Goal: Information Seeking & Learning: Find specific fact

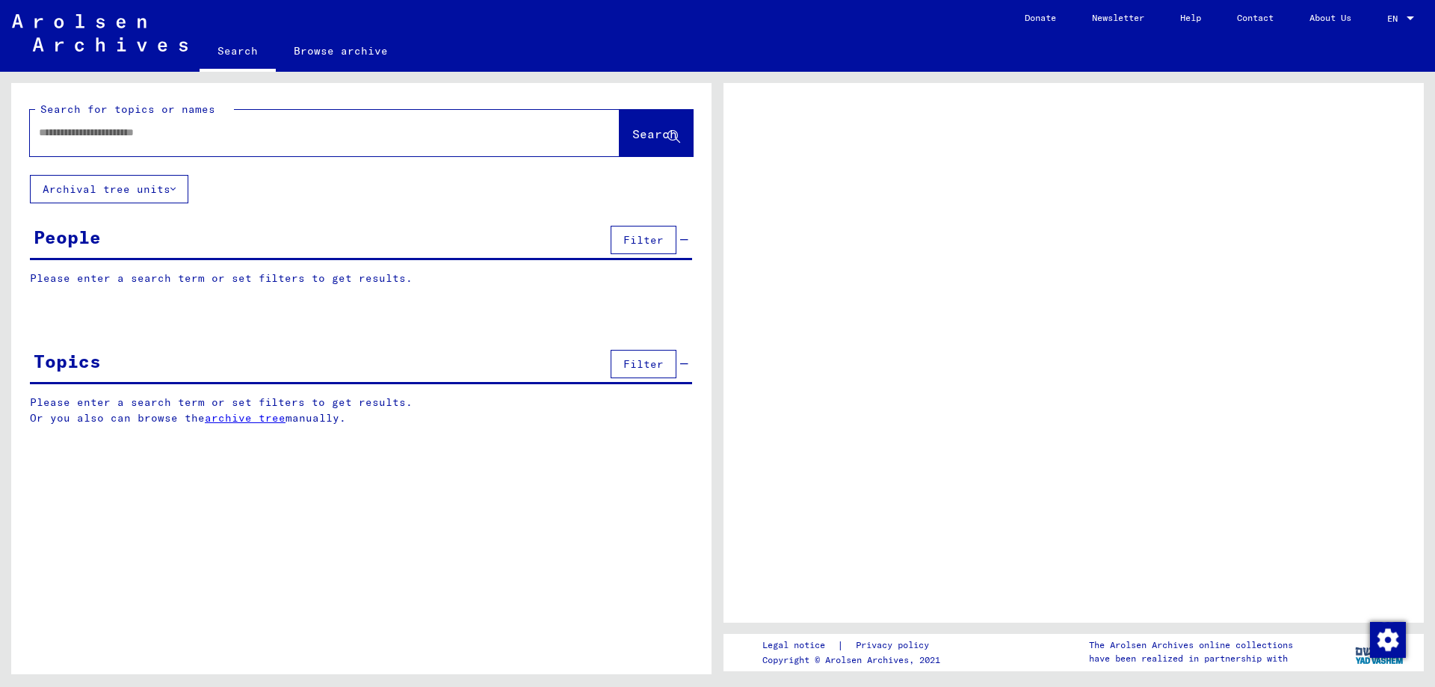
click at [132, 134] on input "text" at bounding box center [311, 133] width 545 height 16
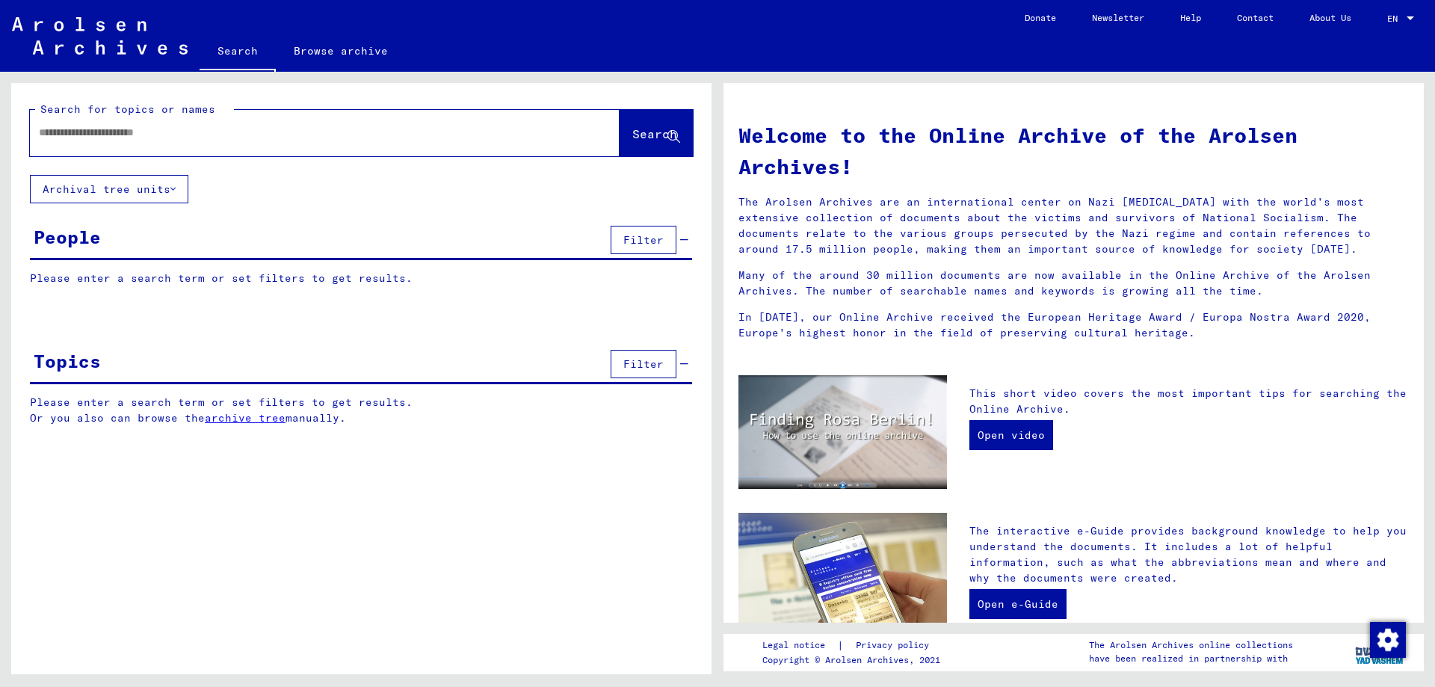
click at [132, 134] on input "text" at bounding box center [307, 133] width 536 height 16
type input "**********"
click at [634, 132] on span "Search" at bounding box center [654, 133] width 45 height 15
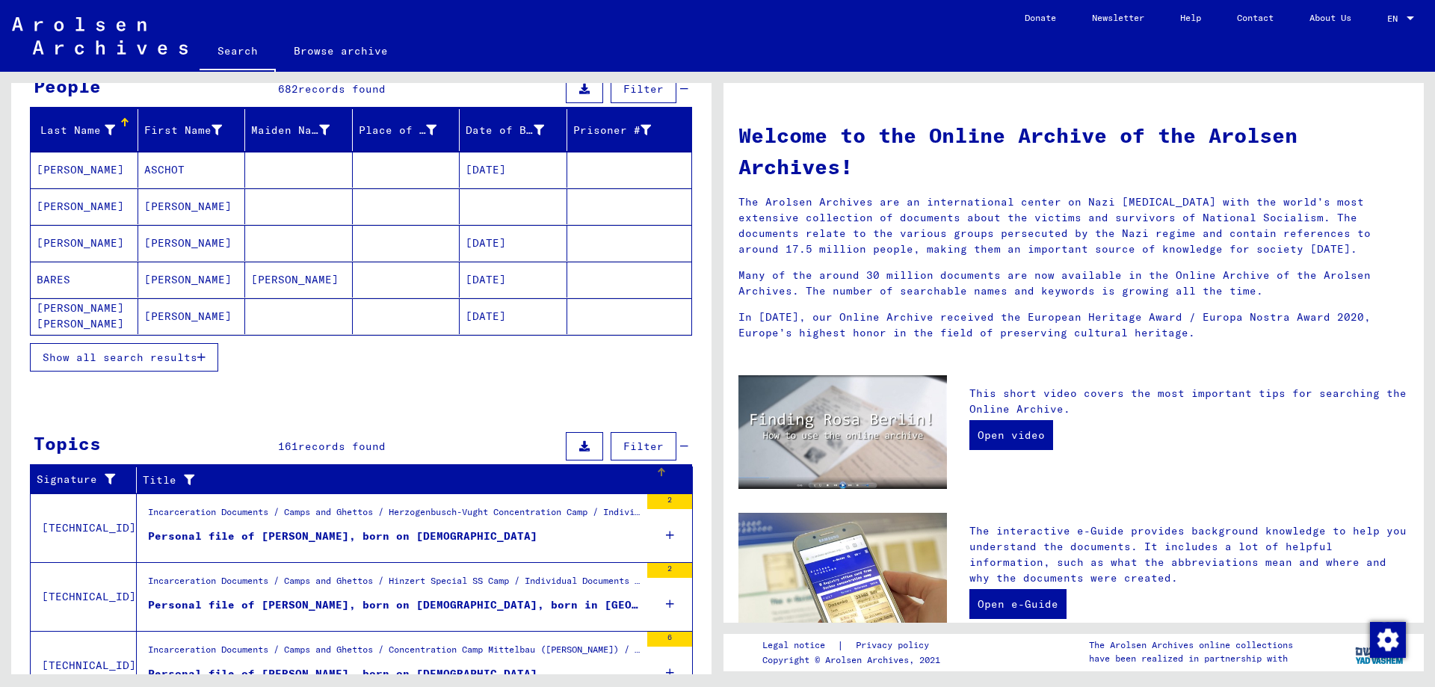
scroll to position [60, 0]
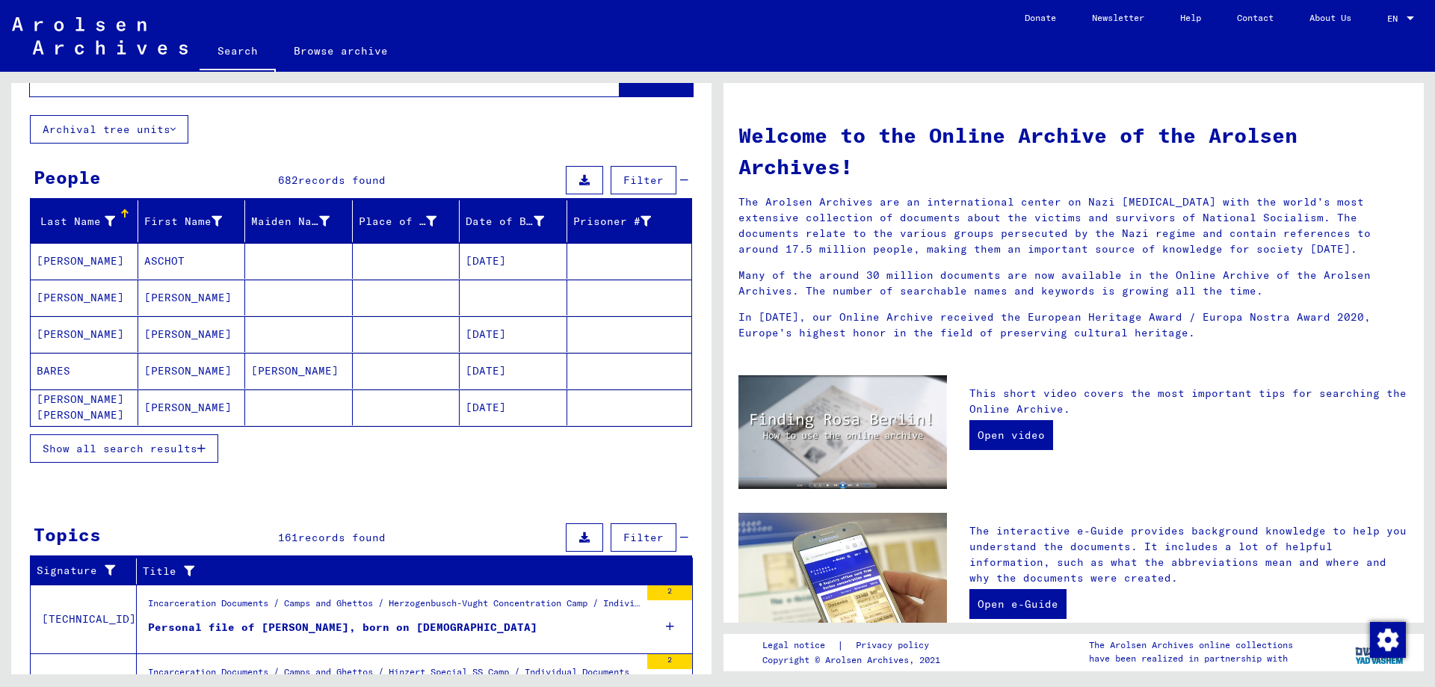
click at [111, 445] on span "Show all search results" at bounding box center [120, 448] width 155 height 13
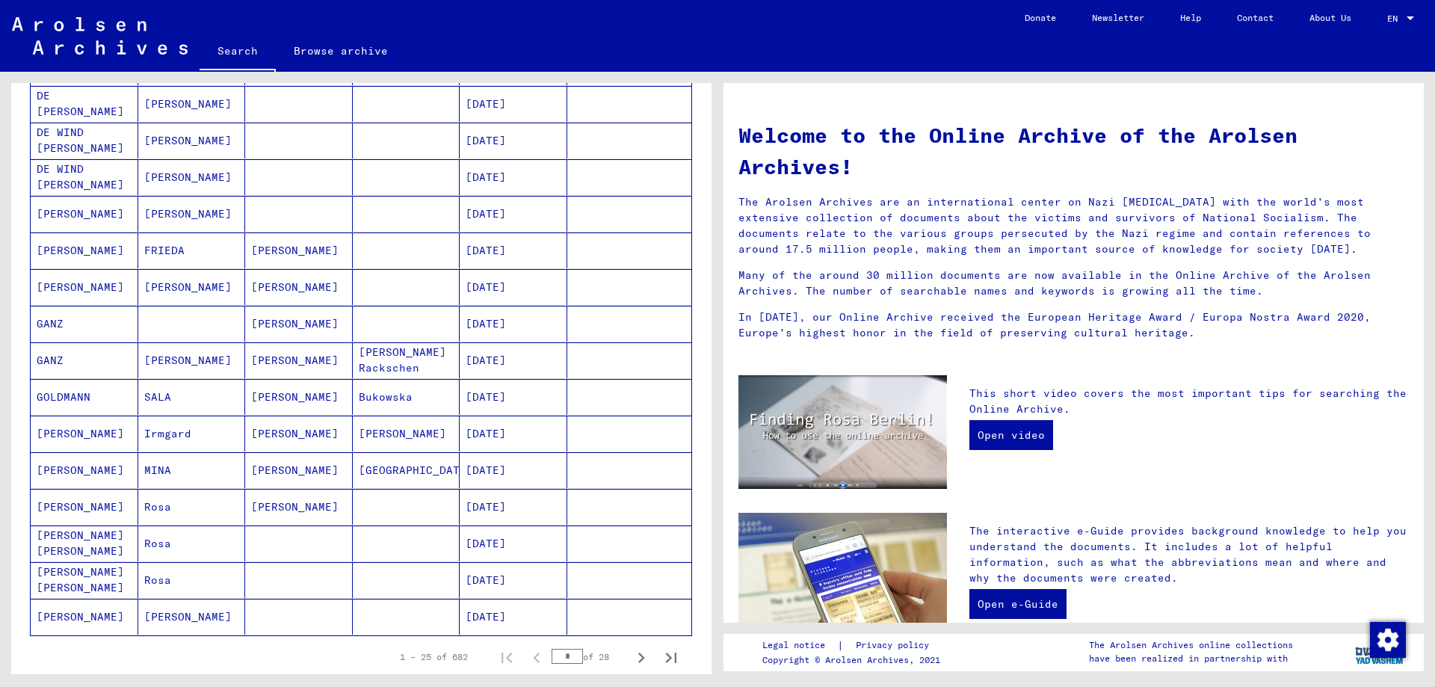
scroll to position [658, 0]
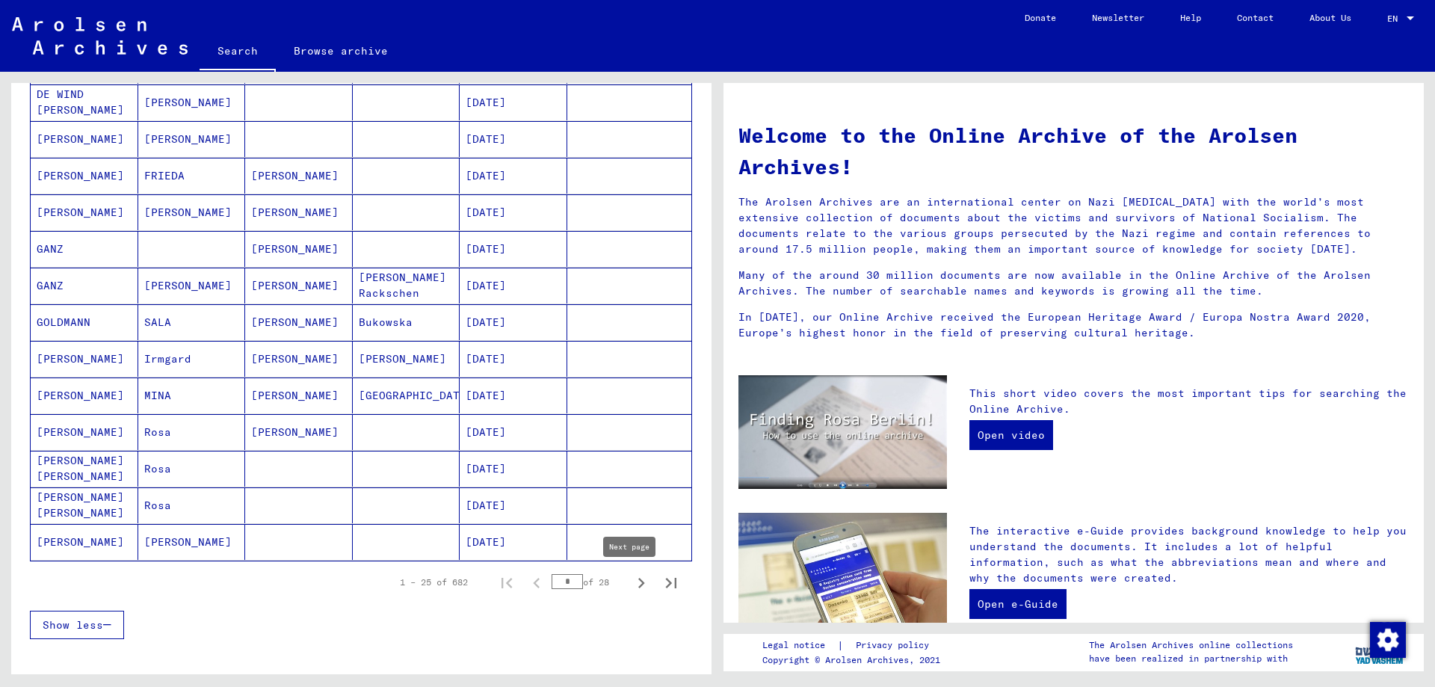
click at [638, 579] on icon "Next page" at bounding box center [641, 583] width 7 height 10
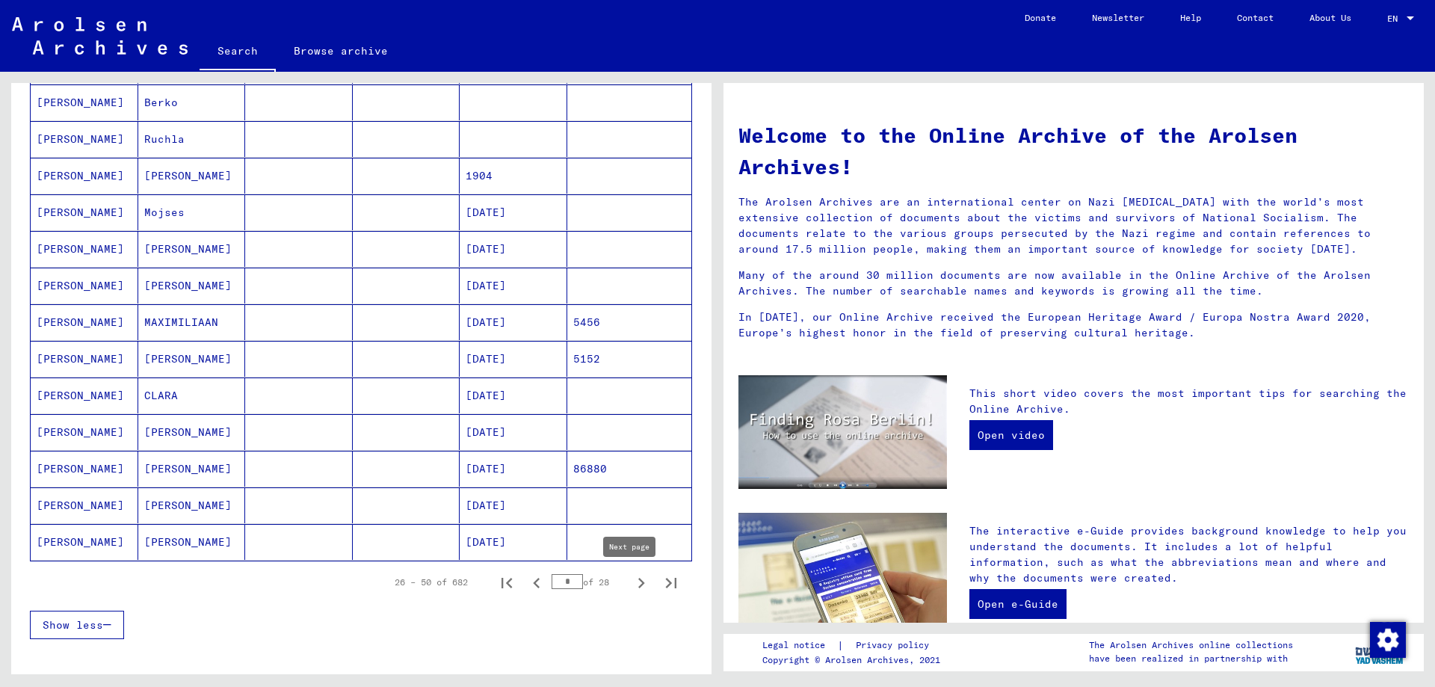
click at [631, 578] on icon "Next page" at bounding box center [641, 582] width 21 height 21
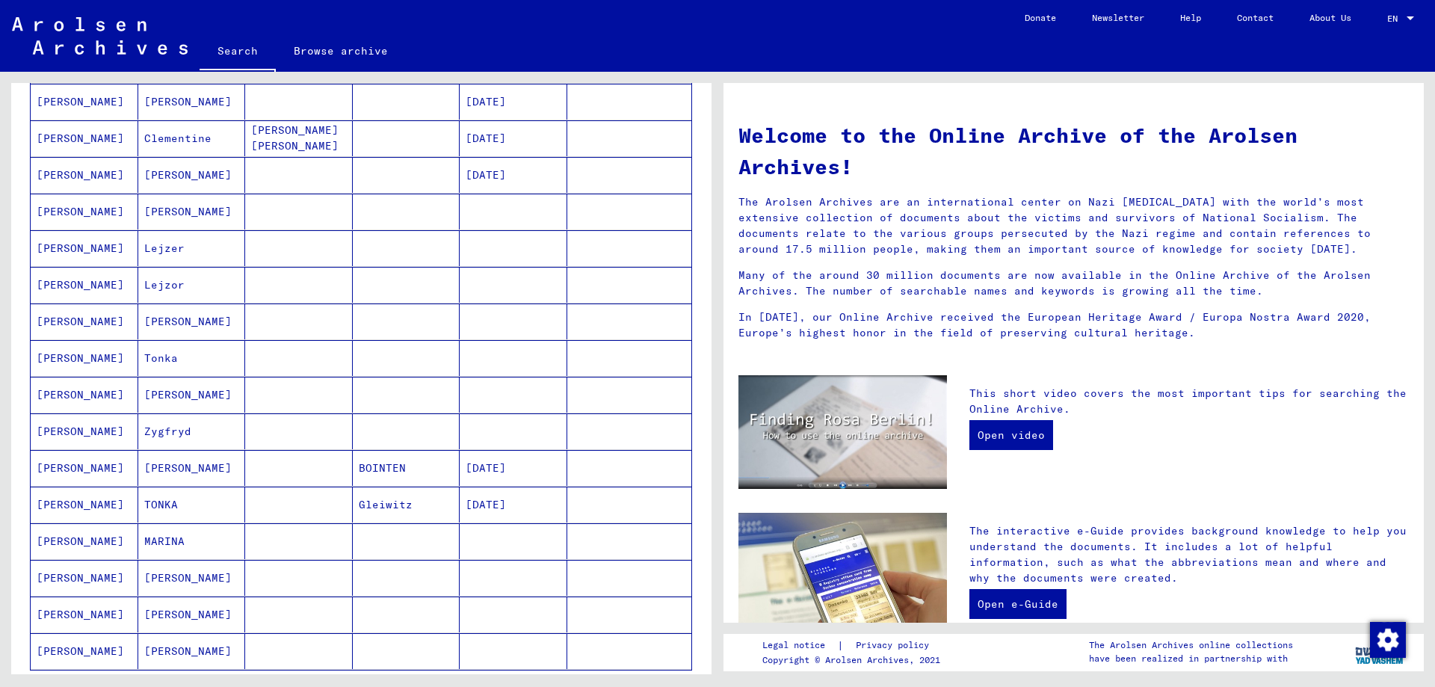
scroll to position [583, 0]
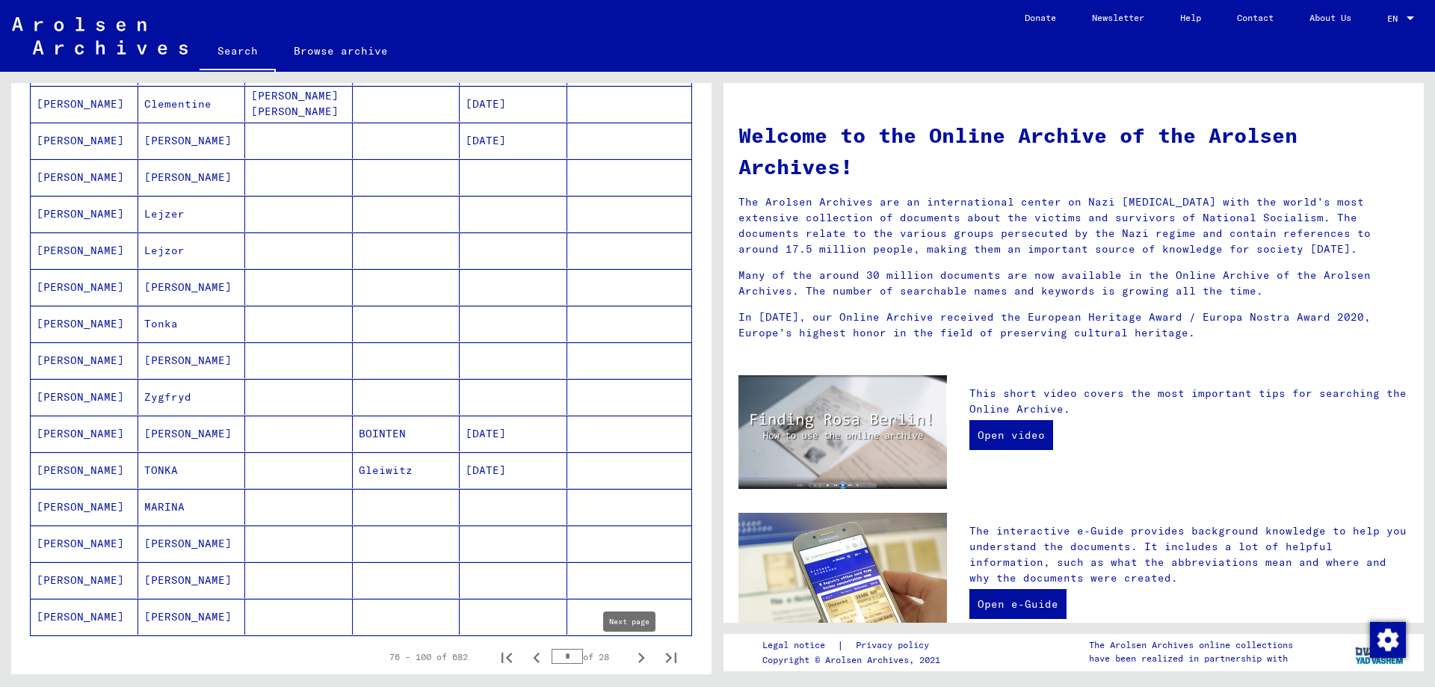
click at [631, 649] on icon "Next page" at bounding box center [641, 657] width 21 height 21
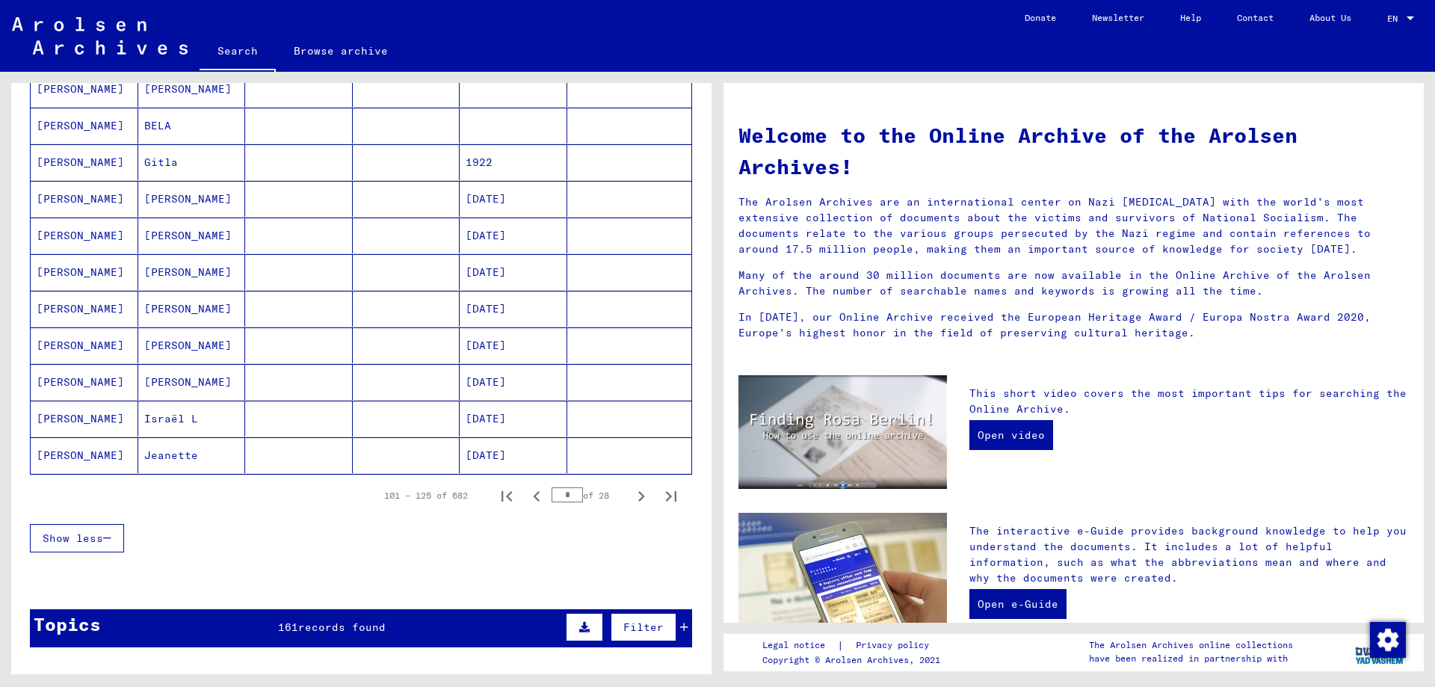
scroll to position [747, 0]
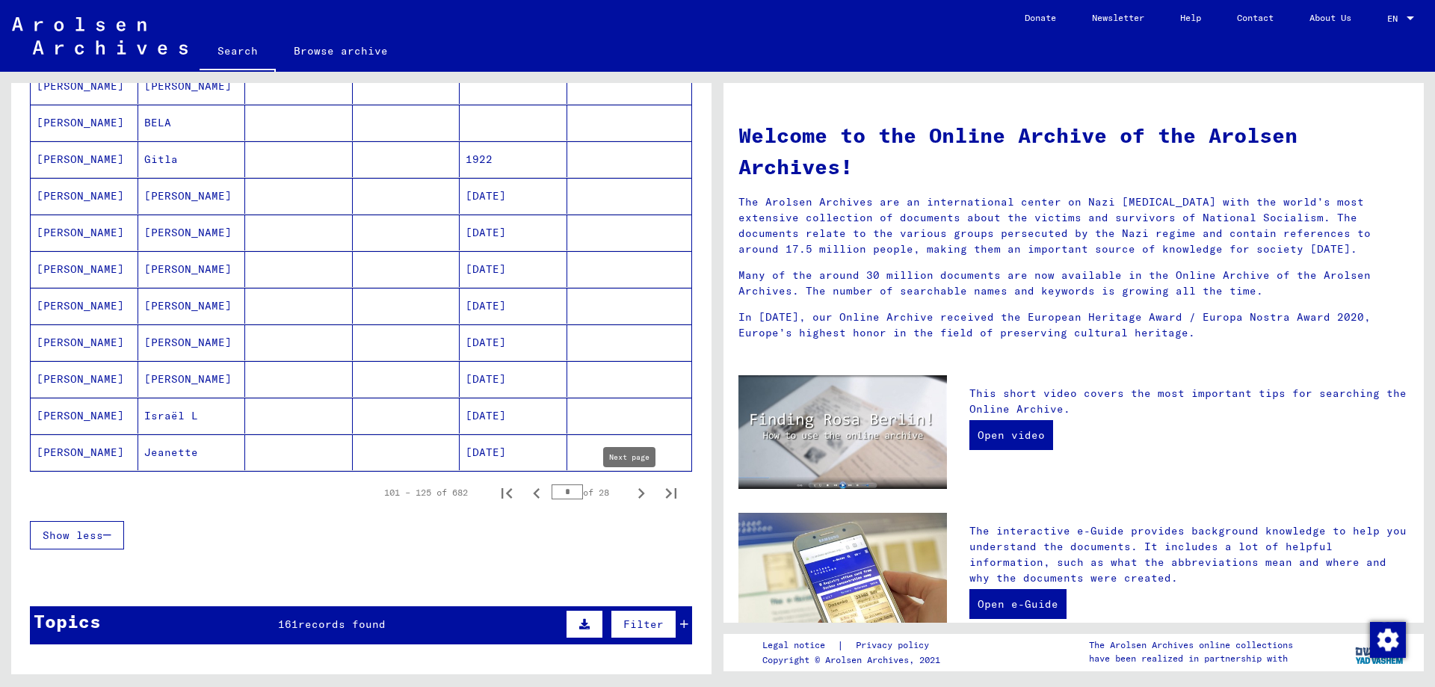
click at [631, 487] on icon "Next page" at bounding box center [641, 493] width 21 height 21
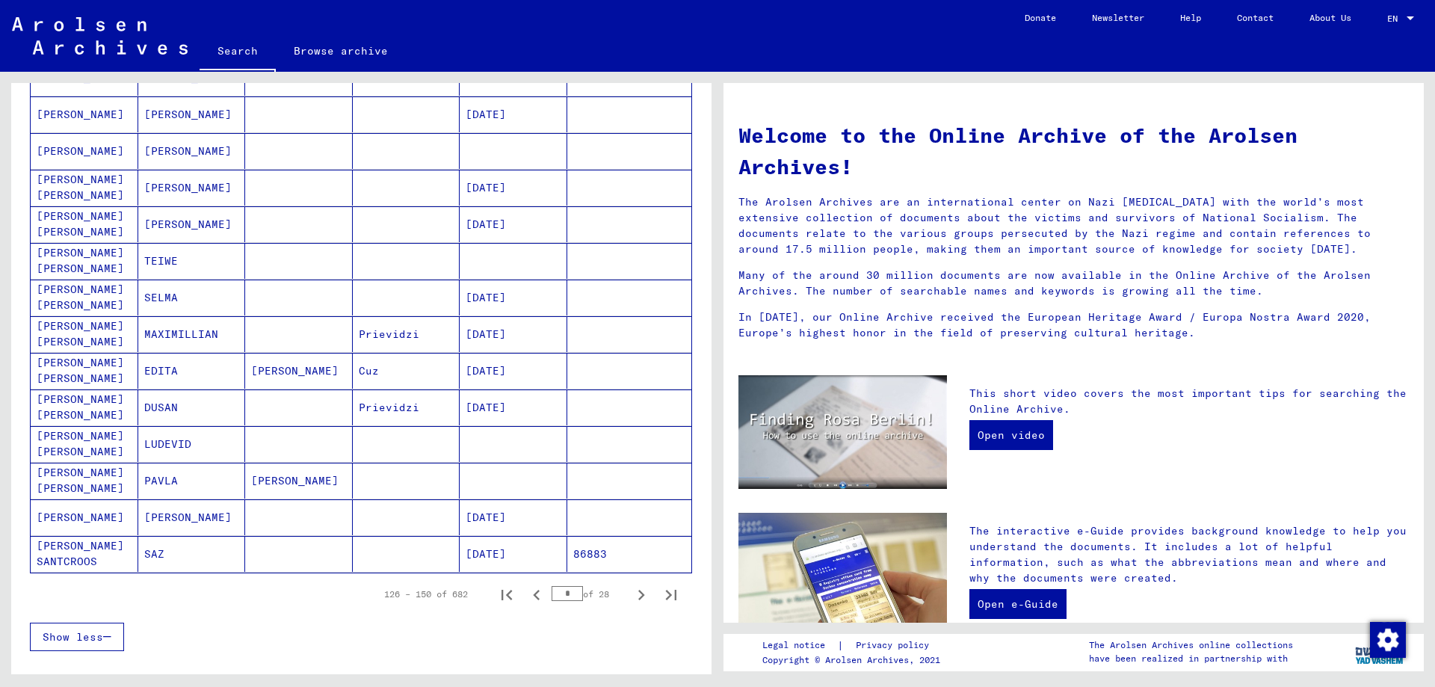
scroll to position [673, 0]
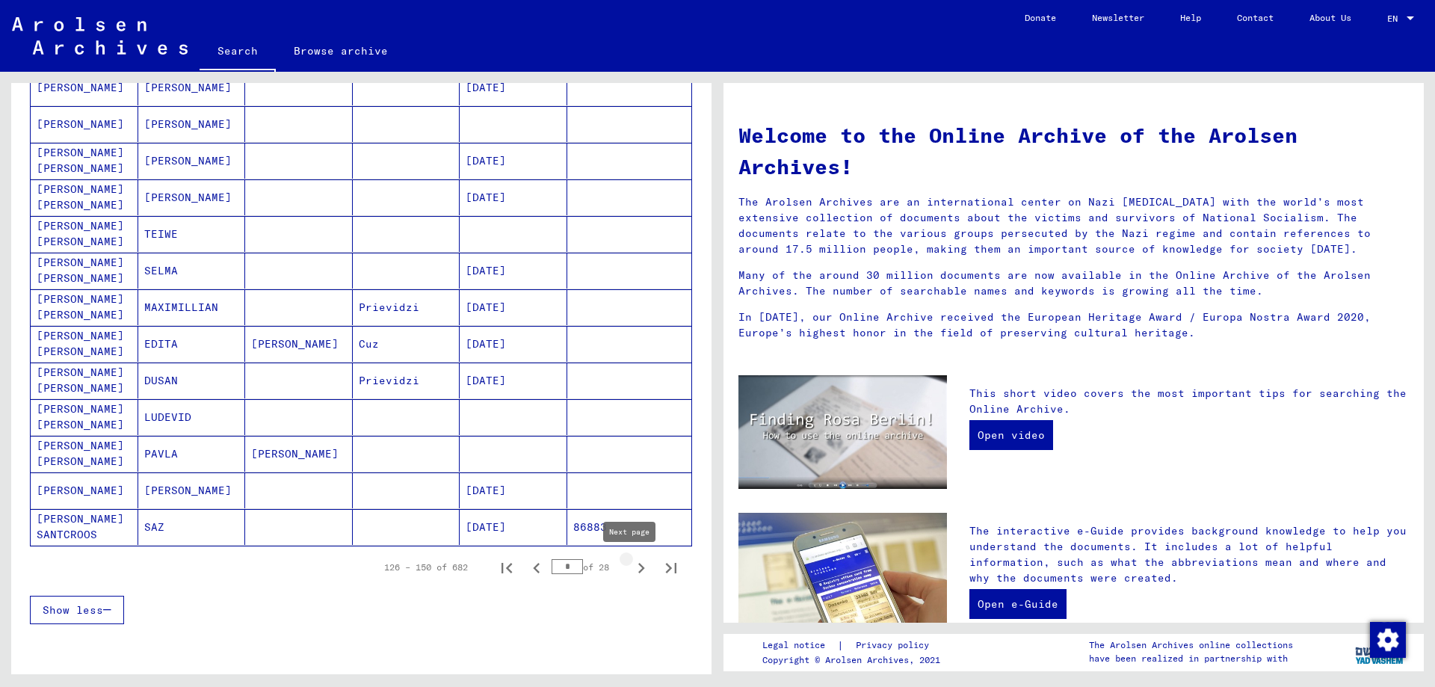
click at [638, 564] on icon "Next page" at bounding box center [641, 568] width 7 height 10
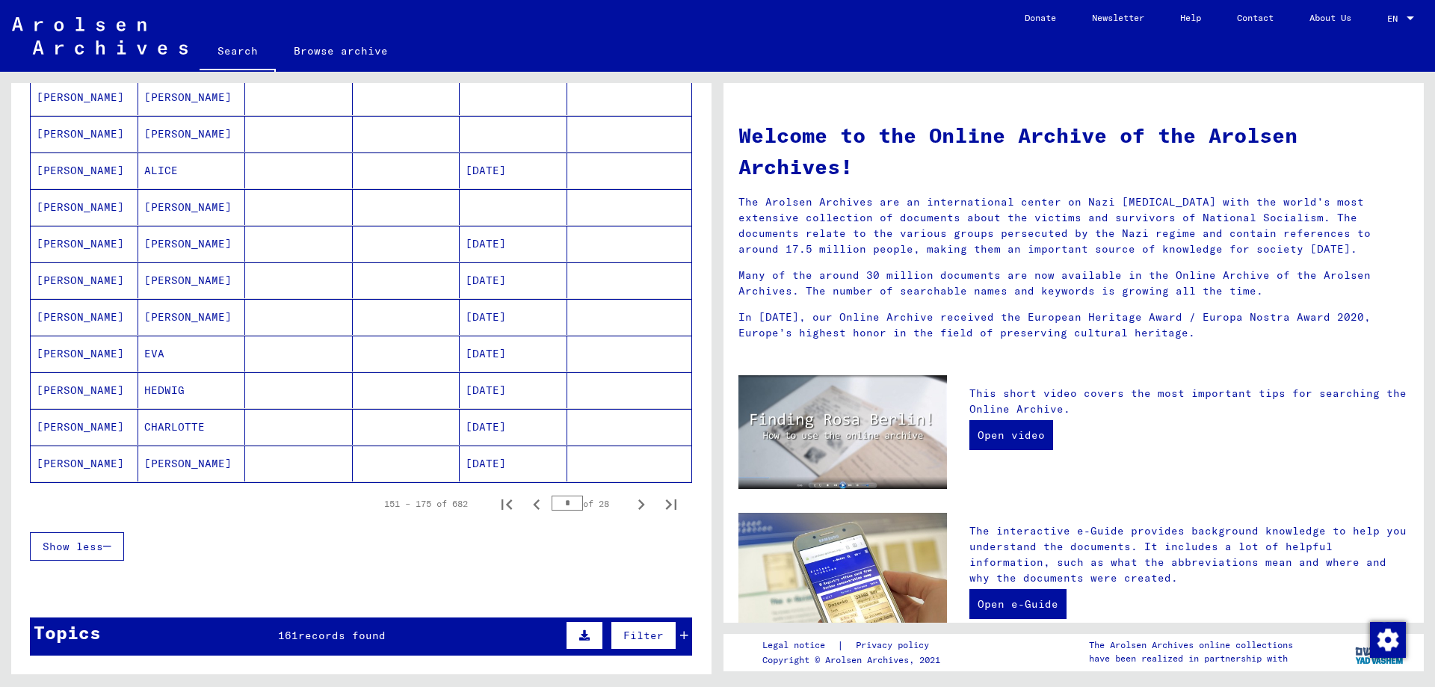
scroll to position [747, 0]
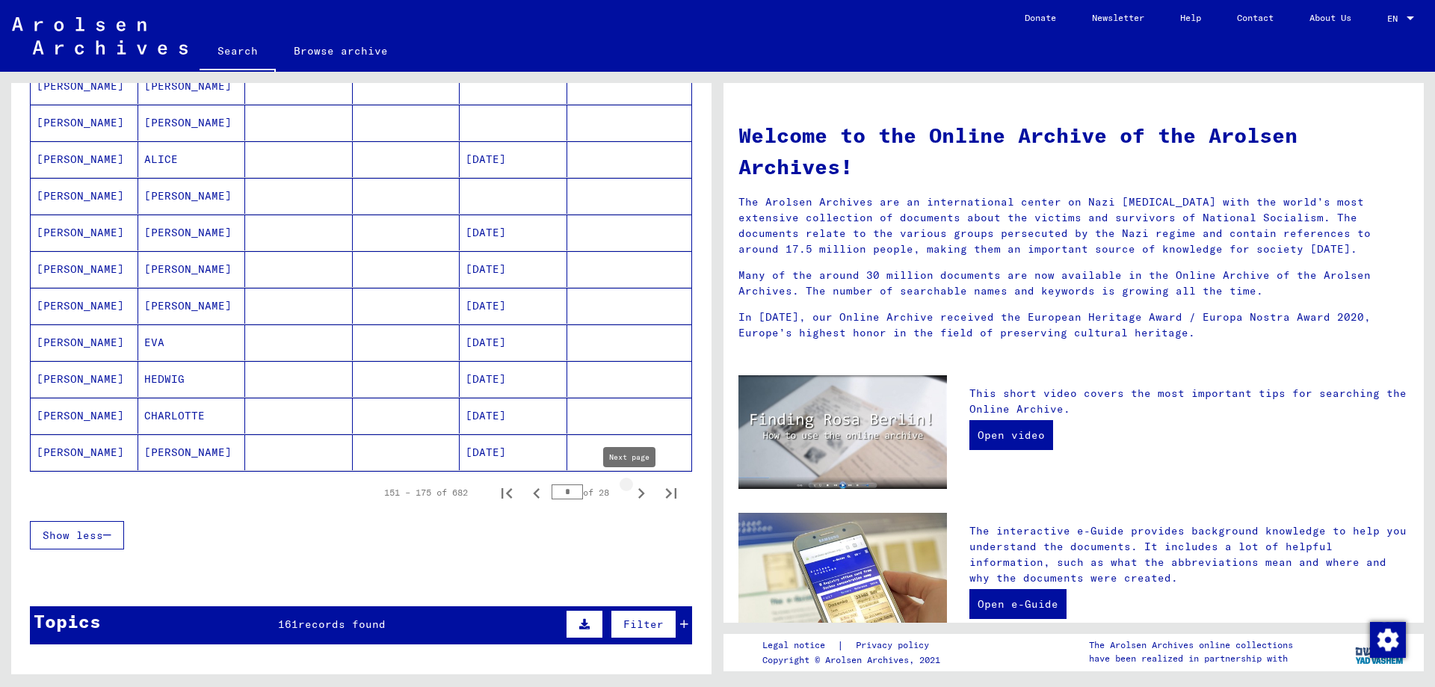
click at [631, 488] on icon "Next page" at bounding box center [641, 493] width 21 height 21
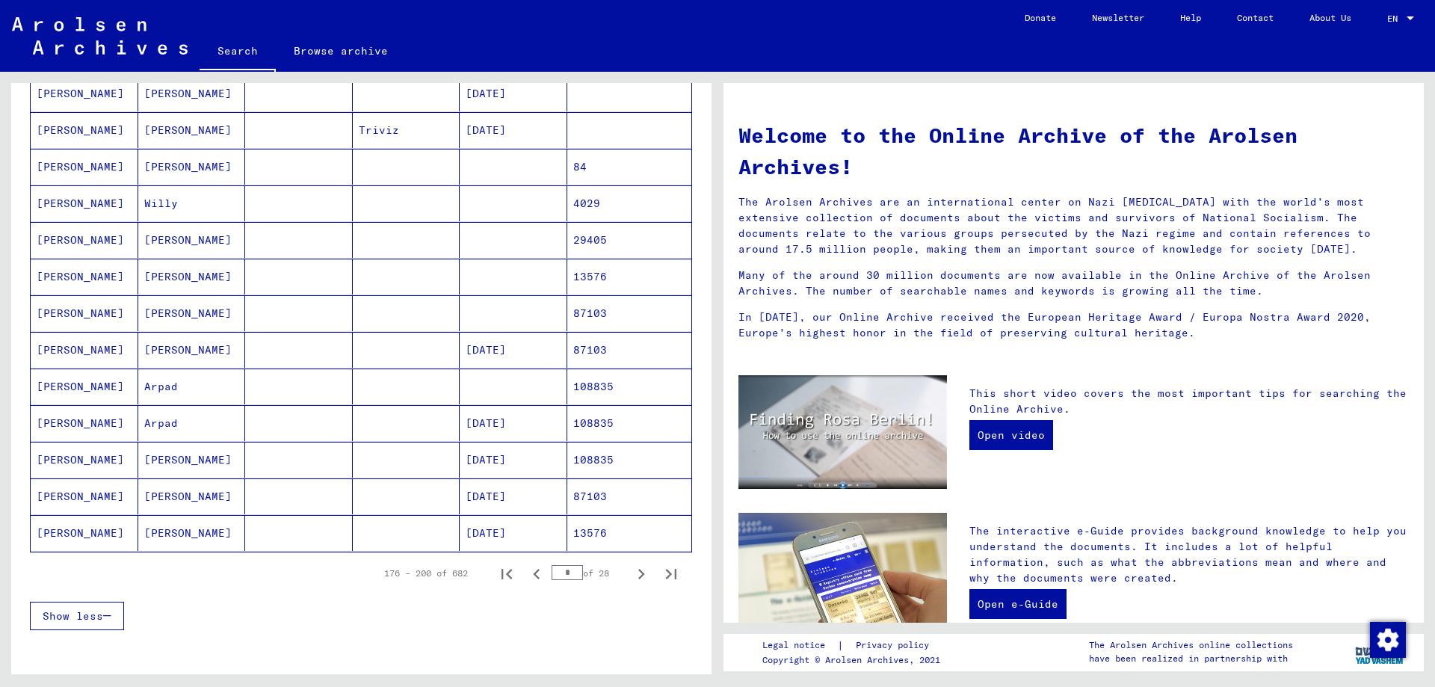
scroll to position [673, 0]
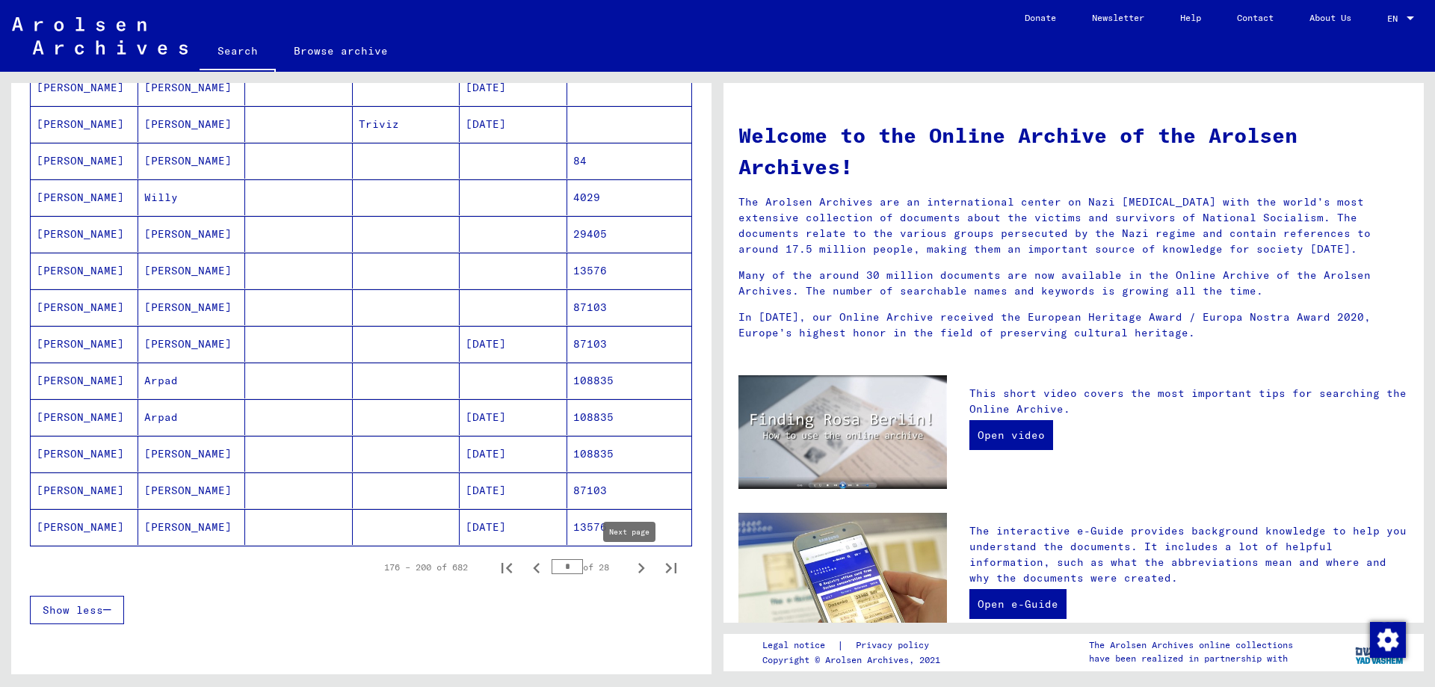
click at [631, 558] on icon "Next page" at bounding box center [641, 568] width 21 height 21
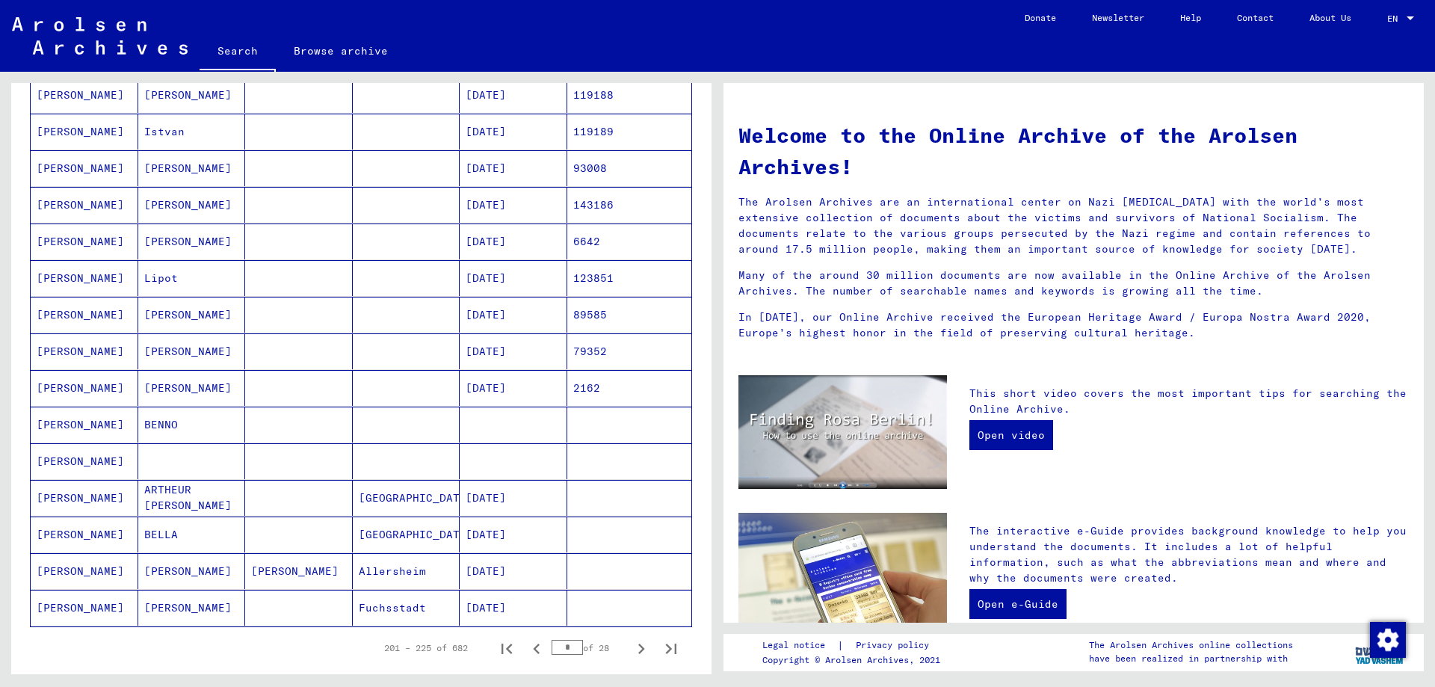
scroll to position [598, 0]
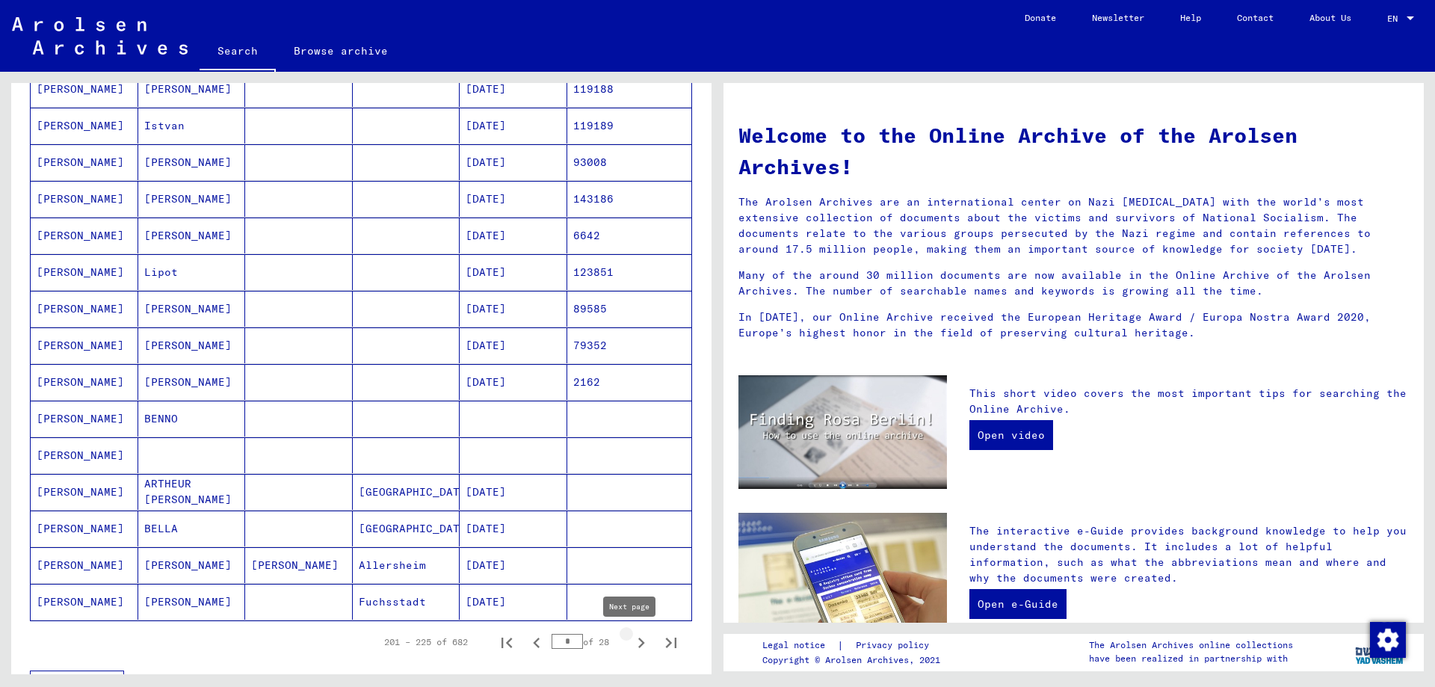
click at [631, 639] on icon "Next page" at bounding box center [641, 642] width 21 height 21
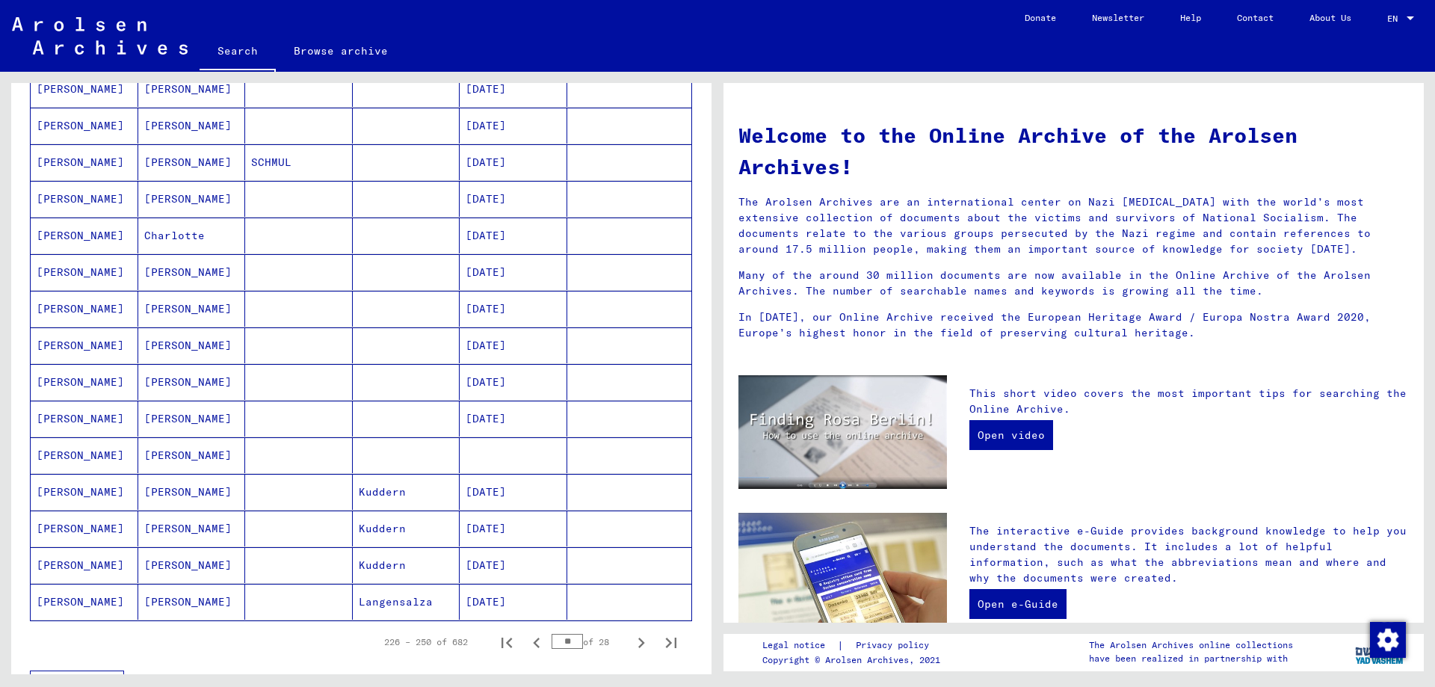
scroll to position [673, 0]
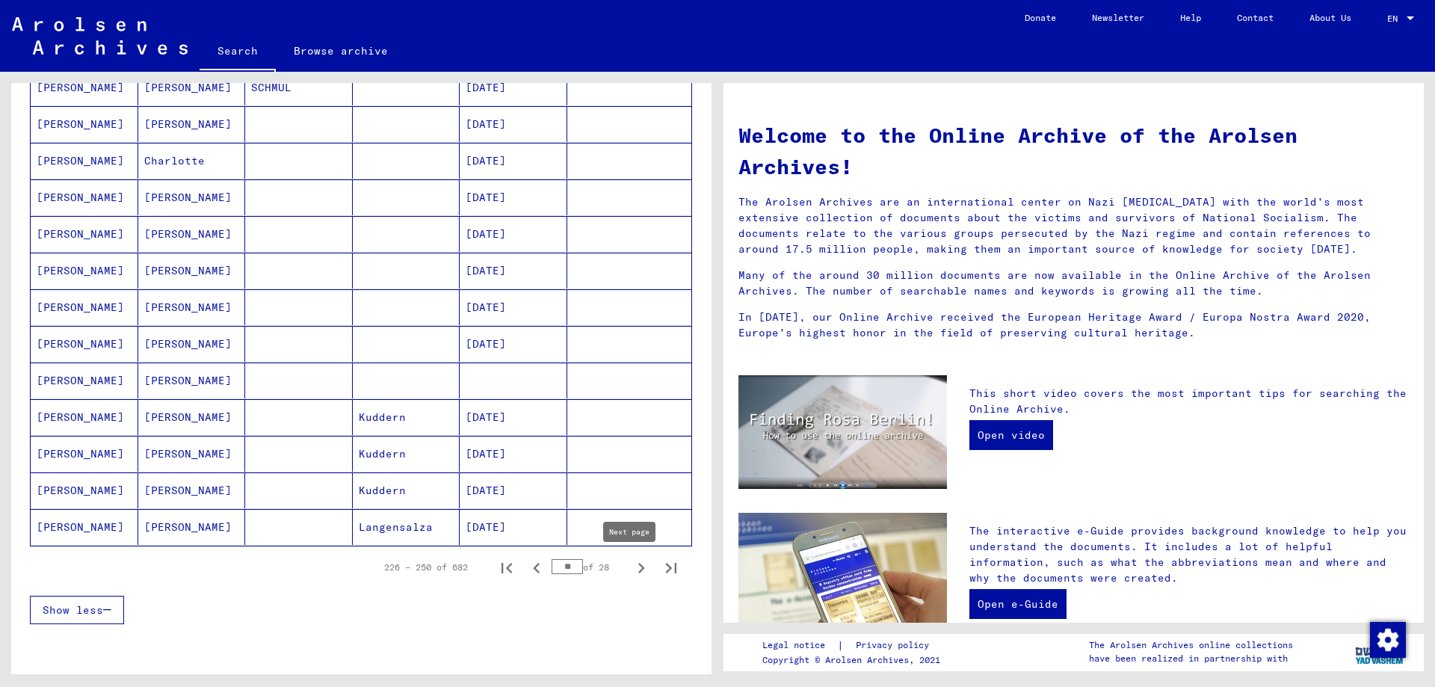
click at [631, 560] on icon "Next page" at bounding box center [641, 568] width 21 height 21
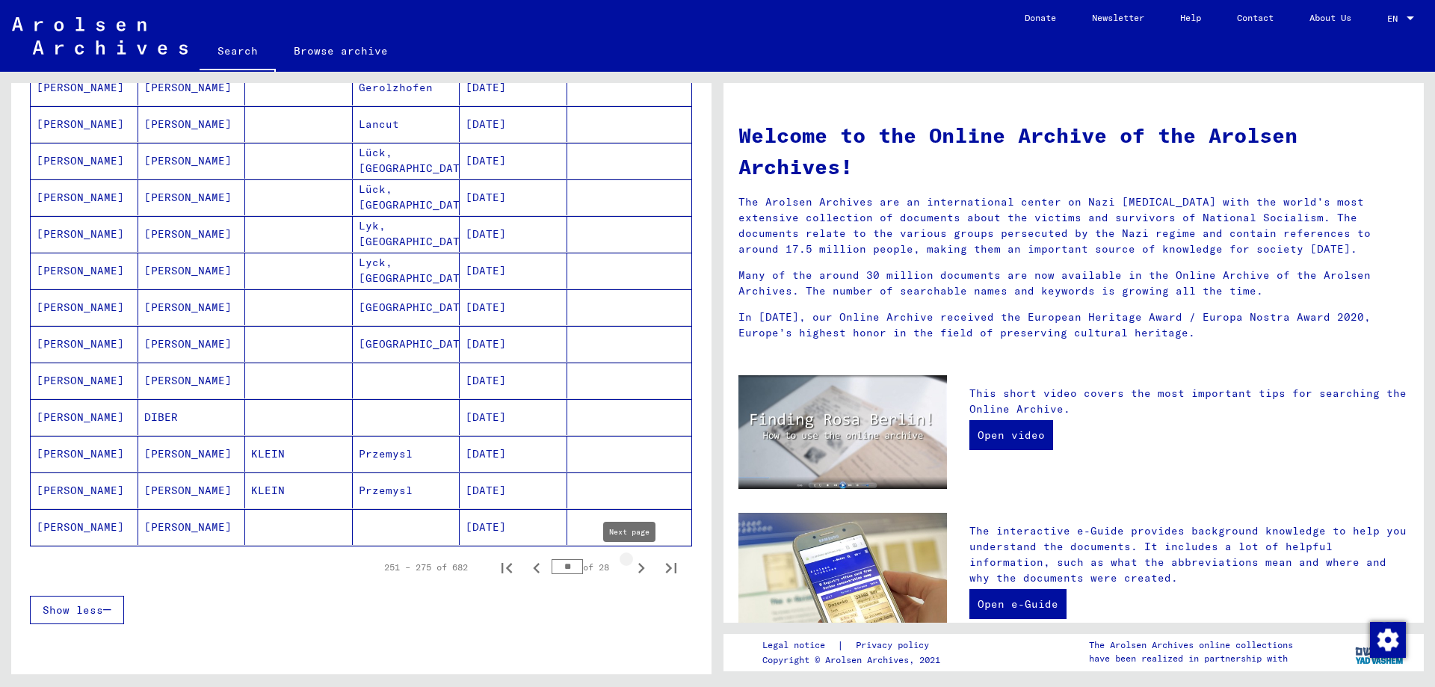
click at [631, 561] on icon "Next page" at bounding box center [641, 568] width 21 height 21
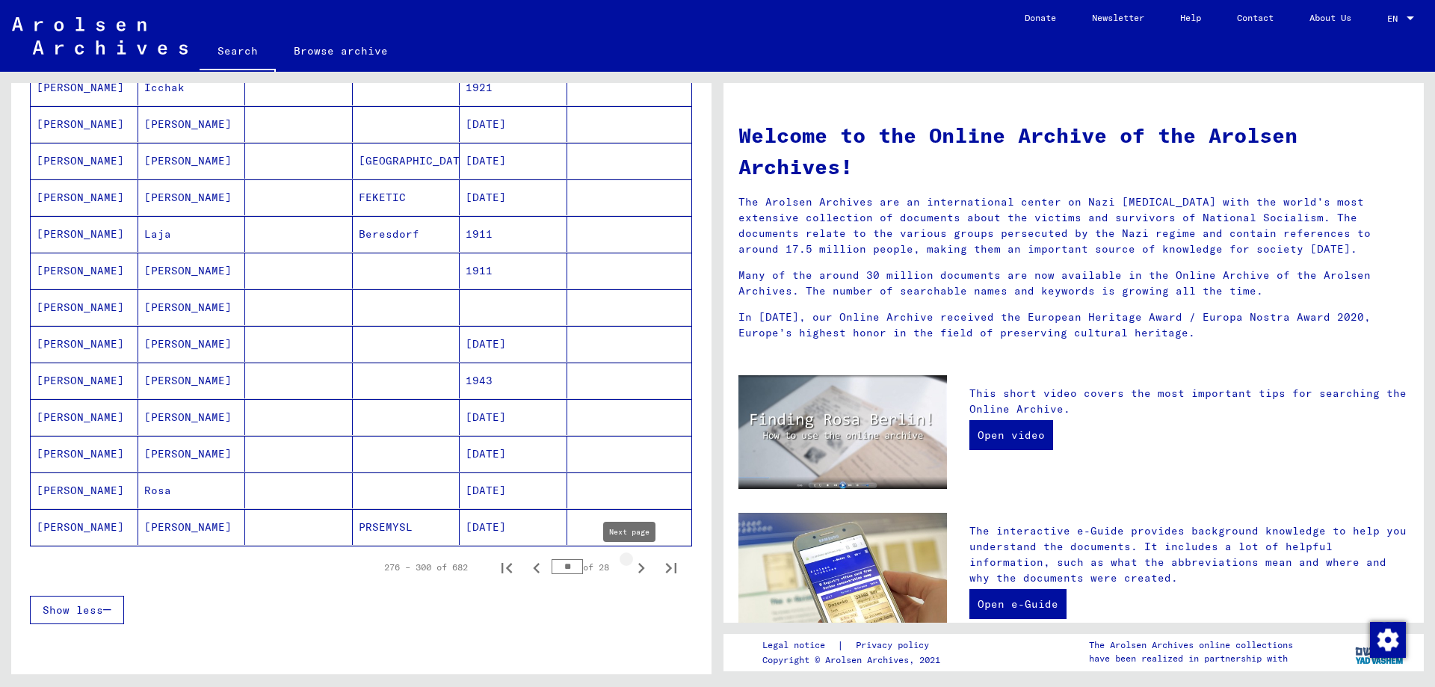
click at [631, 561] on icon "Next page" at bounding box center [641, 568] width 21 height 21
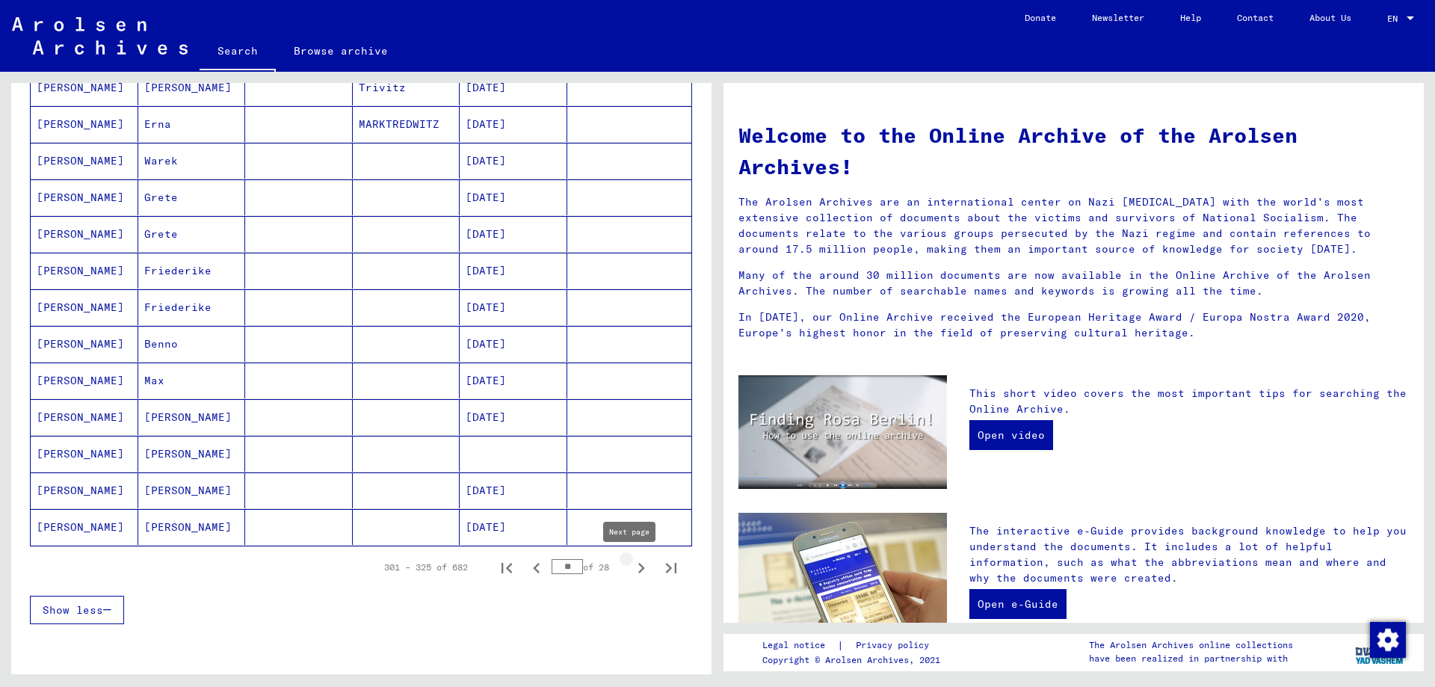
click at [631, 562] on icon "Next page" at bounding box center [641, 568] width 21 height 21
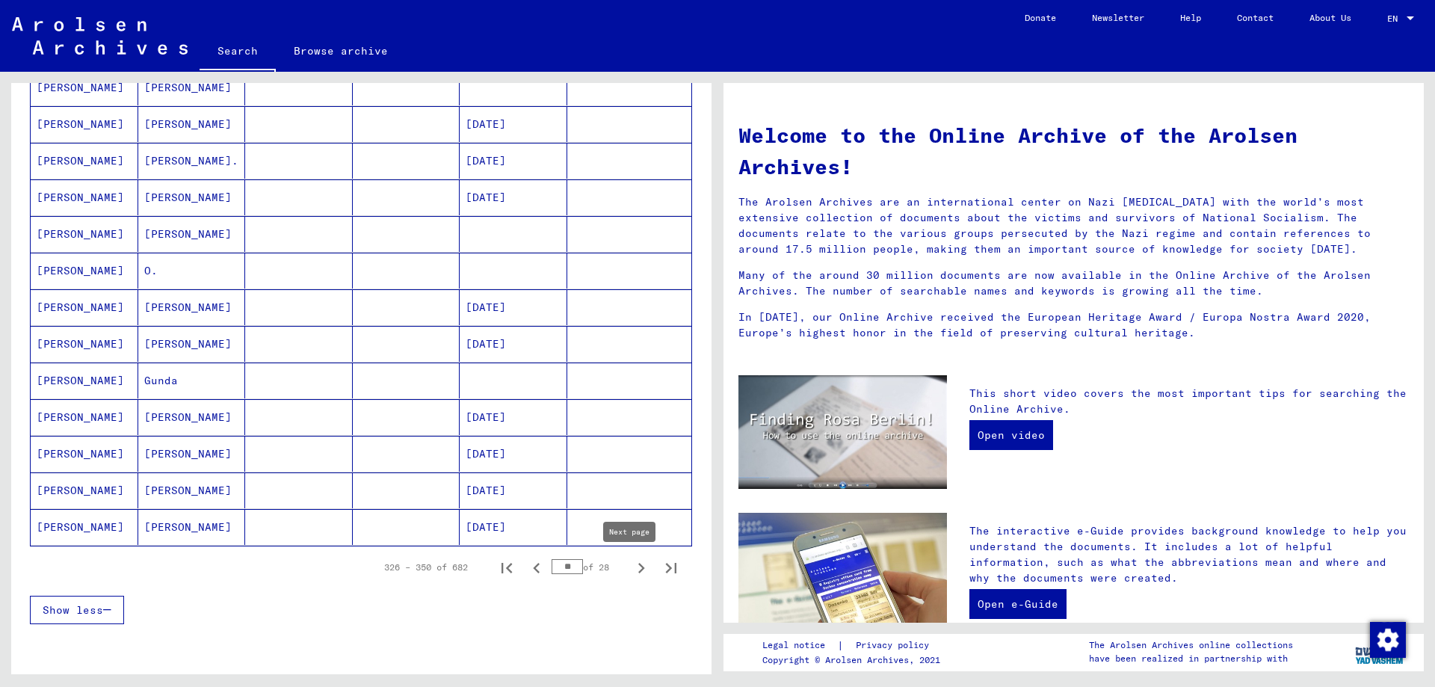
click at [631, 558] on icon "Next page" at bounding box center [641, 568] width 21 height 21
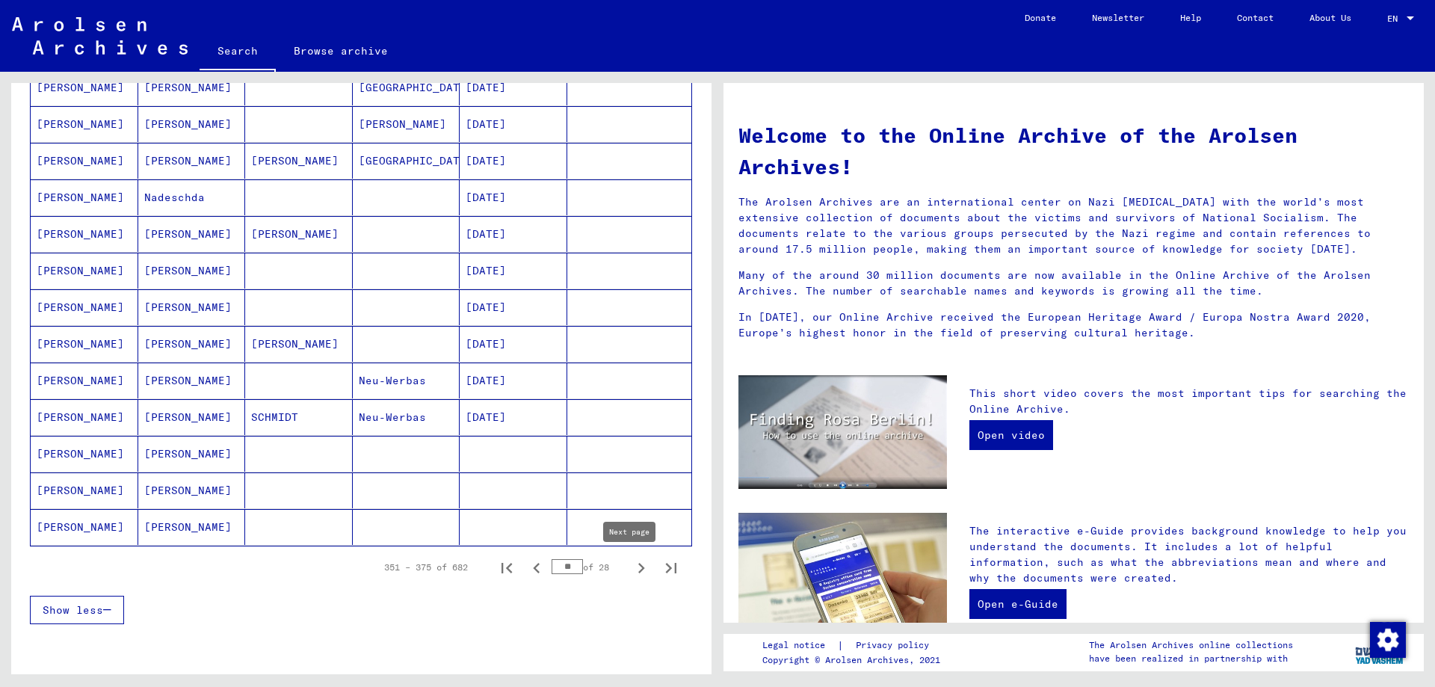
click at [631, 561] on icon "Next page" at bounding box center [641, 568] width 21 height 21
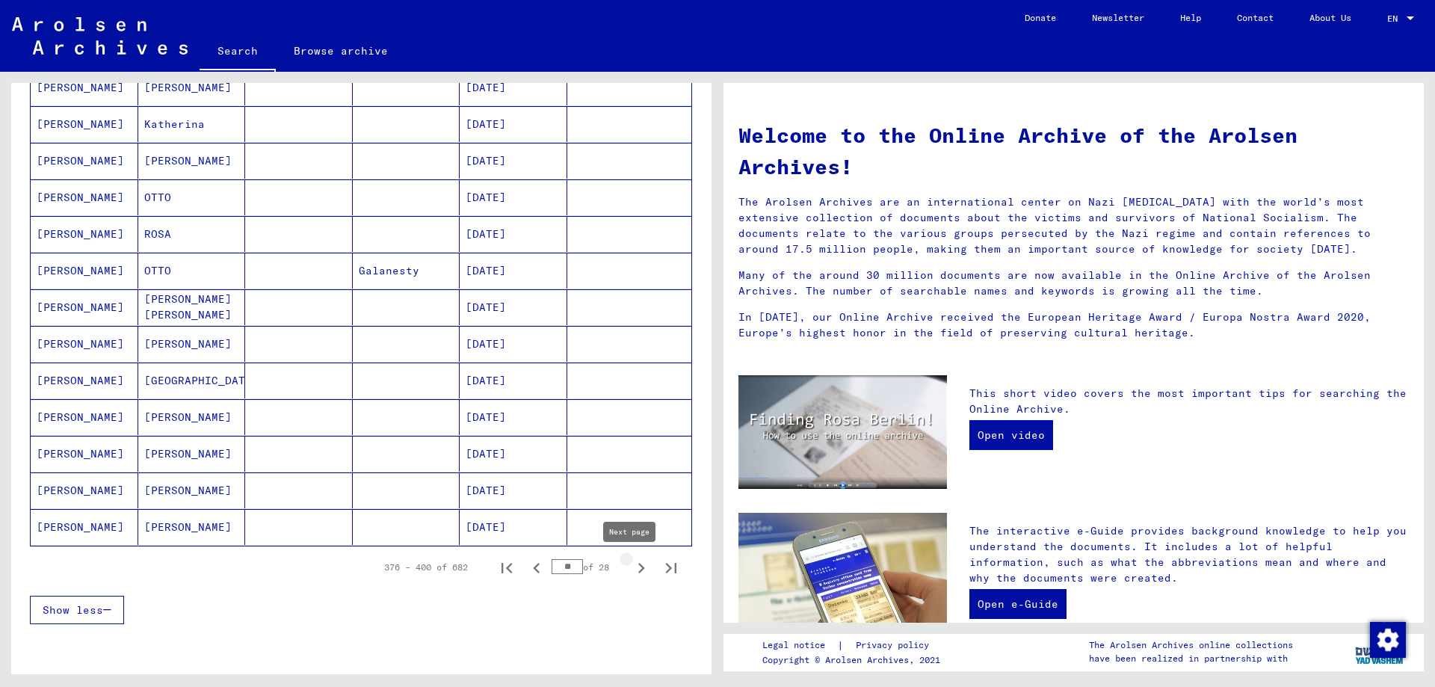
click at [631, 563] on icon "Next page" at bounding box center [641, 568] width 21 height 21
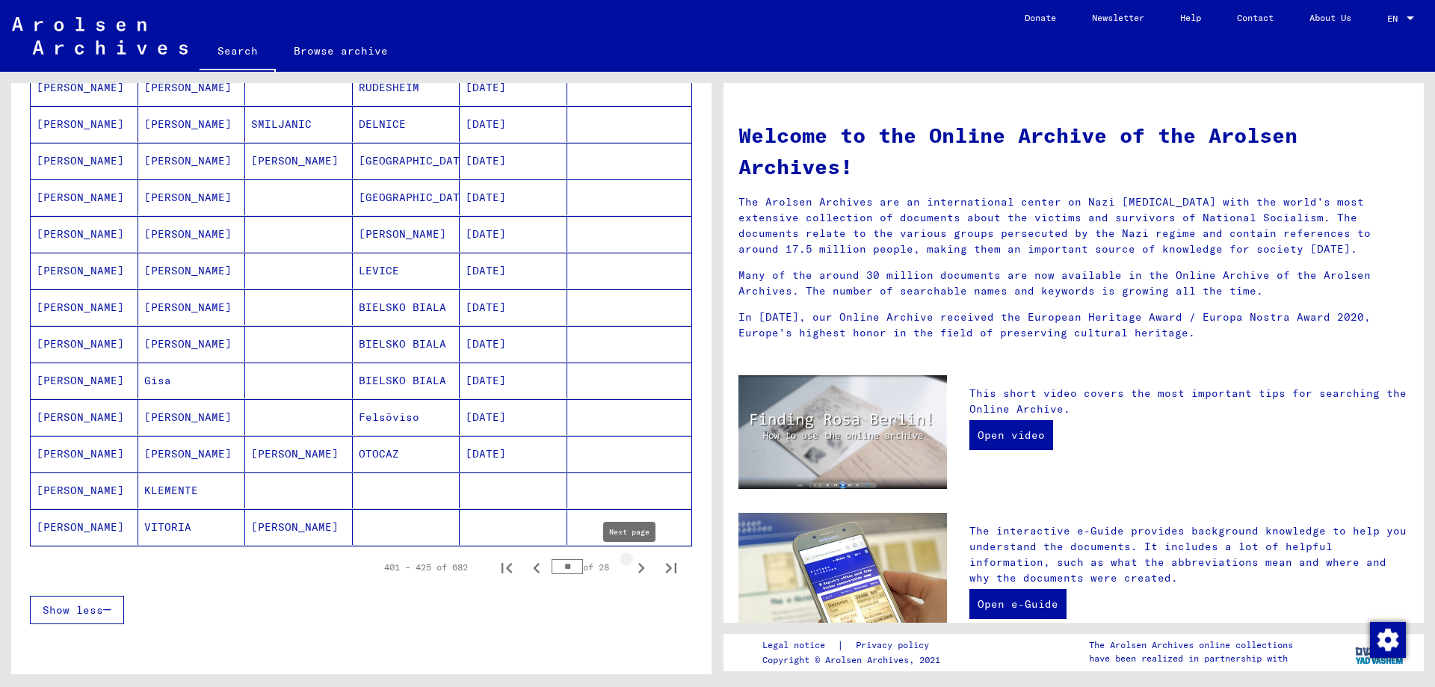
click at [631, 563] on icon "Next page" at bounding box center [641, 568] width 21 height 21
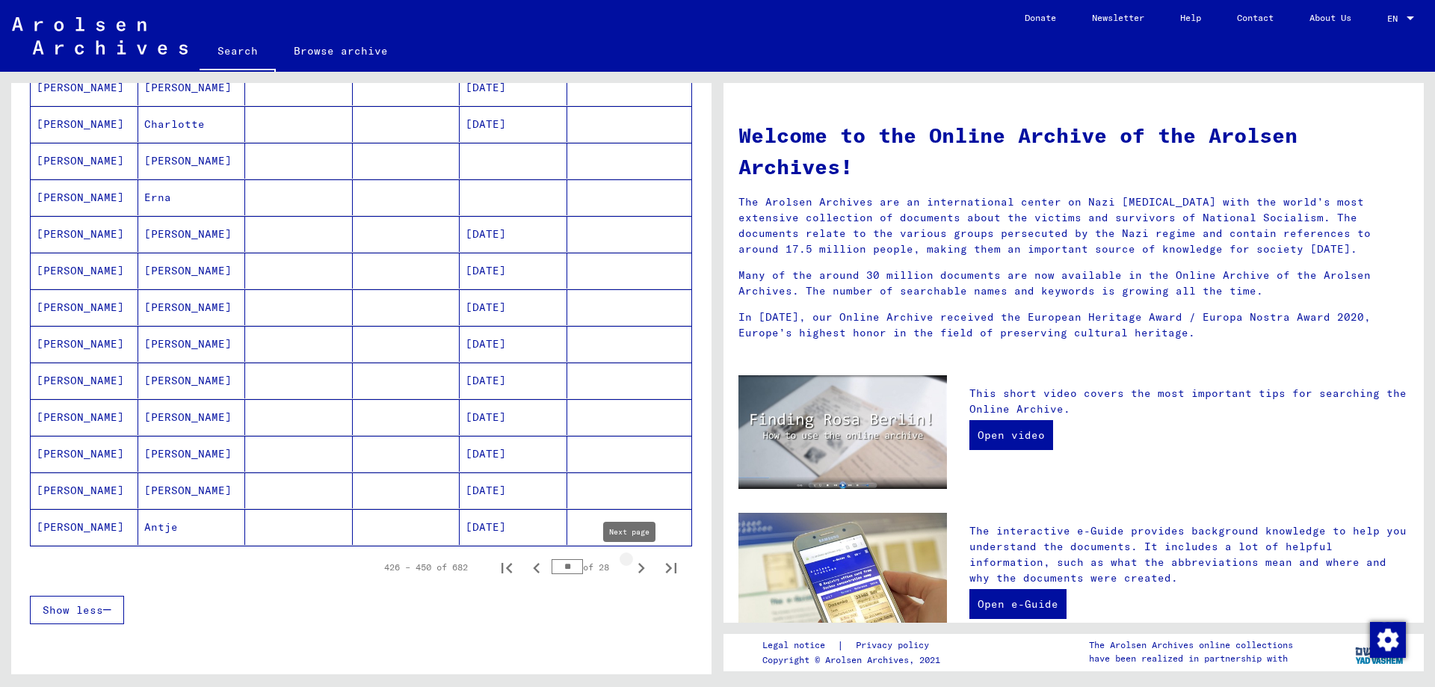
click at [631, 560] on icon "Next page" at bounding box center [641, 568] width 21 height 21
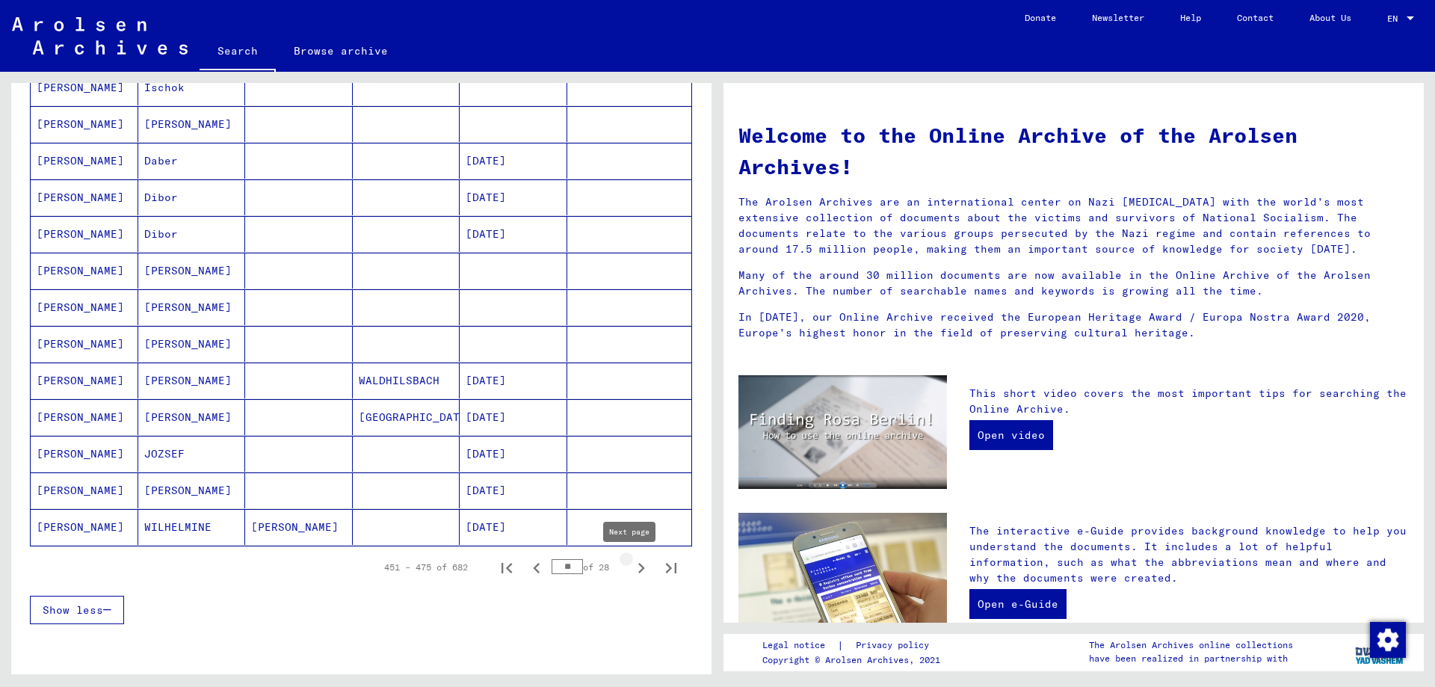
click at [631, 561] on icon "Next page" at bounding box center [641, 568] width 21 height 21
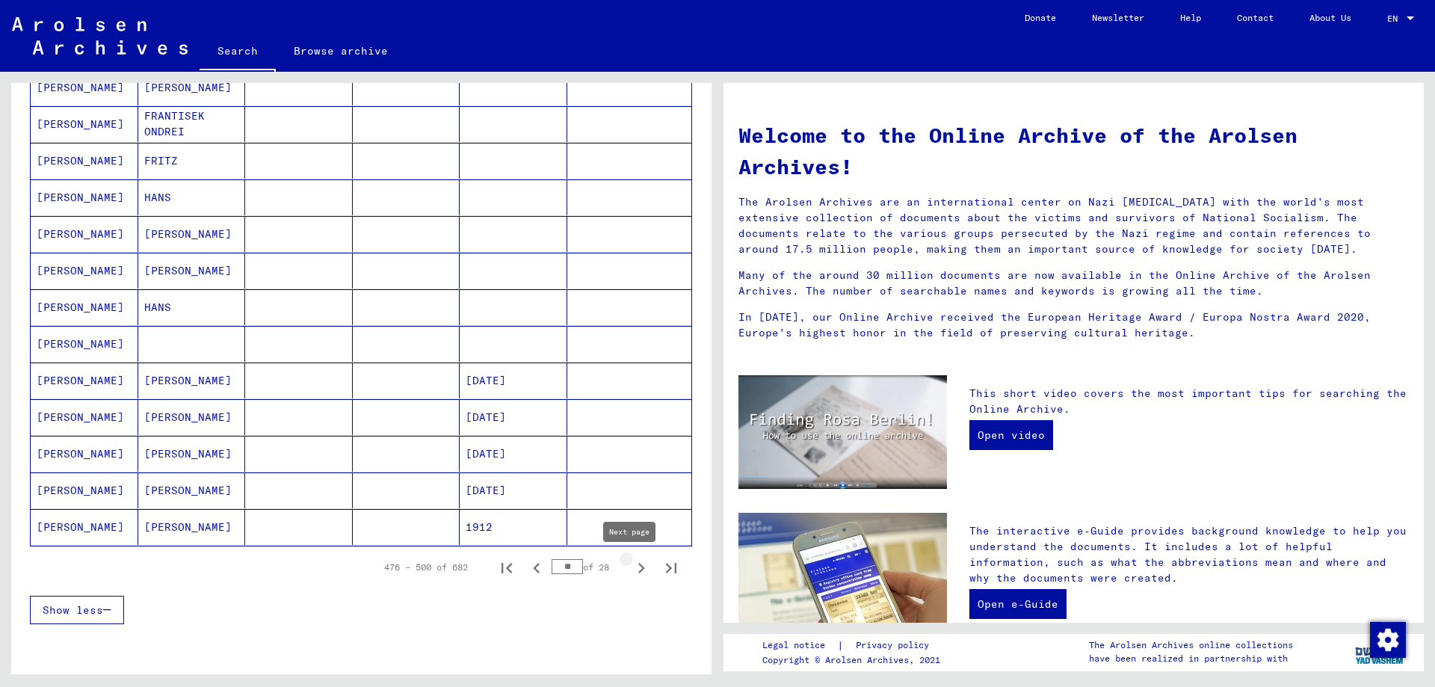
click at [631, 561] on icon "Next page" at bounding box center [641, 568] width 21 height 21
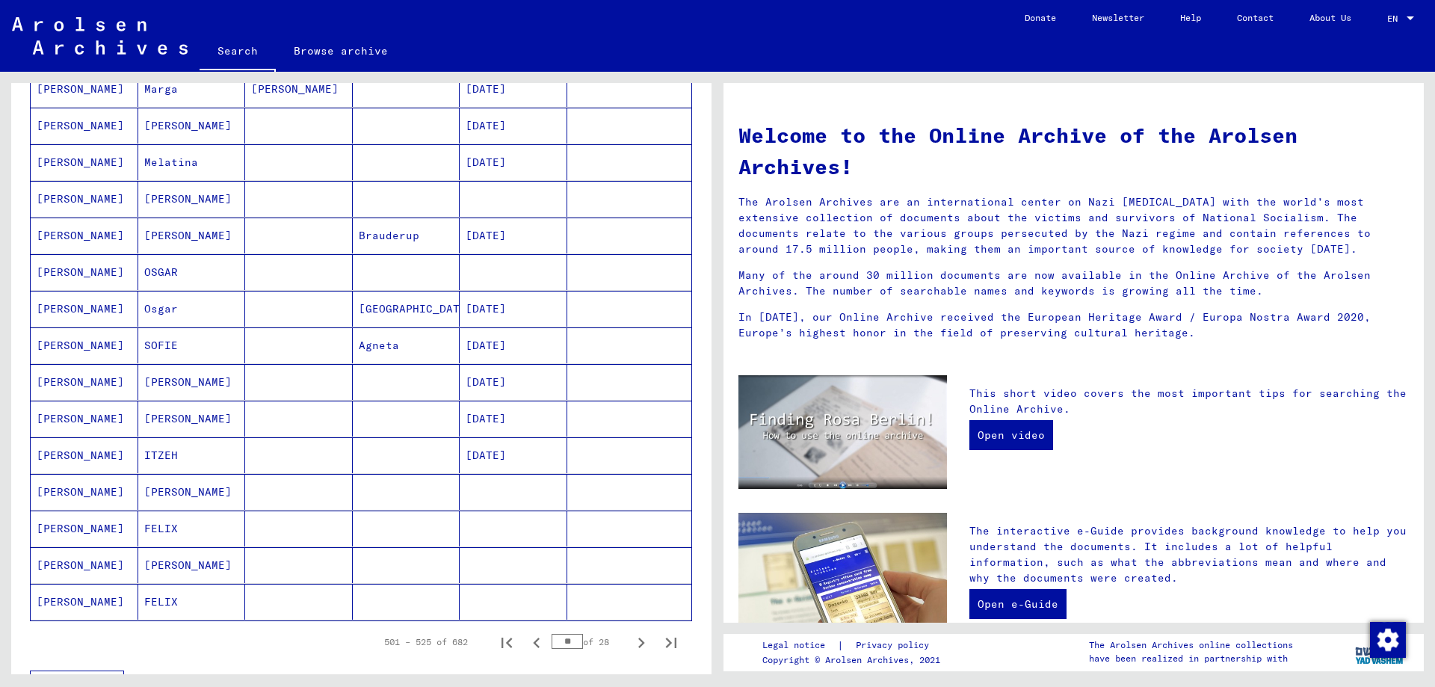
scroll to position [747, 0]
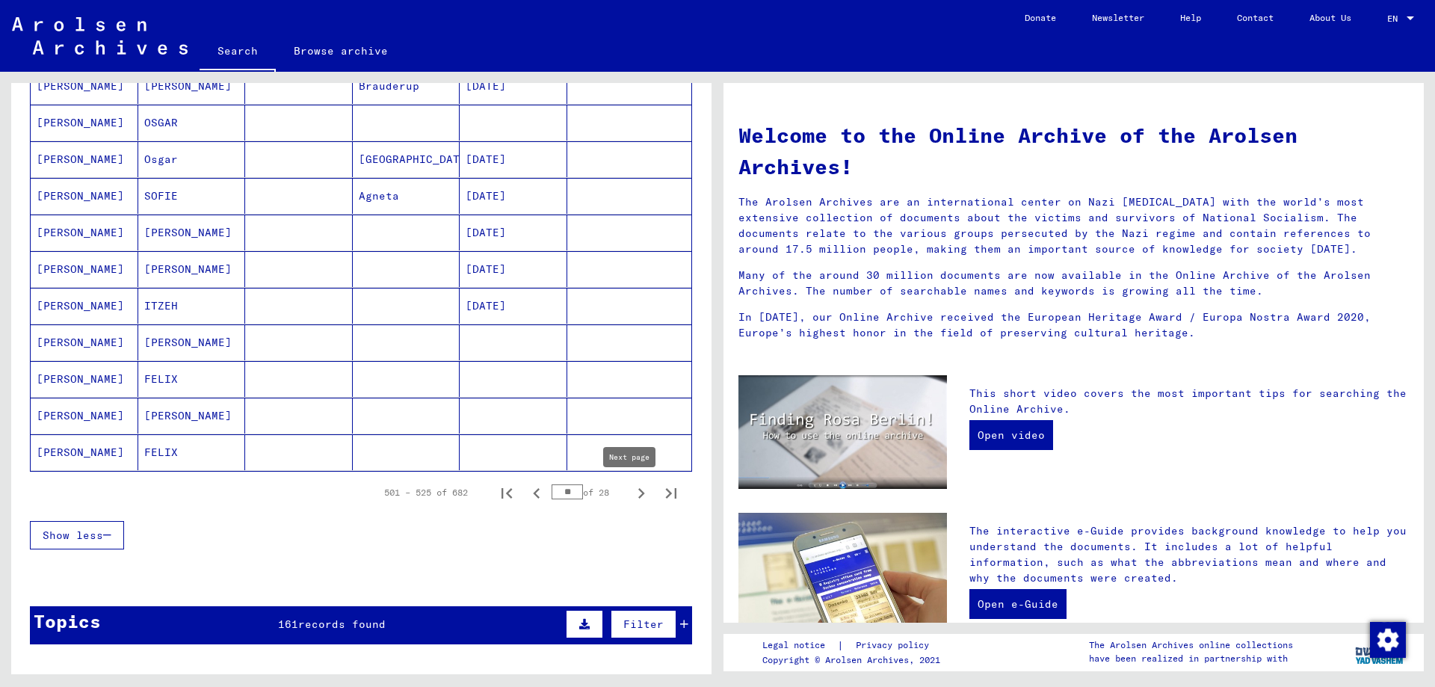
click at [631, 493] on icon "Next page" at bounding box center [641, 493] width 21 height 21
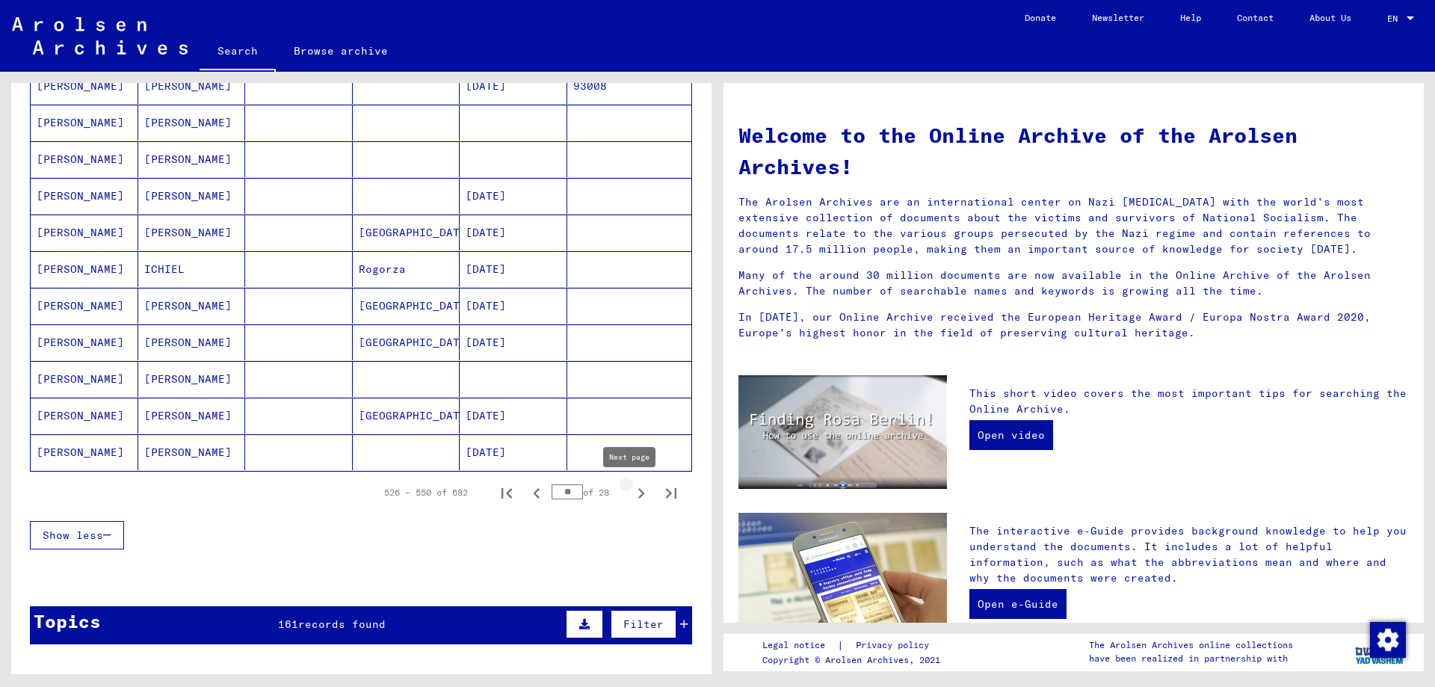
click at [631, 485] on icon "Next page" at bounding box center [641, 493] width 21 height 21
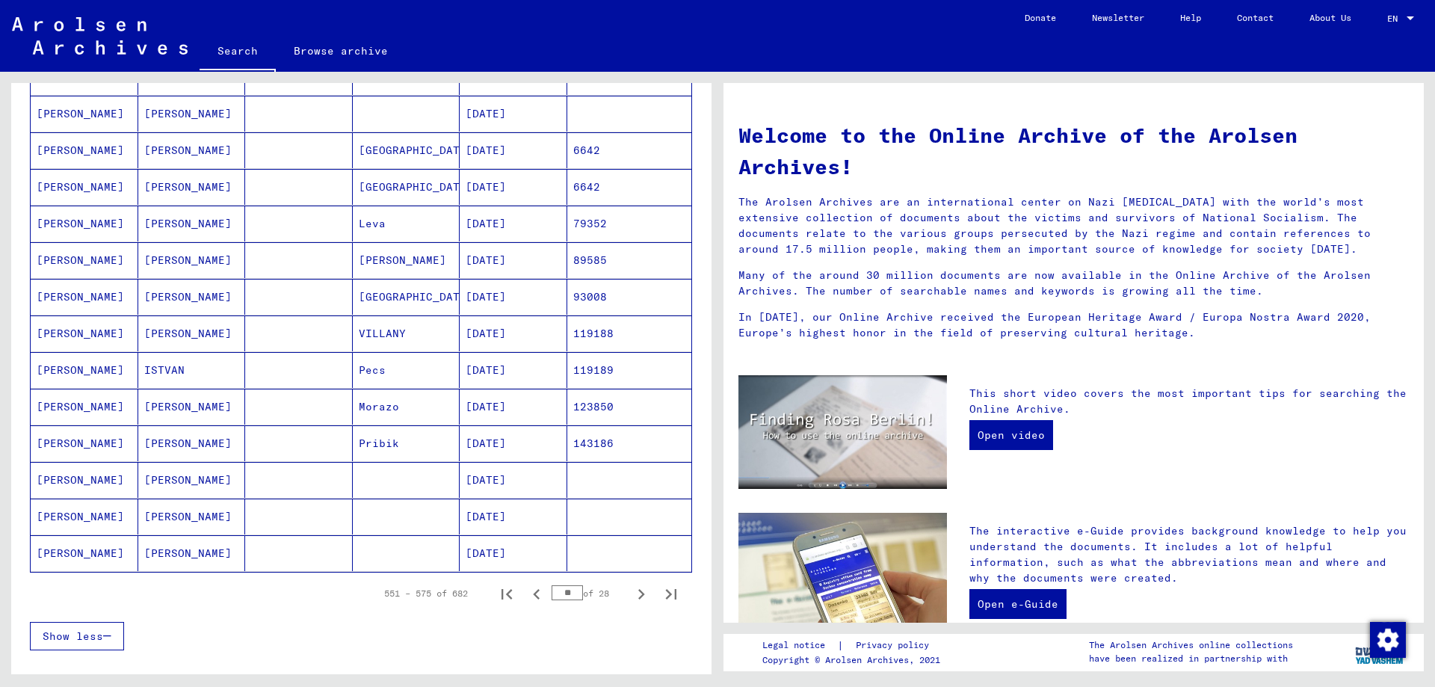
scroll to position [673, 0]
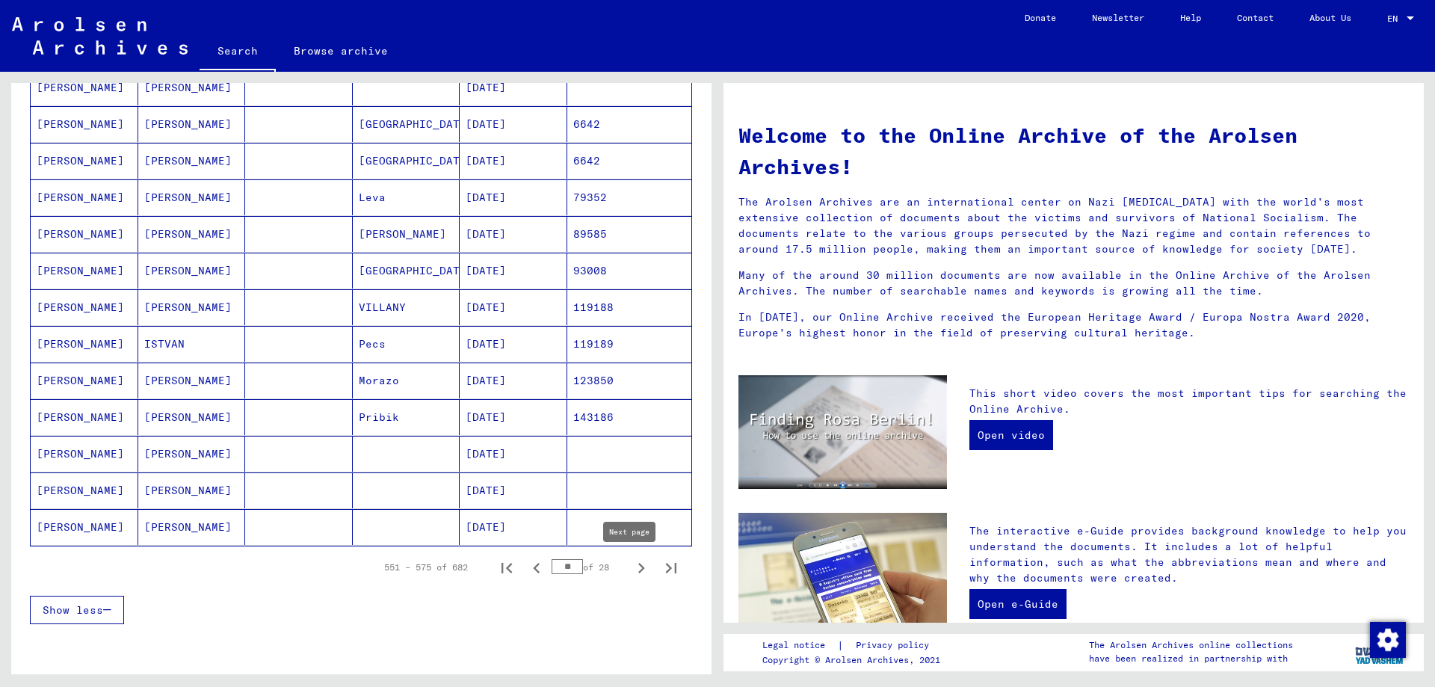
click at [631, 563] on icon "Next page" at bounding box center [641, 568] width 21 height 21
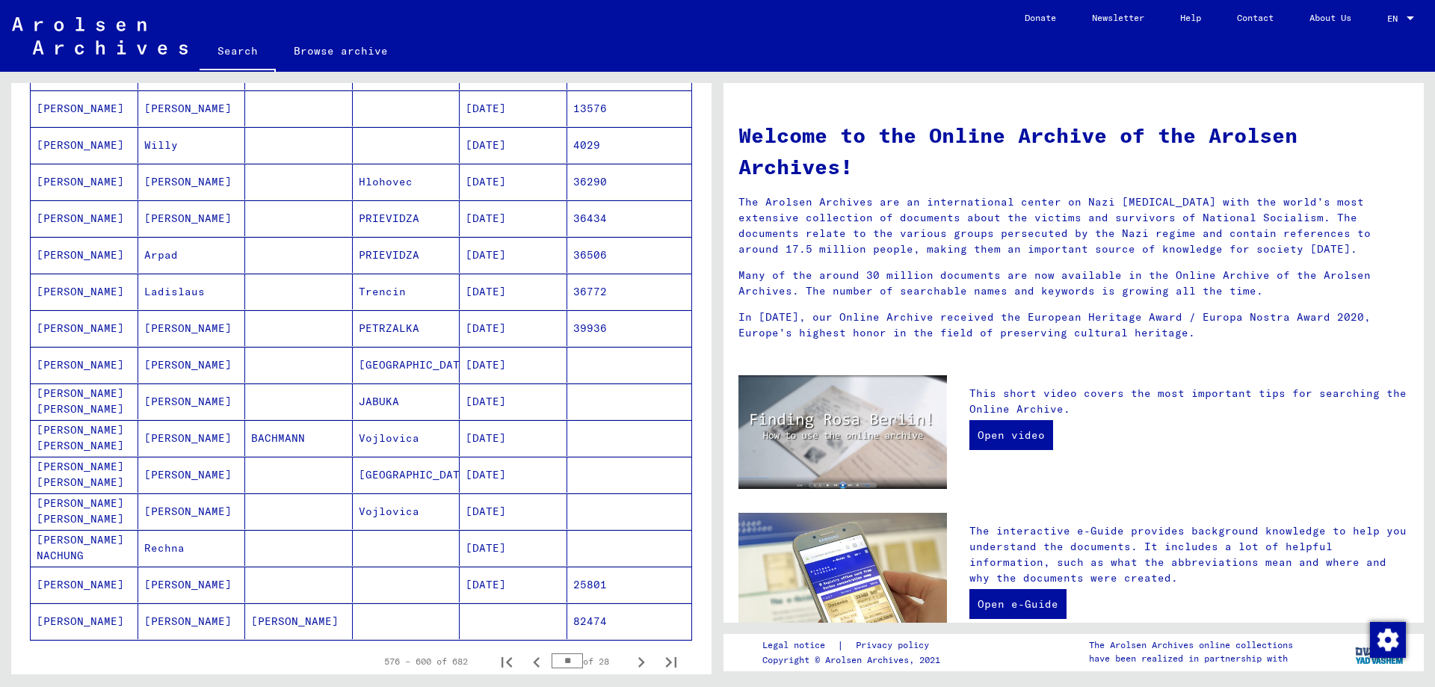
scroll to position [598, 0]
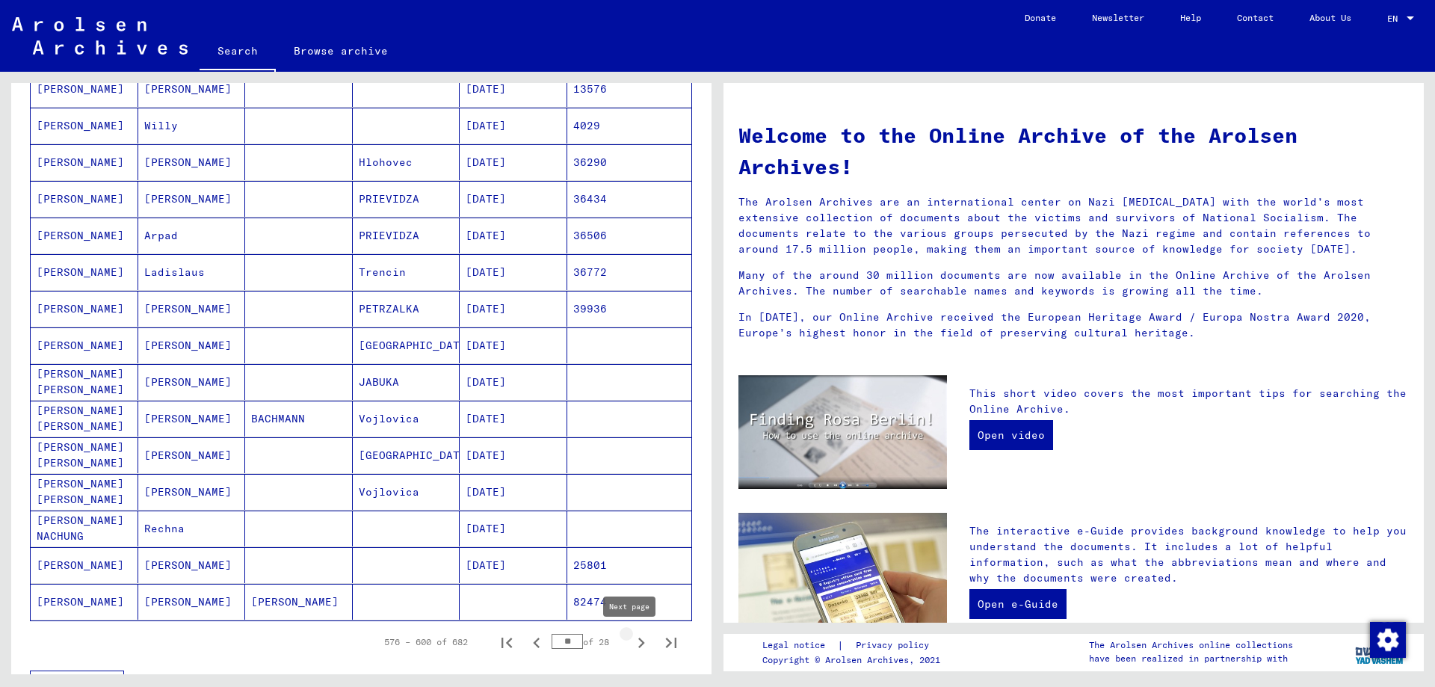
click at [631, 634] on icon "Next page" at bounding box center [641, 642] width 21 height 21
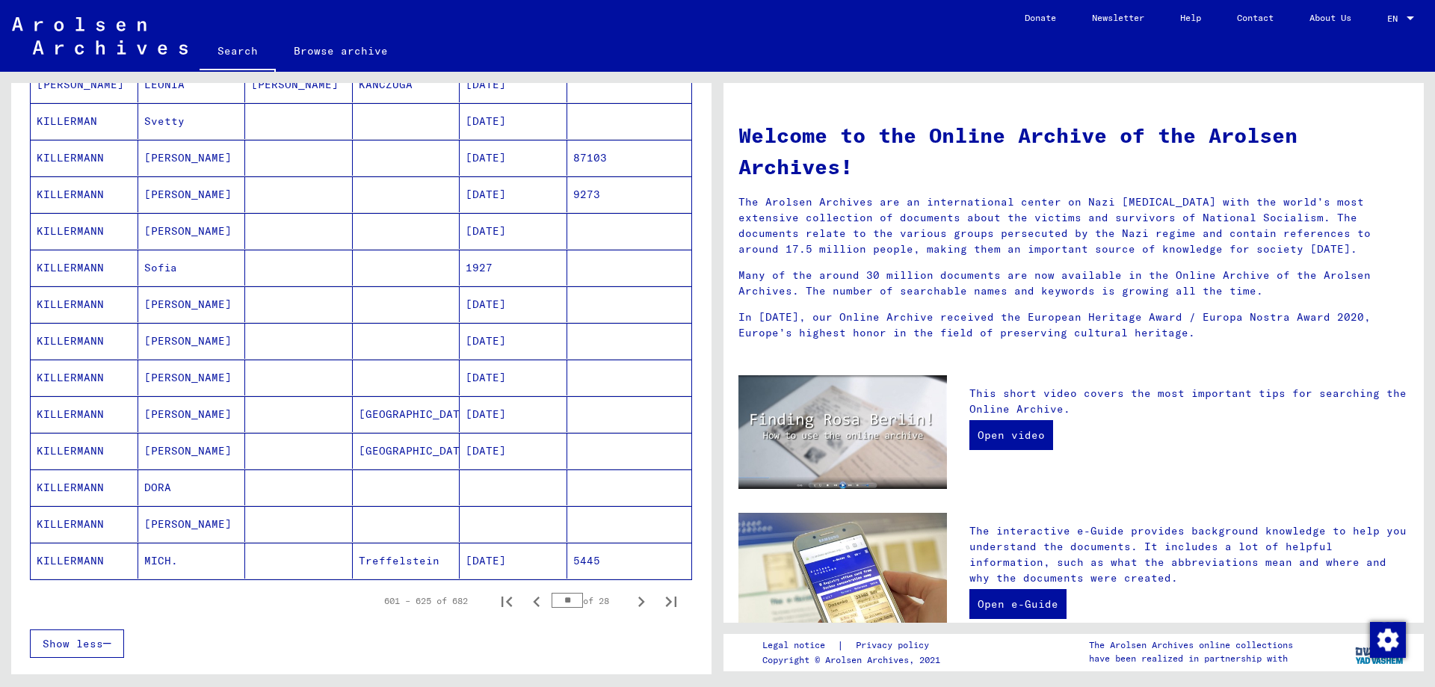
scroll to position [673, 0]
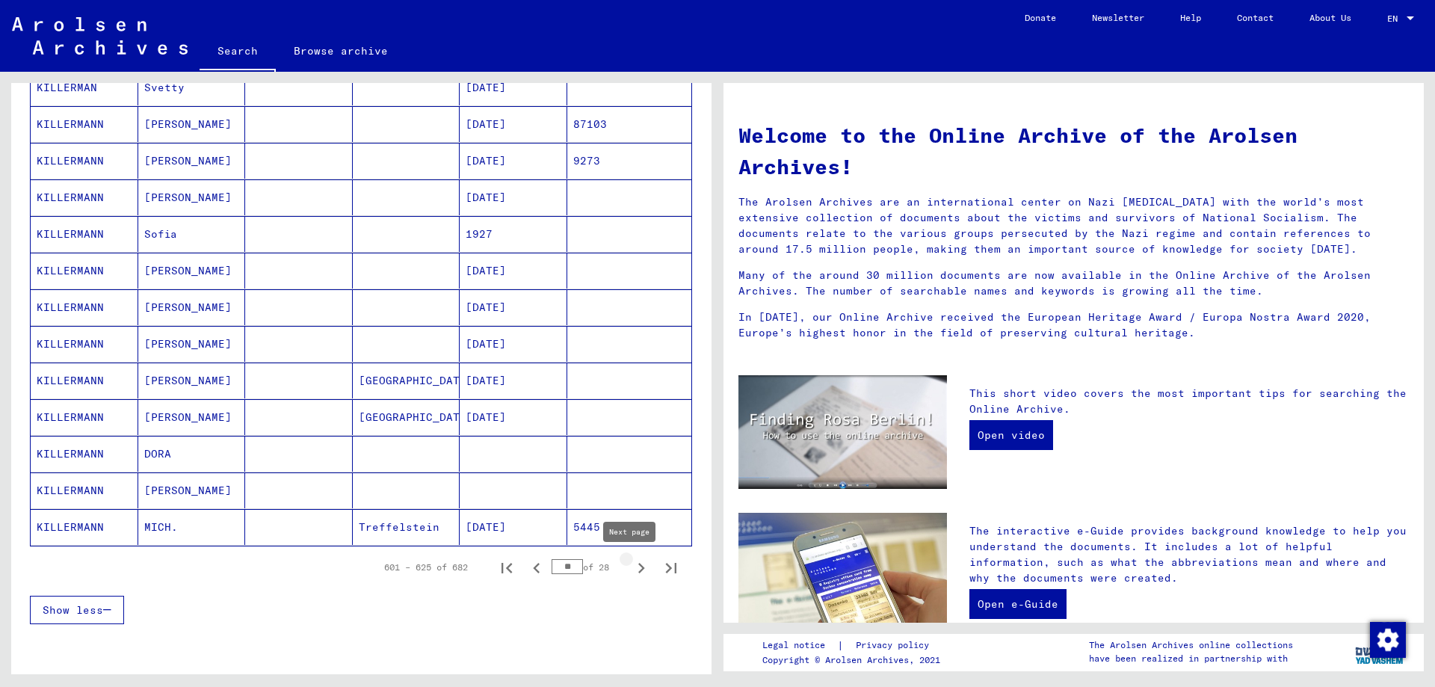
click at [631, 563] on icon "Next page" at bounding box center [641, 568] width 21 height 21
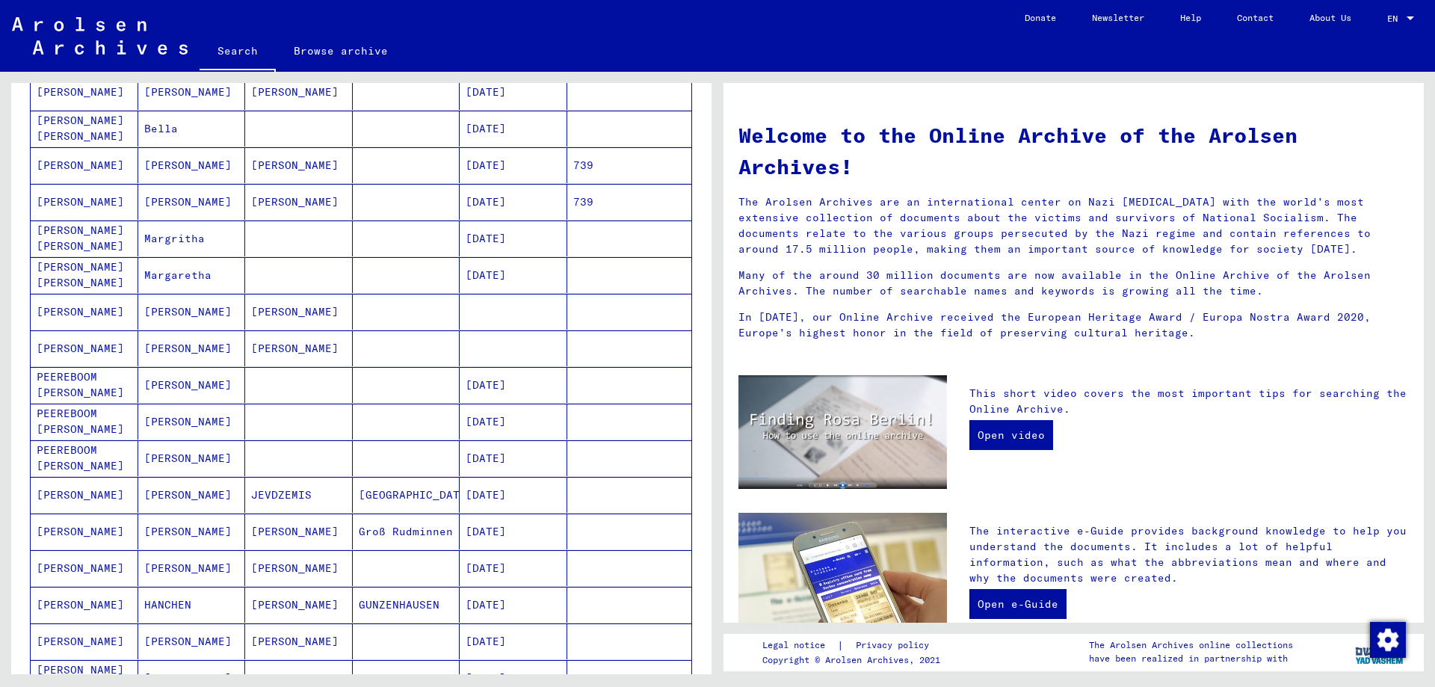
scroll to position [598, 0]
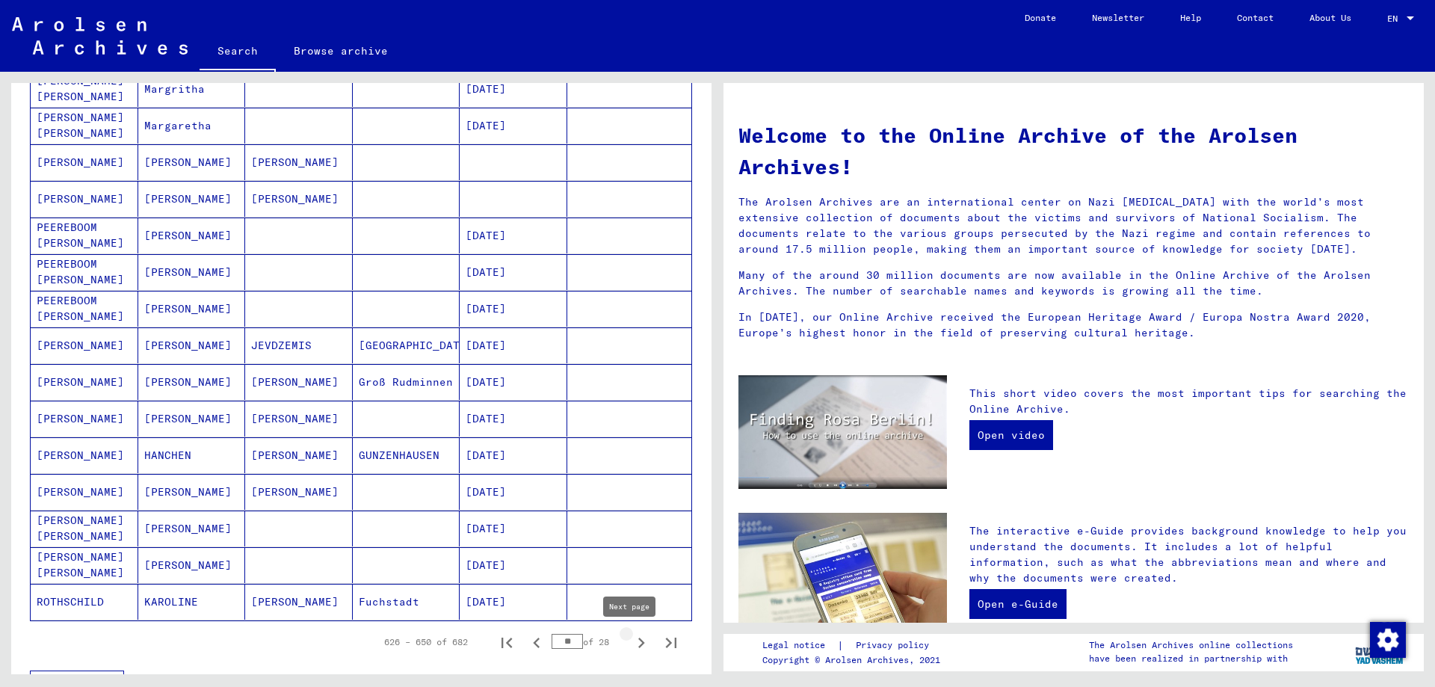
click at [631, 637] on icon "Next page" at bounding box center [641, 642] width 21 height 21
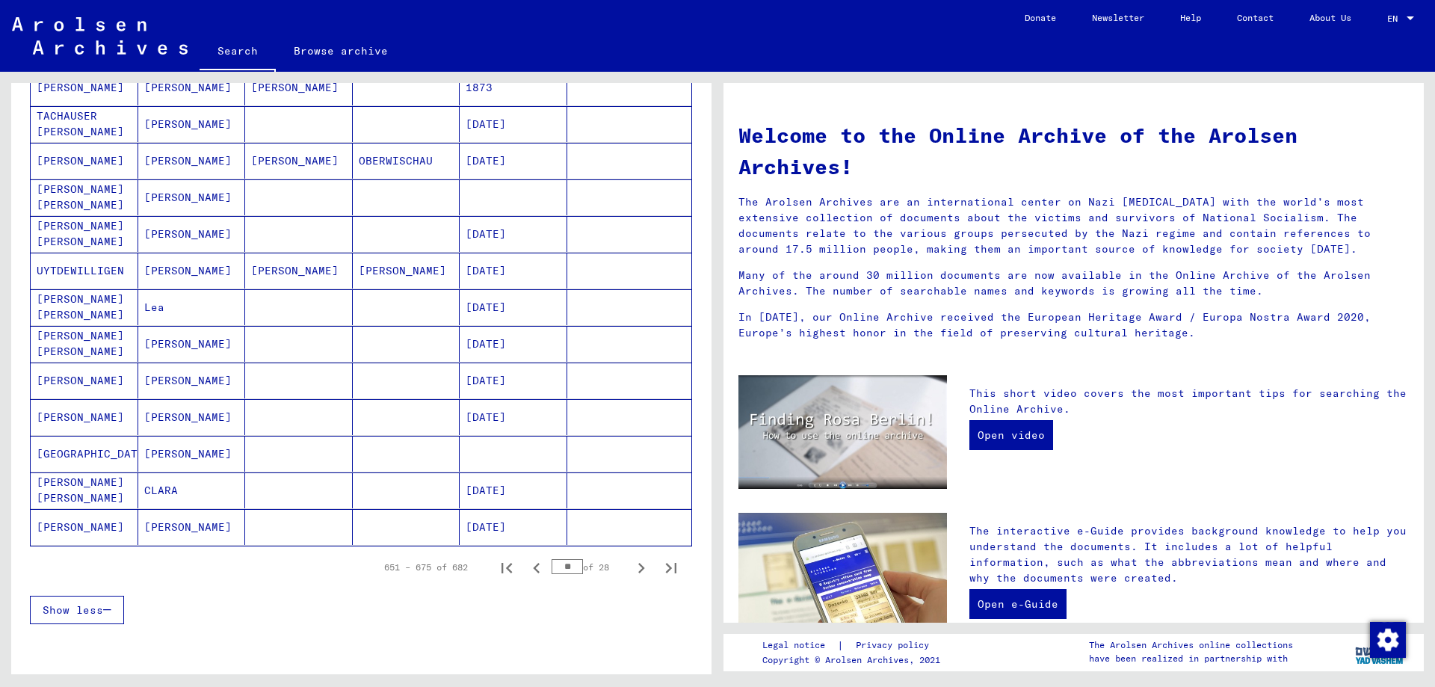
scroll to position [747, 0]
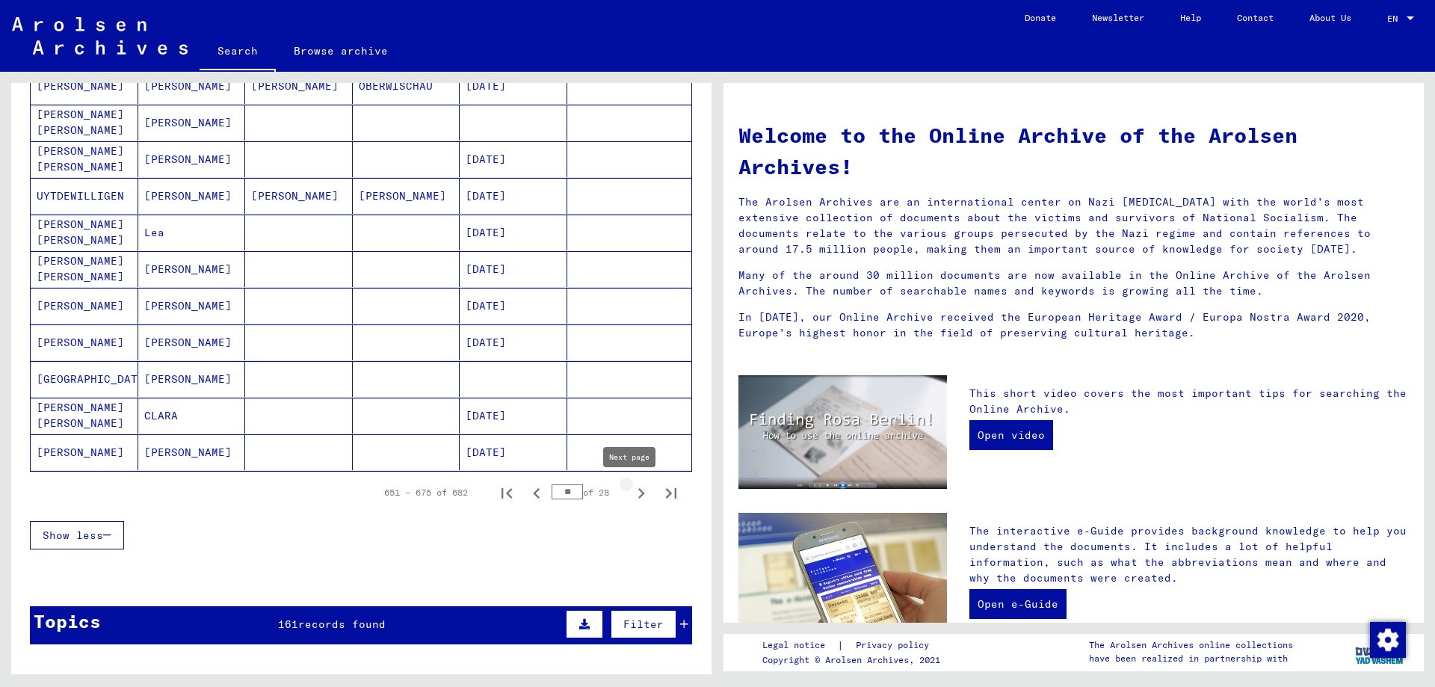
click at [638, 491] on icon "Next page" at bounding box center [641, 493] width 7 height 10
type input "**"
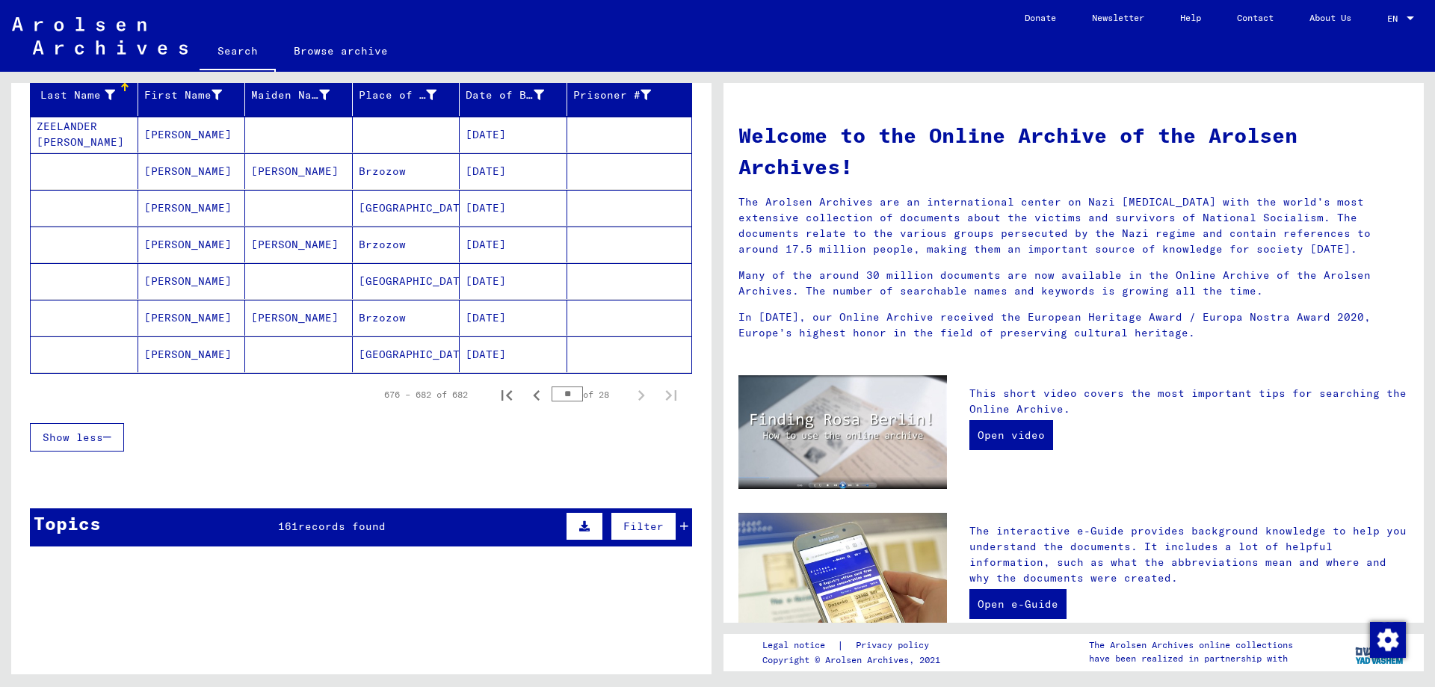
scroll to position [163, 0]
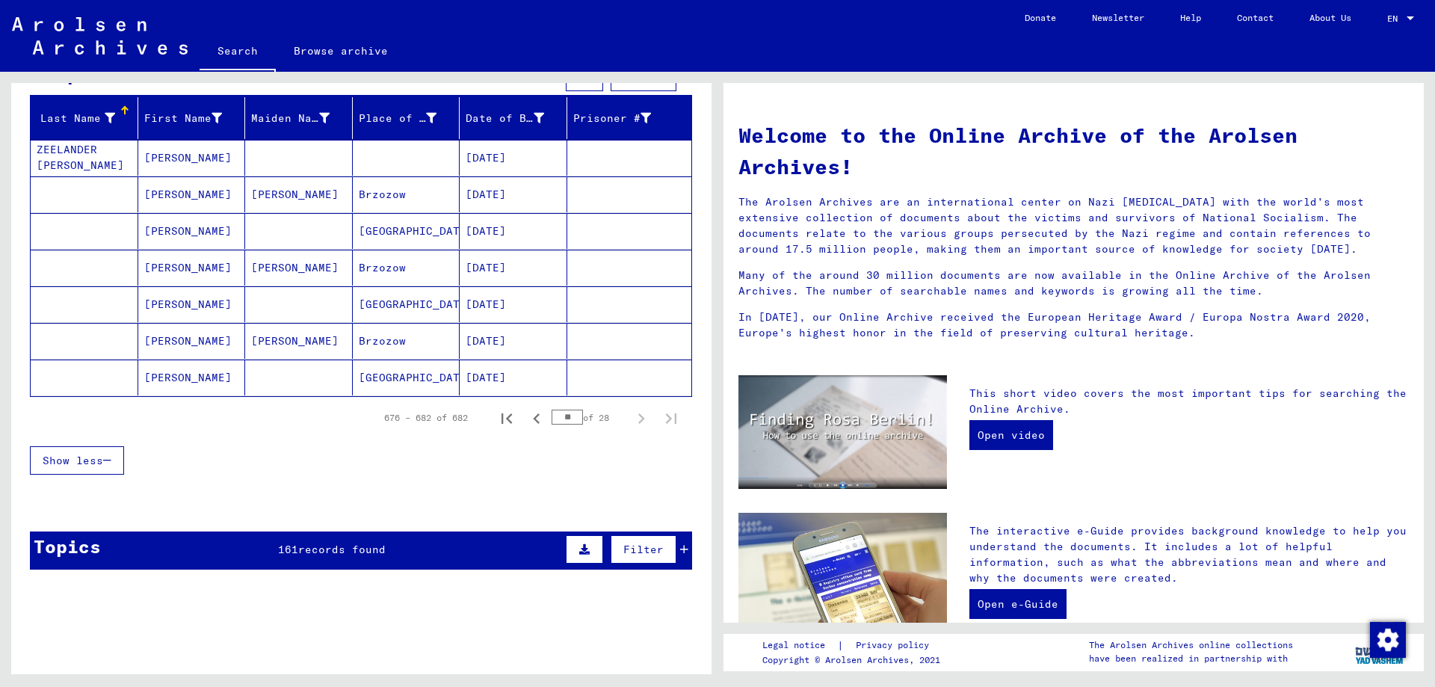
click at [161, 229] on mat-cell "[PERSON_NAME]" at bounding box center [192, 231] width 108 height 36
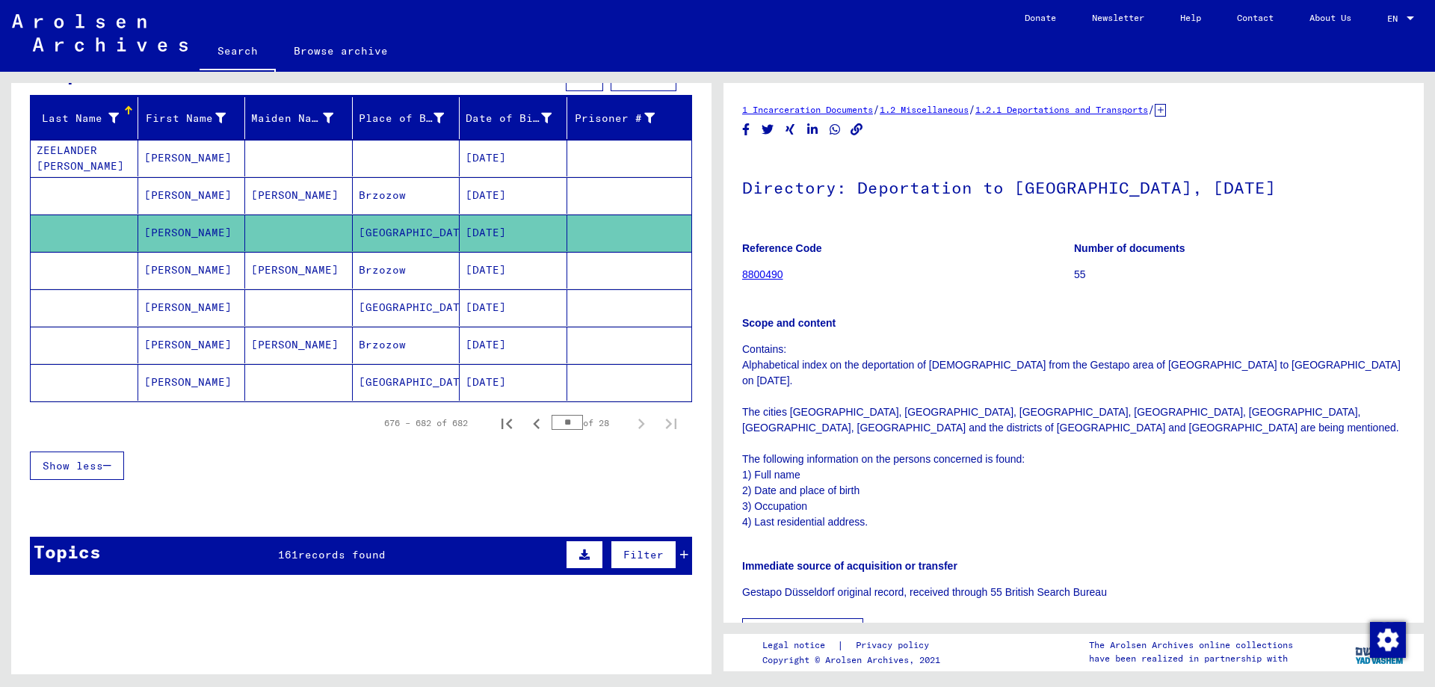
click at [680, 550] on icon at bounding box center [684, 554] width 8 height 10
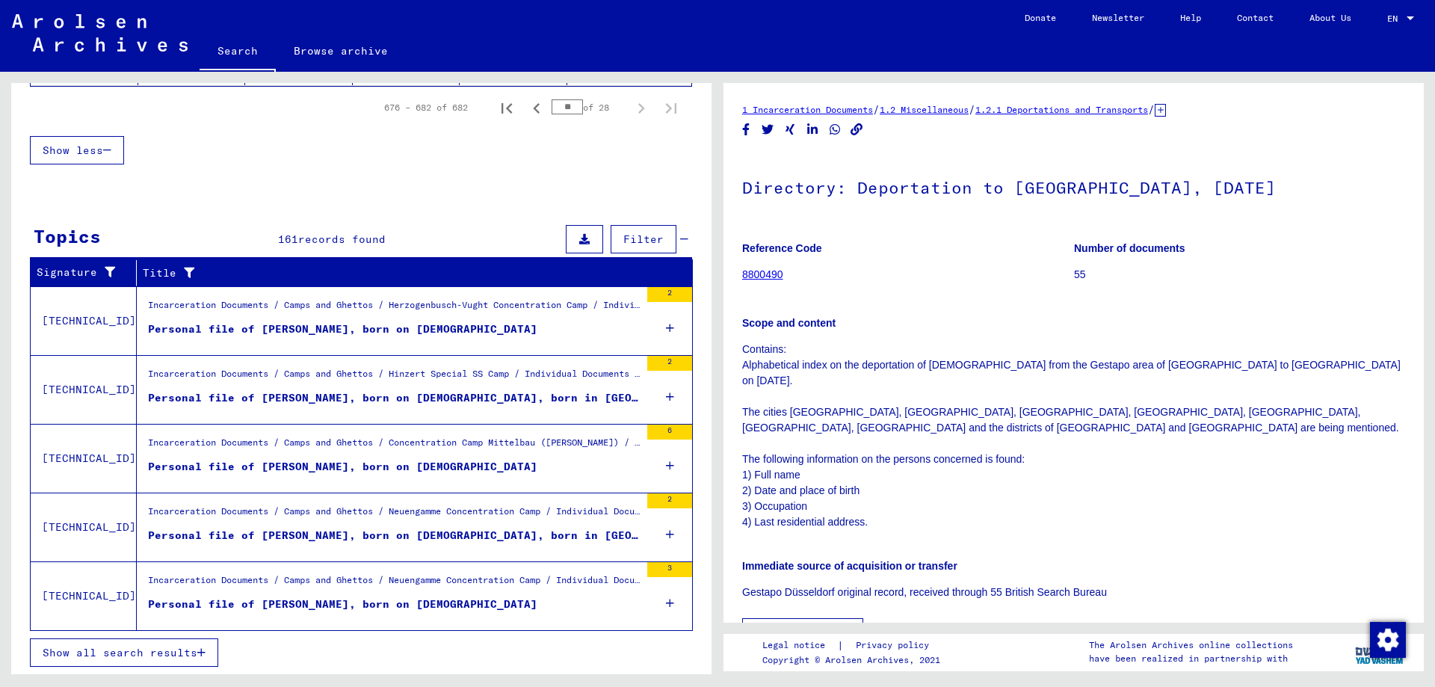
scroll to position [479, 0]
click at [160, 651] on span "Show all search results" at bounding box center [120, 651] width 155 height 13
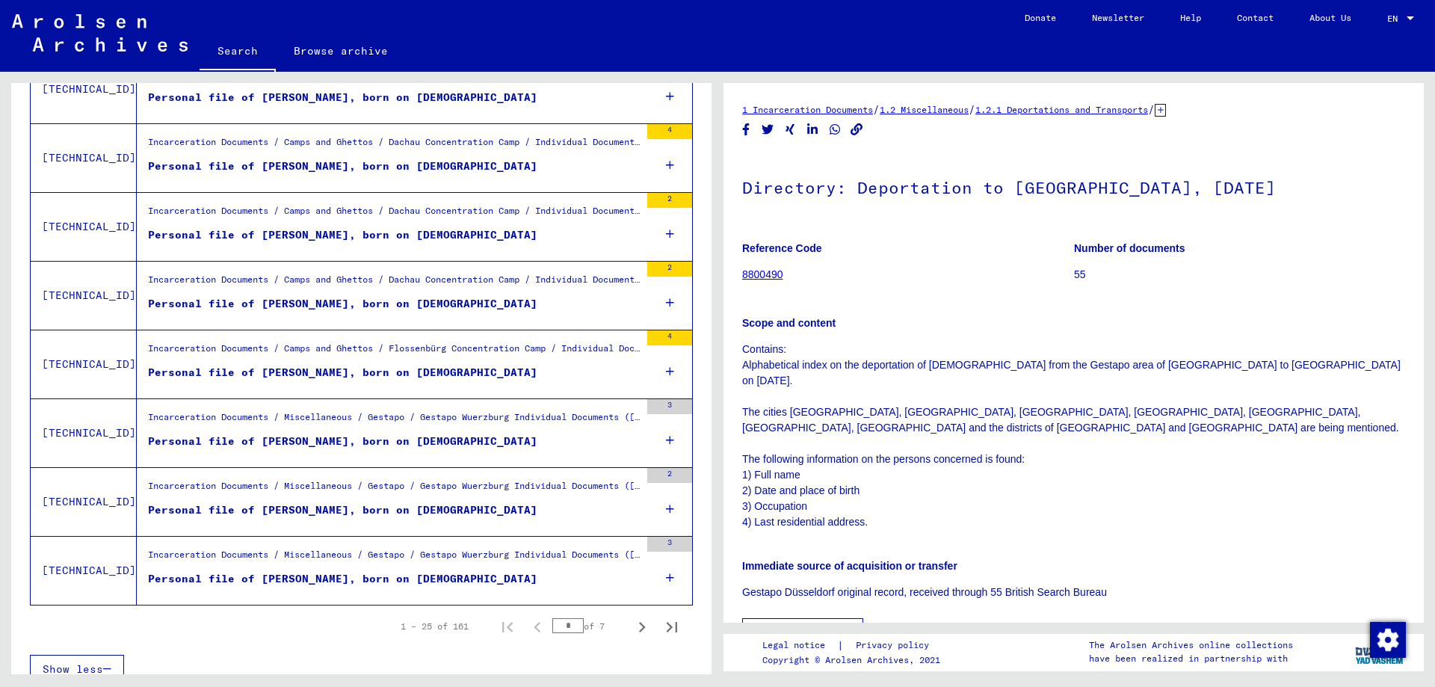
scroll to position [1506, 0]
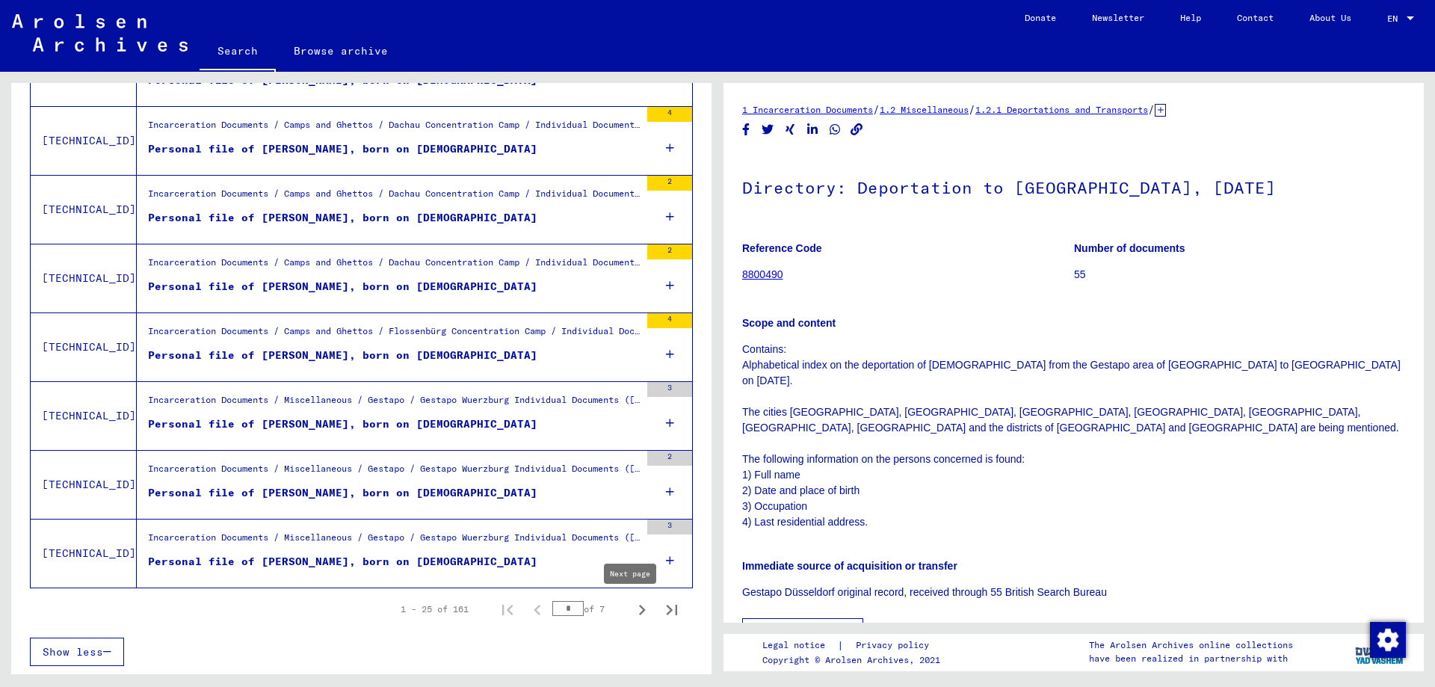
click at [639, 605] on icon "Next page" at bounding box center [642, 610] width 7 height 10
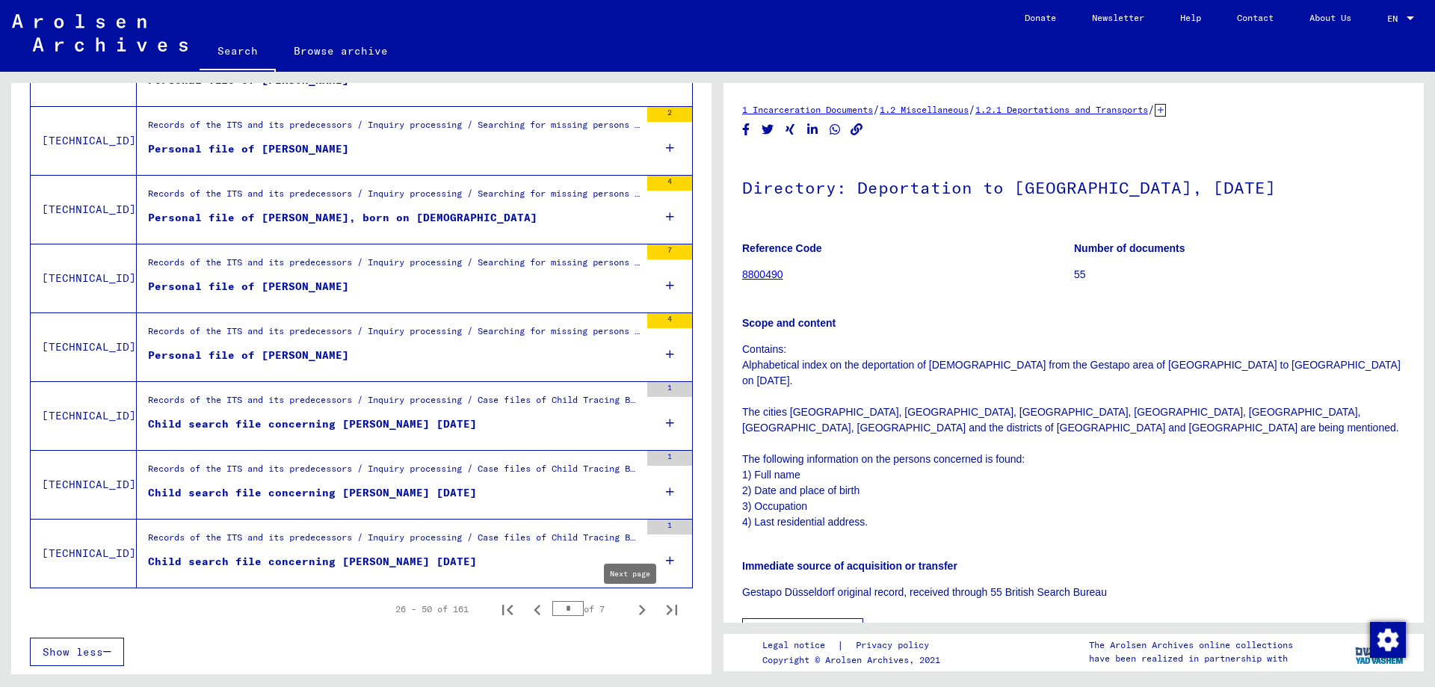
click at [631, 605] on icon "Next page" at bounding box center [641, 609] width 21 height 21
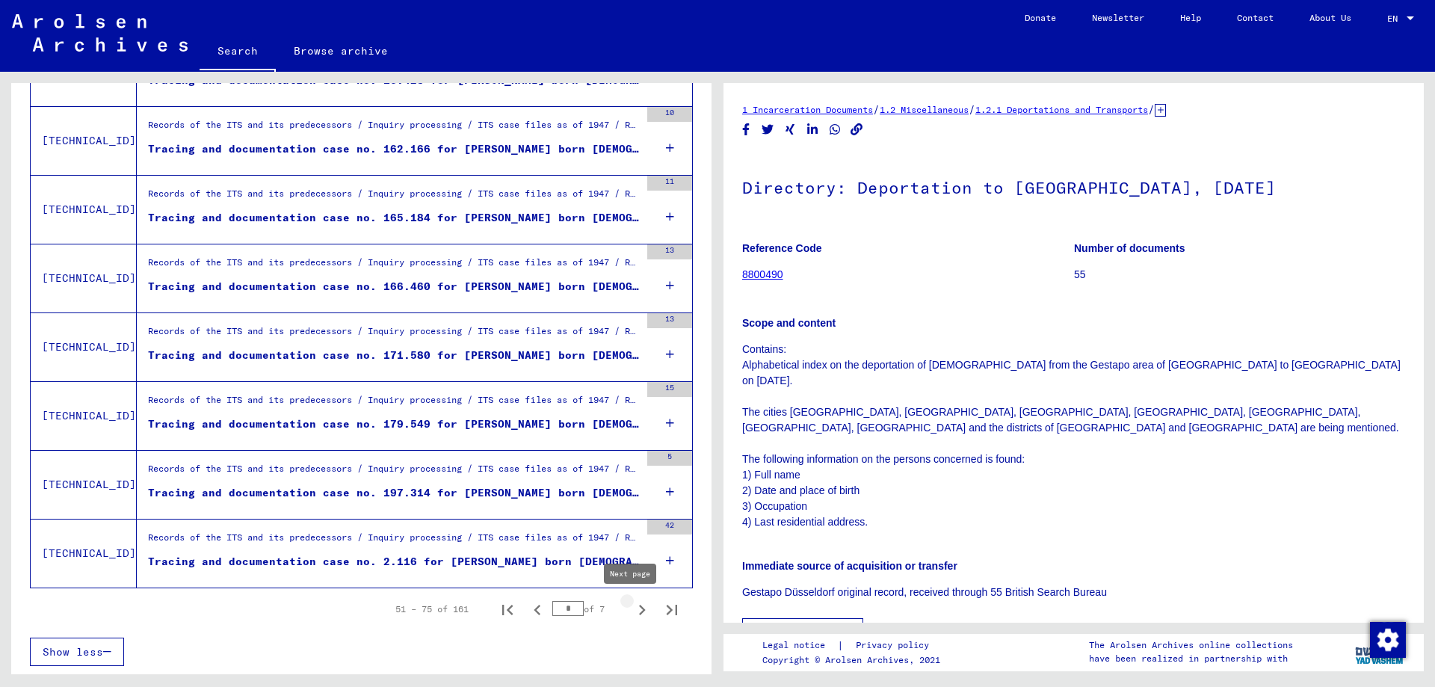
click at [631, 603] on icon "Next page" at bounding box center [641, 609] width 21 height 21
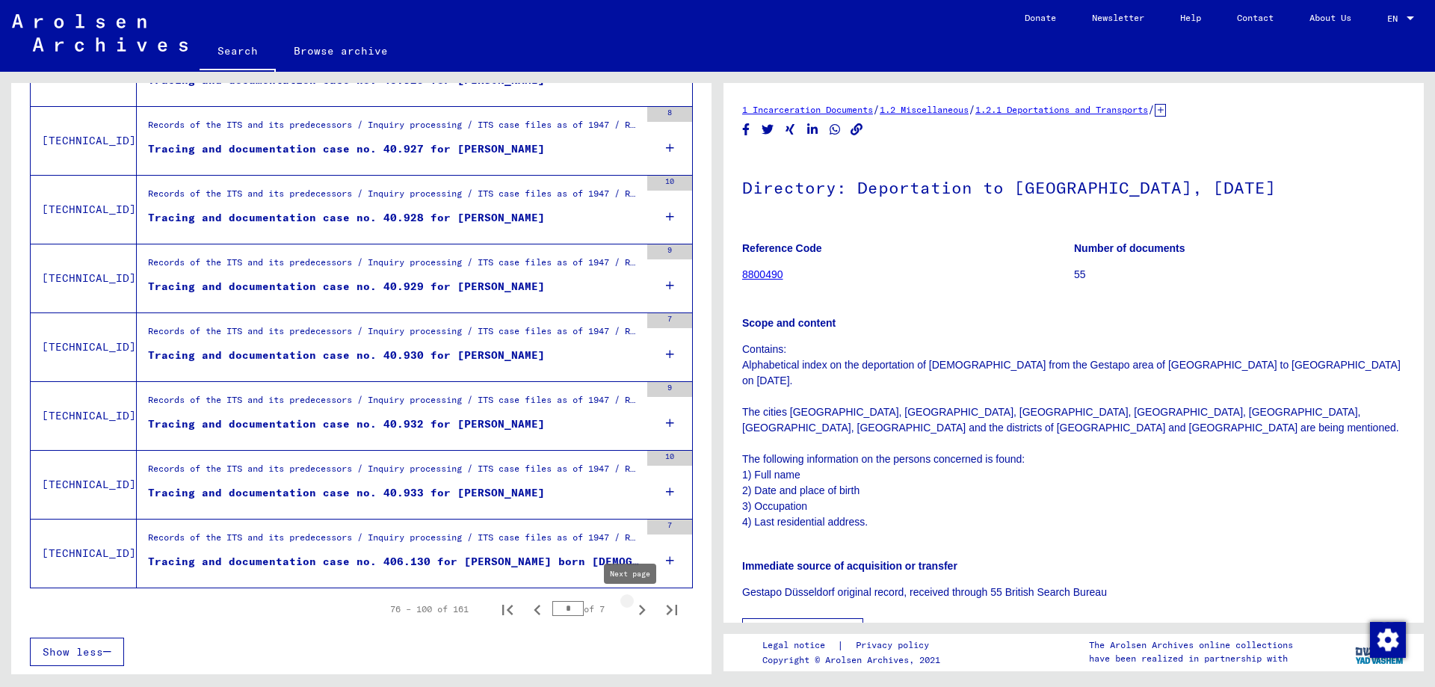
click at [631, 605] on icon "Next page" at bounding box center [641, 609] width 21 height 21
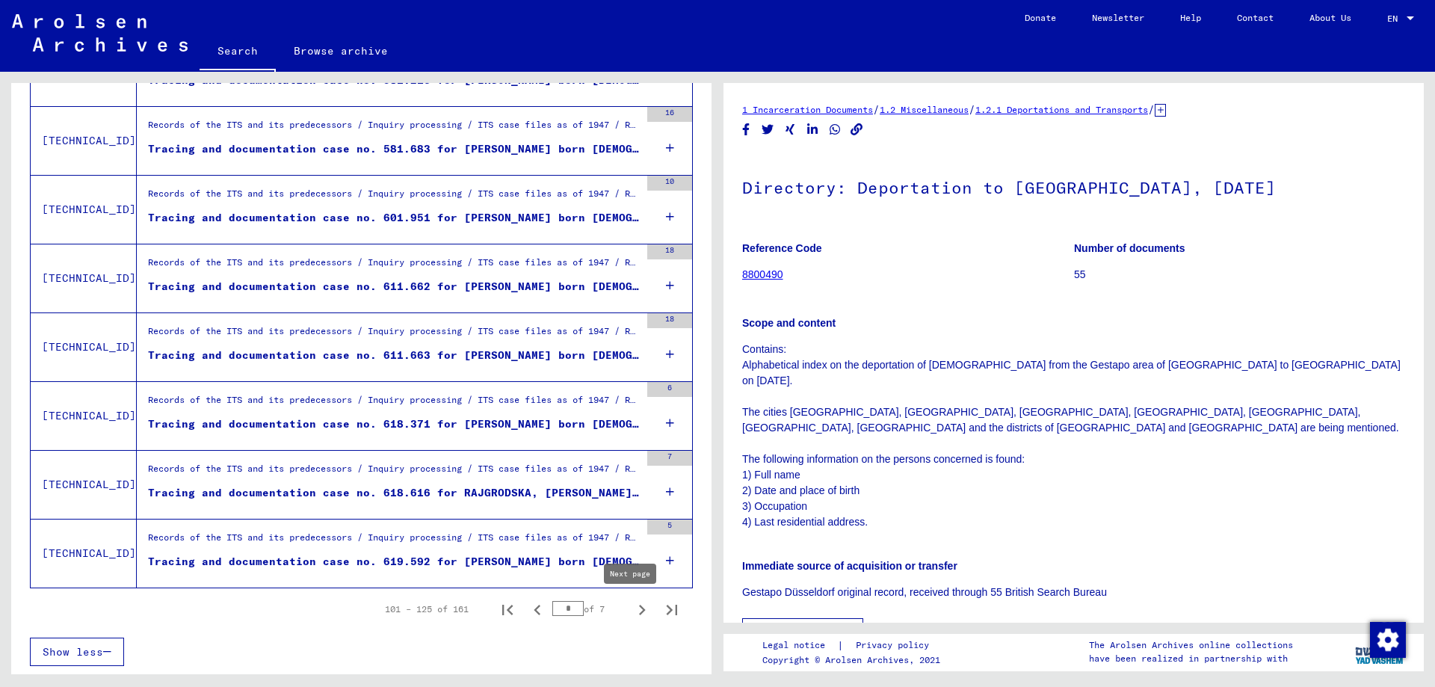
click at [639, 606] on icon "Next page" at bounding box center [642, 610] width 7 height 10
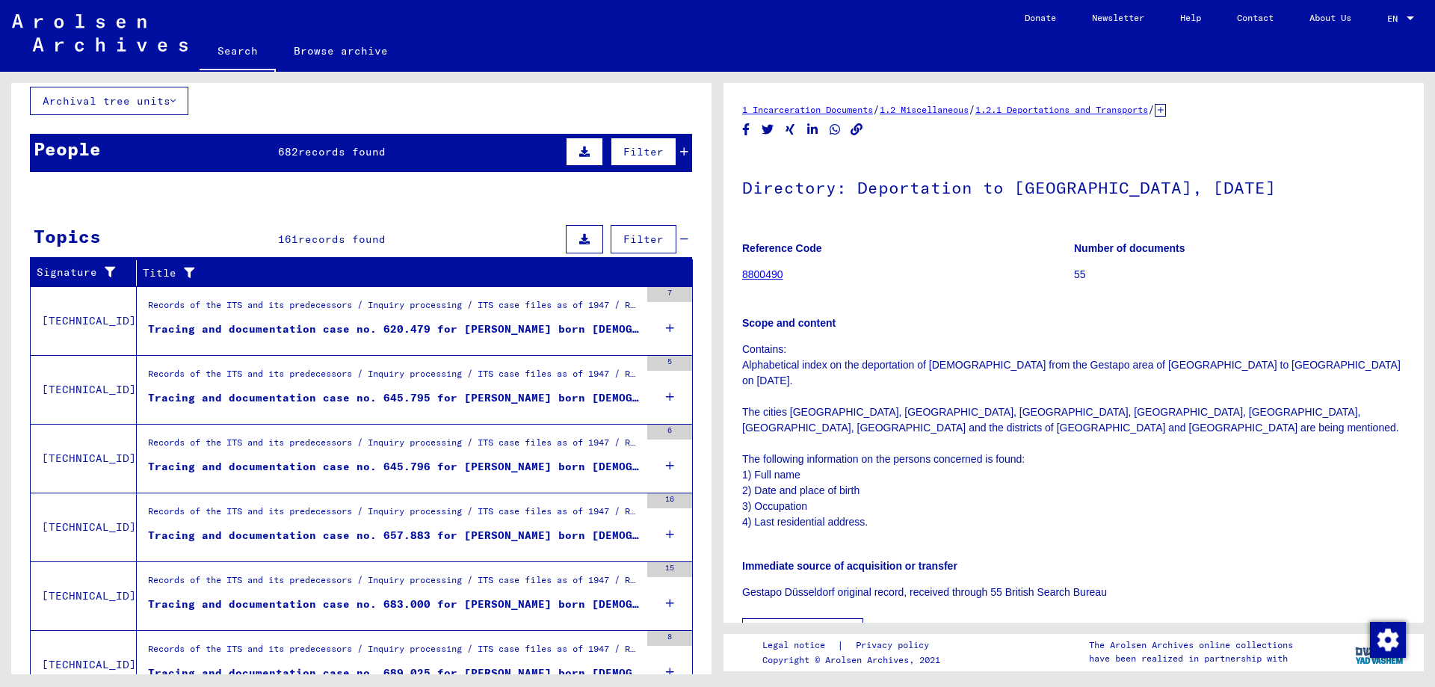
scroll to position [11, 0]
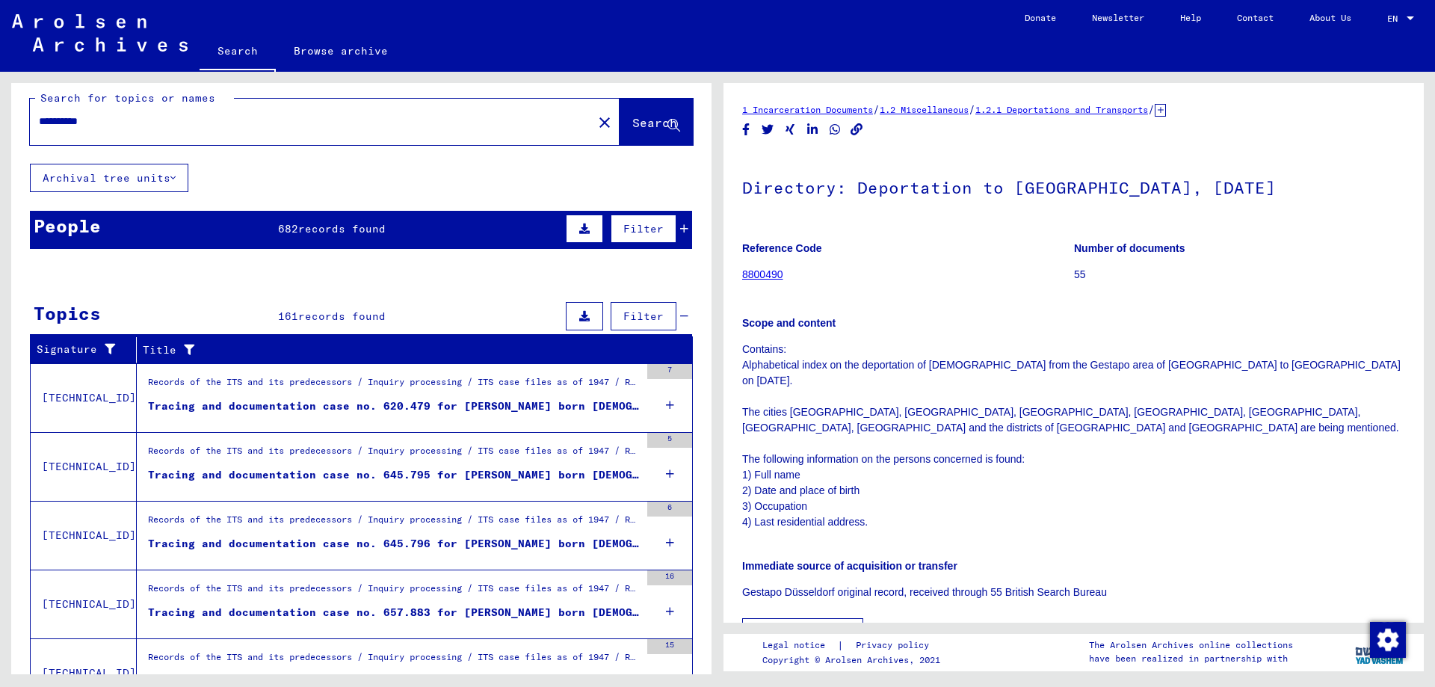
click at [498, 537] on div "Tracing and documentation case no. 645.796 for [PERSON_NAME] born [DEMOGRAPHIC_…" at bounding box center [394, 544] width 492 height 16
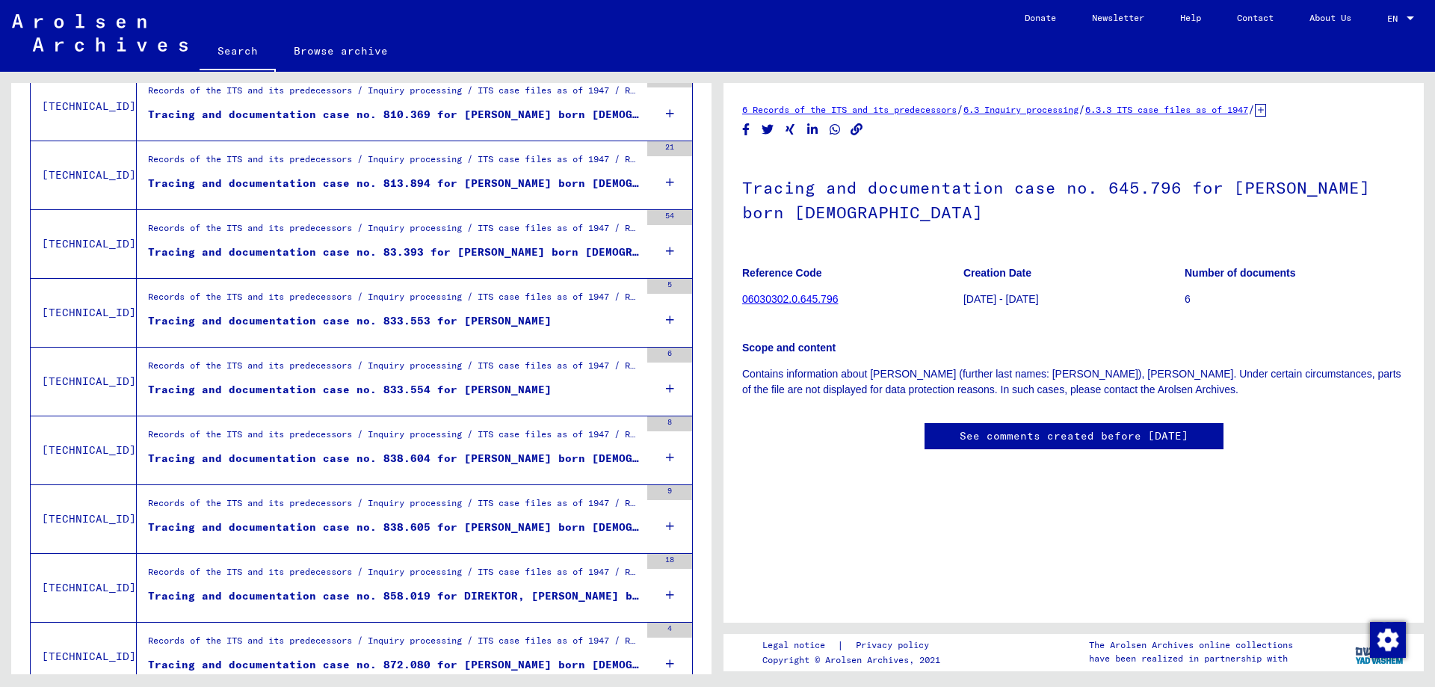
scroll to position [1207, 0]
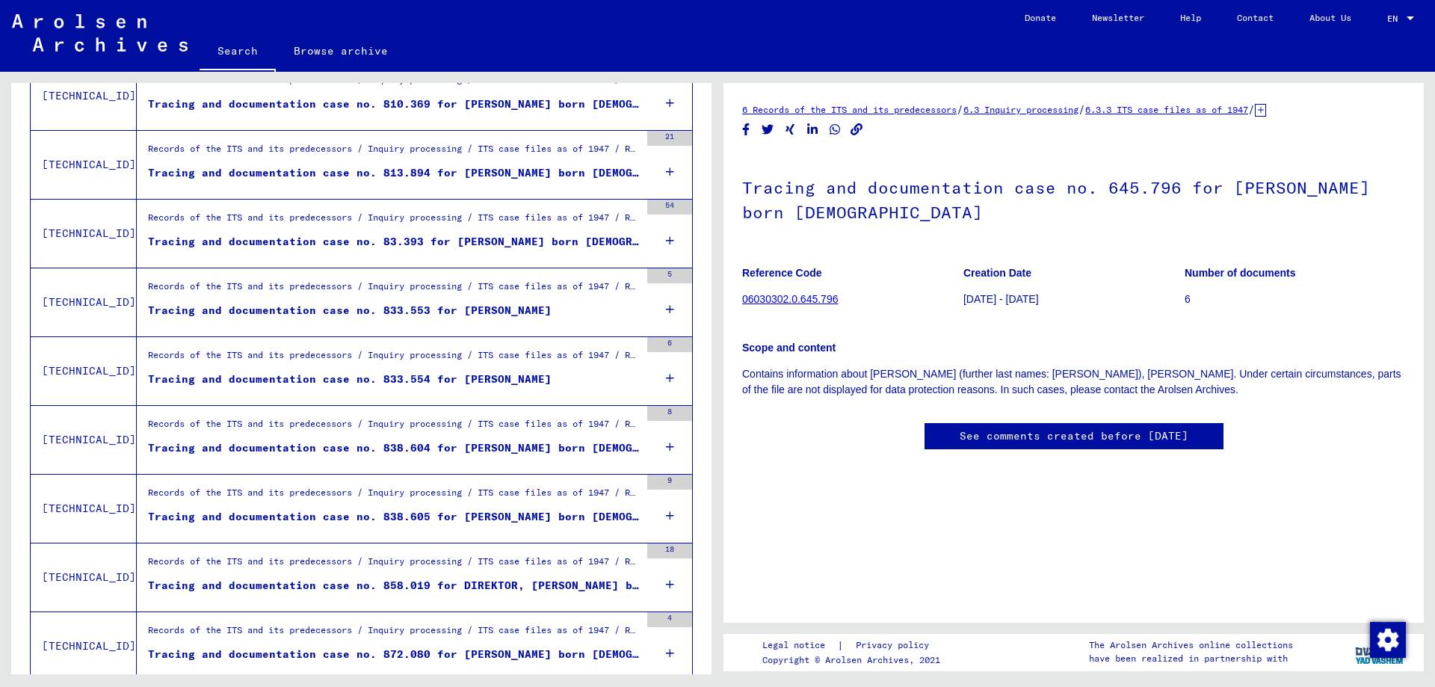
click at [534, 513] on div "Tracing and documentation case no. 838.605 for [PERSON_NAME] born [DEMOGRAPHIC_…" at bounding box center [394, 517] width 492 height 16
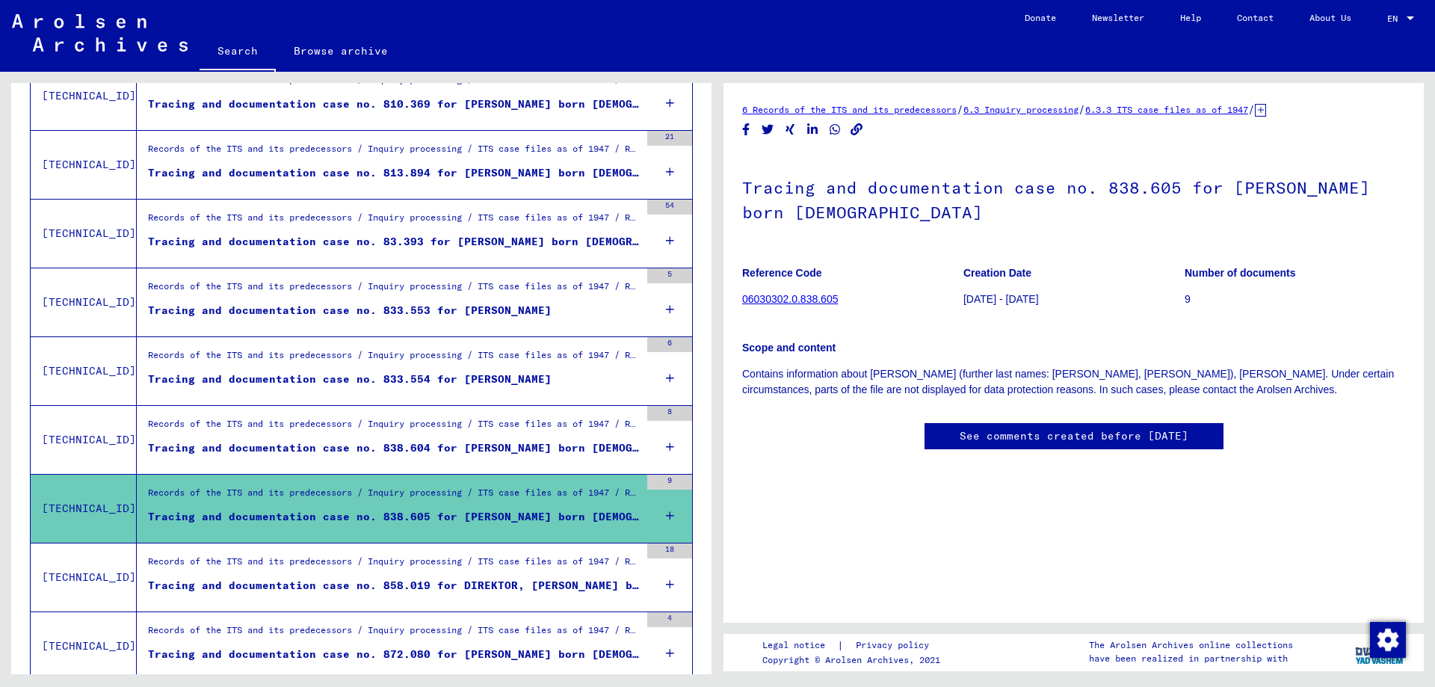
click at [534, 513] on div "Tracing and documentation case no. 838.605 for [PERSON_NAME] born [DEMOGRAPHIC_…" at bounding box center [394, 517] width 492 height 16
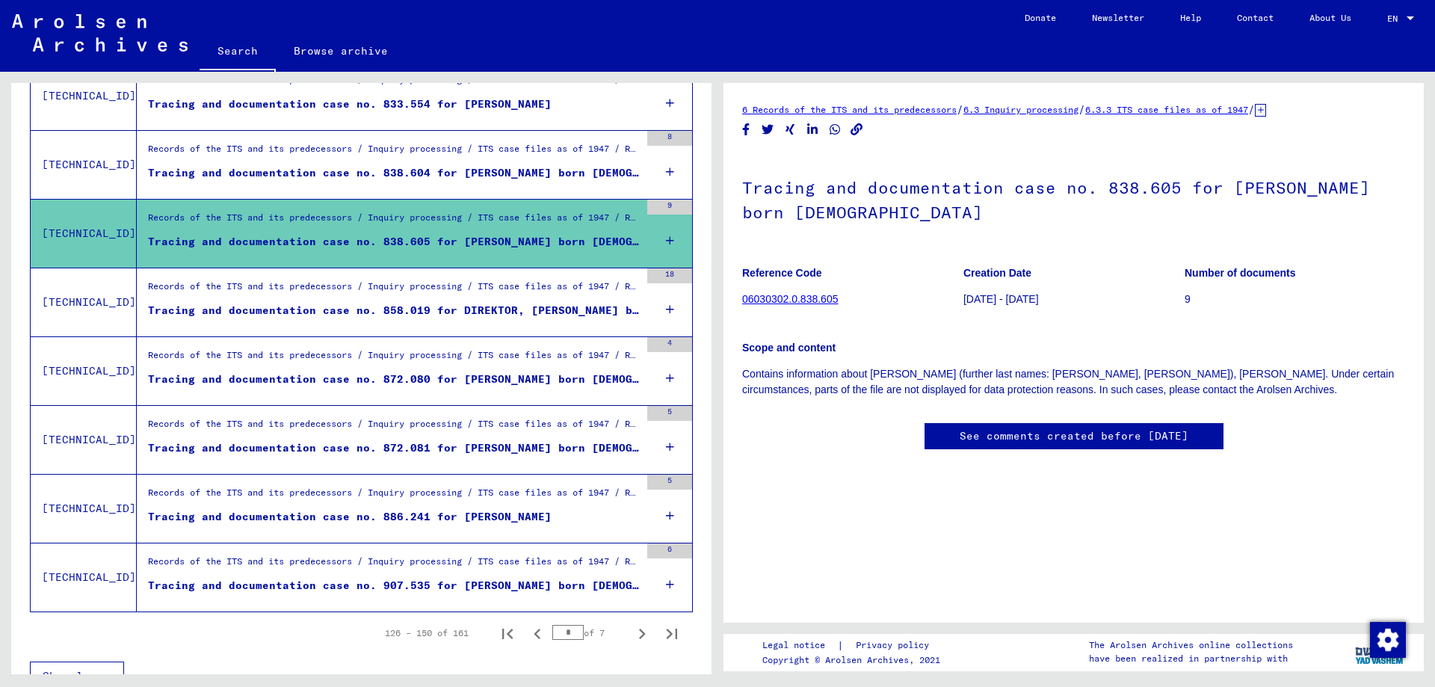
scroll to position [1506, 0]
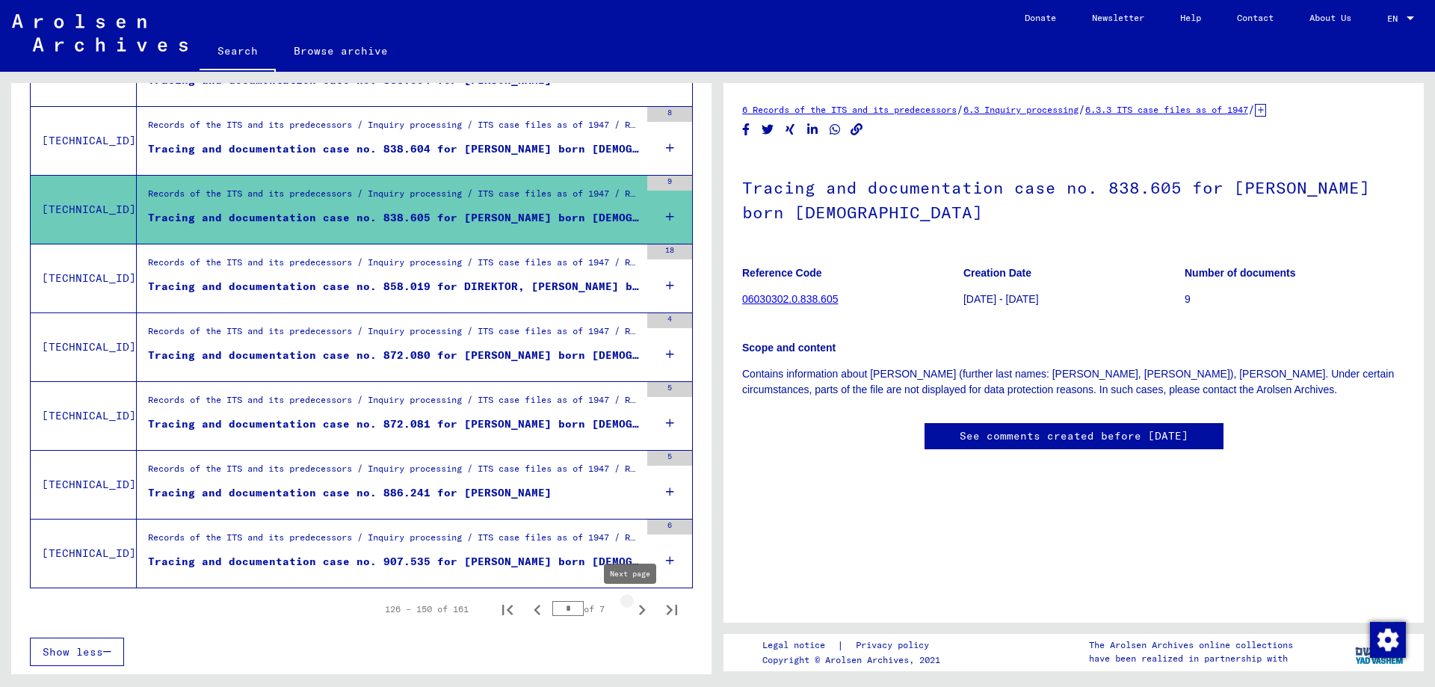
click at [639, 607] on icon "Next page" at bounding box center [642, 610] width 7 height 10
type input "*"
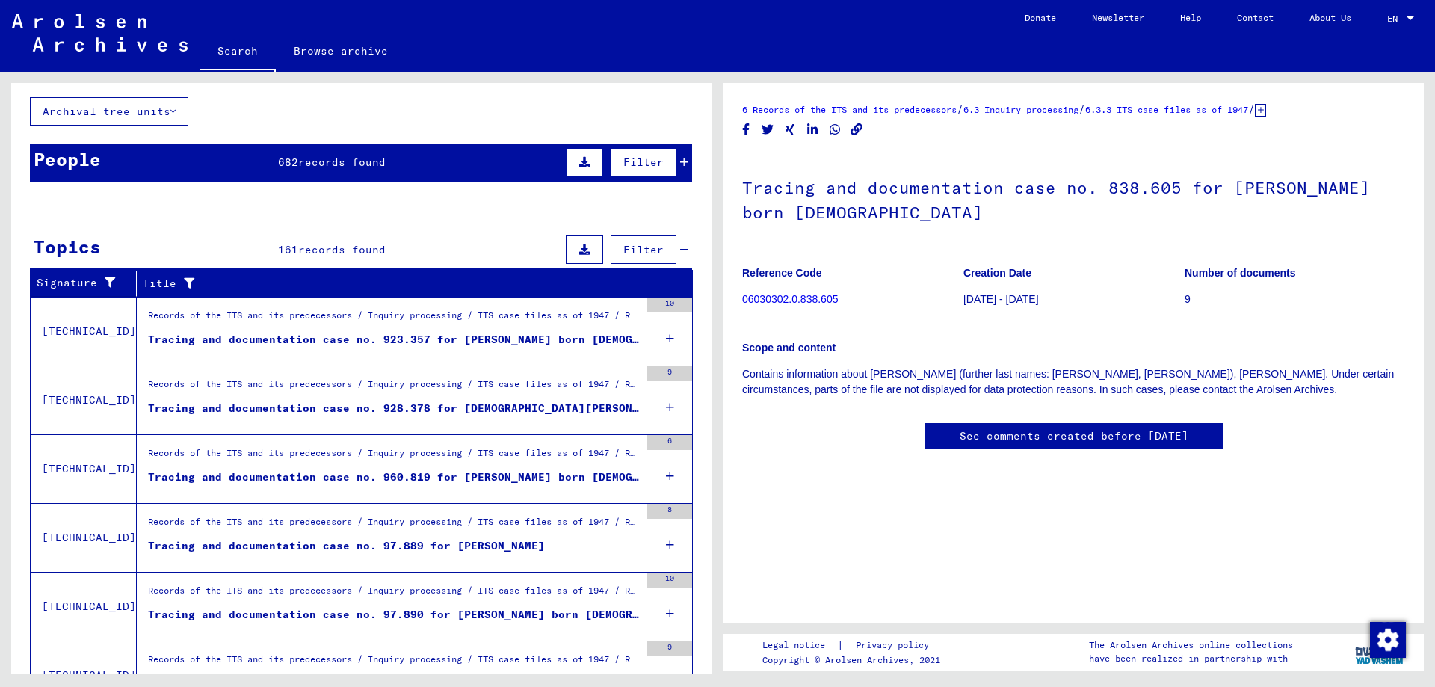
scroll to position [0, 0]
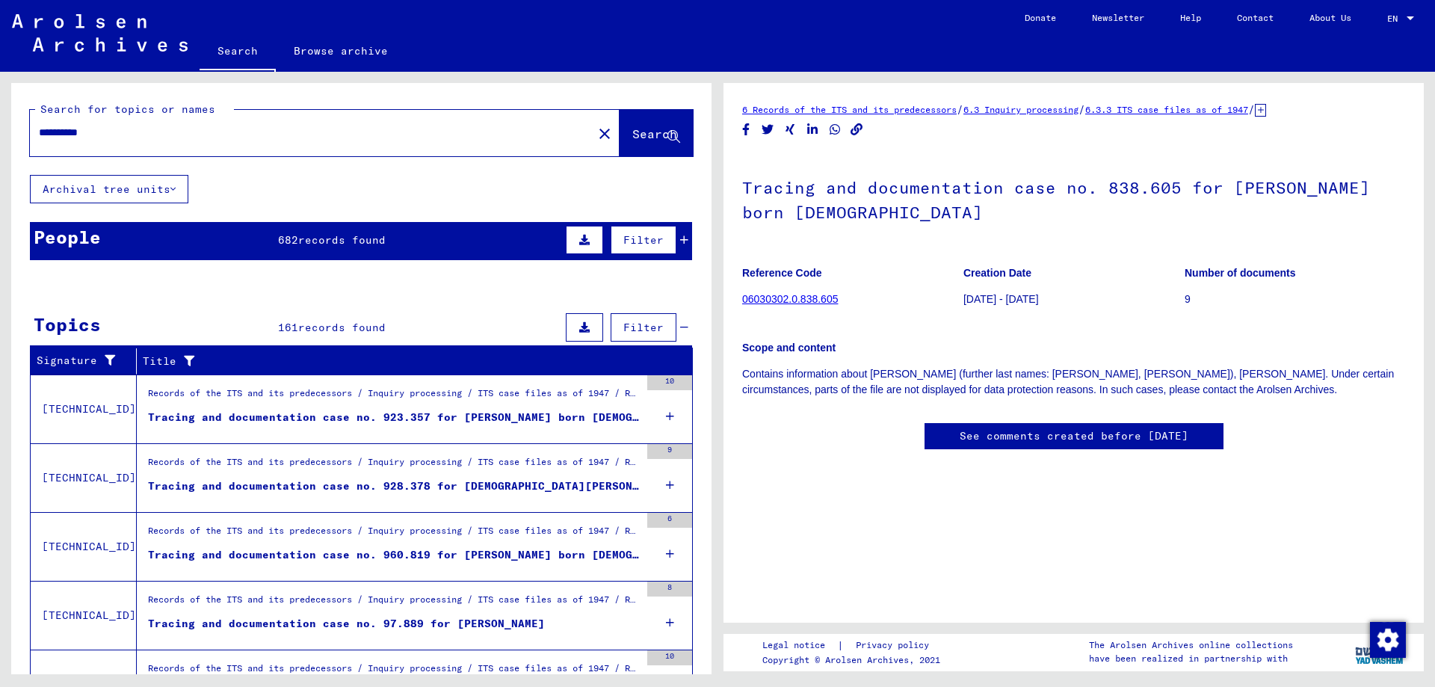
click at [232, 129] on input "**********" at bounding box center [311, 133] width 545 height 16
click at [632, 132] on span "Search" at bounding box center [654, 133] width 45 height 15
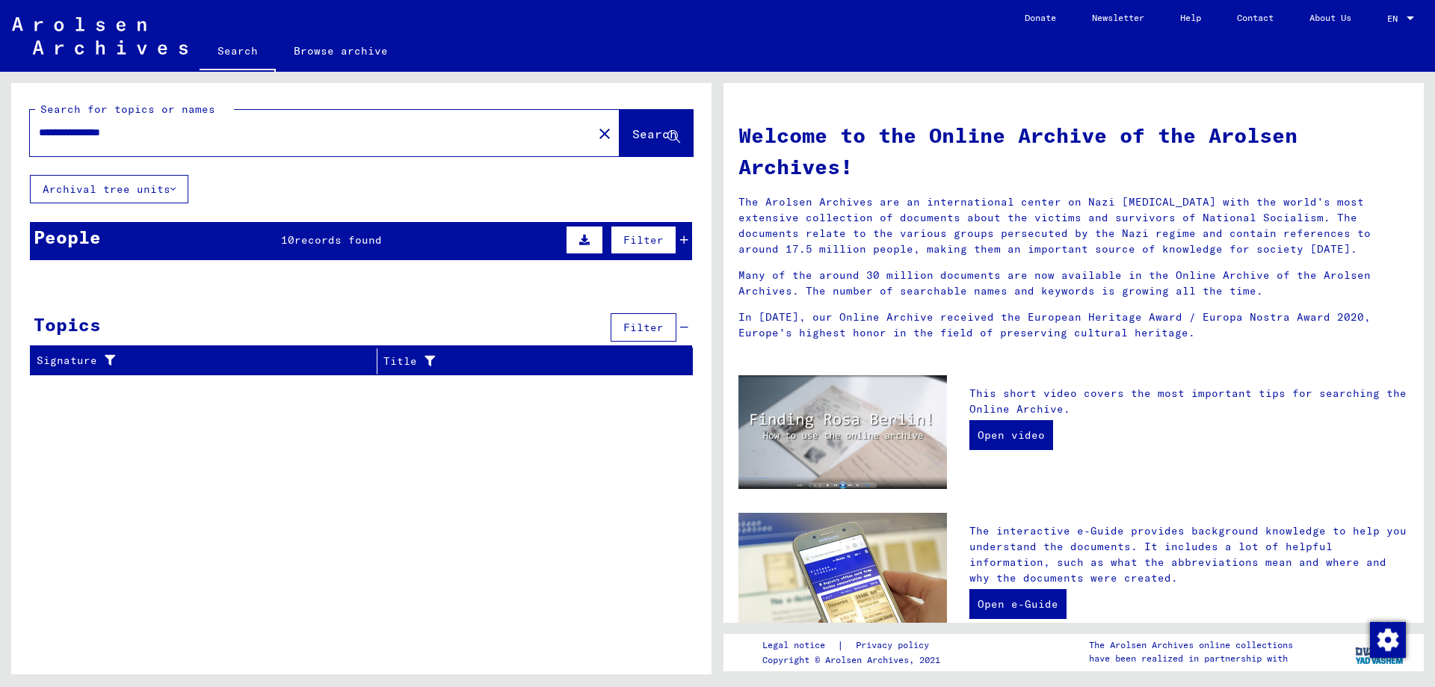
click at [685, 240] on icon at bounding box center [684, 240] width 8 height 10
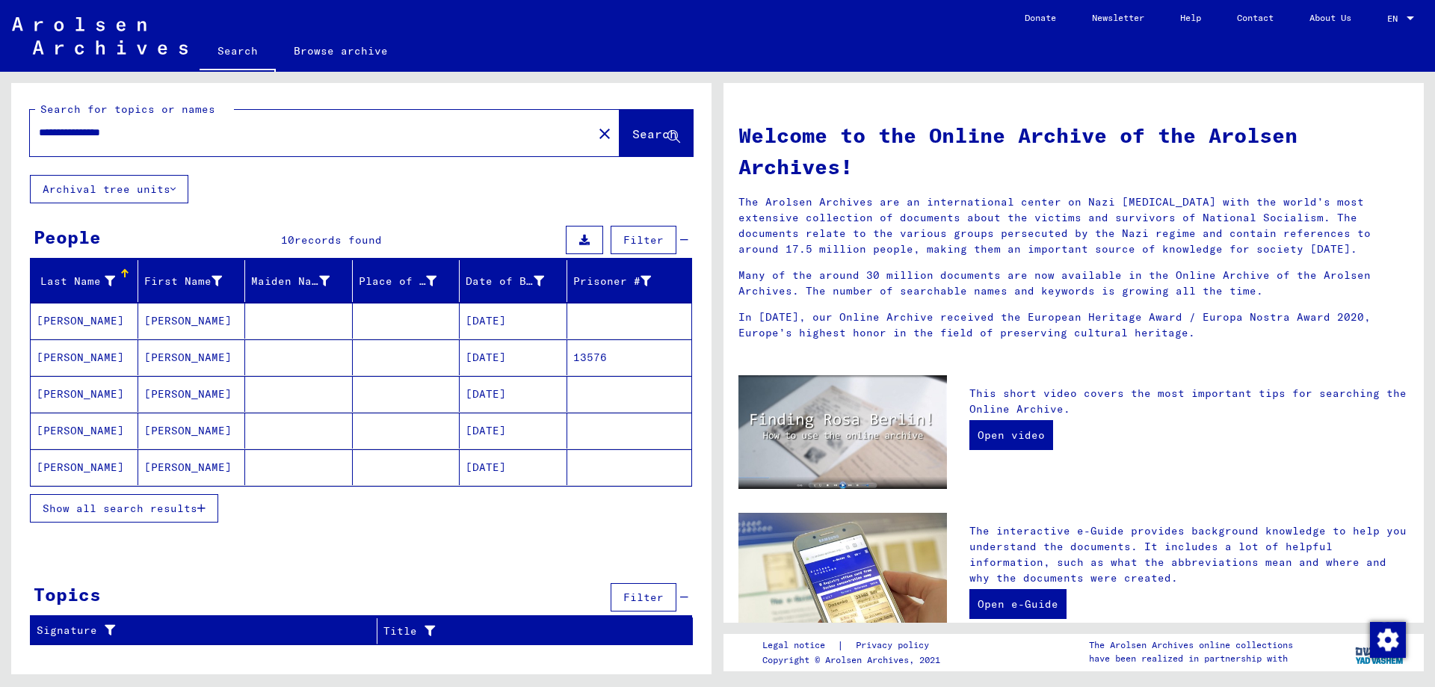
click at [136, 513] on span "Show all search results" at bounding box center [120, 507] width 155 height 13
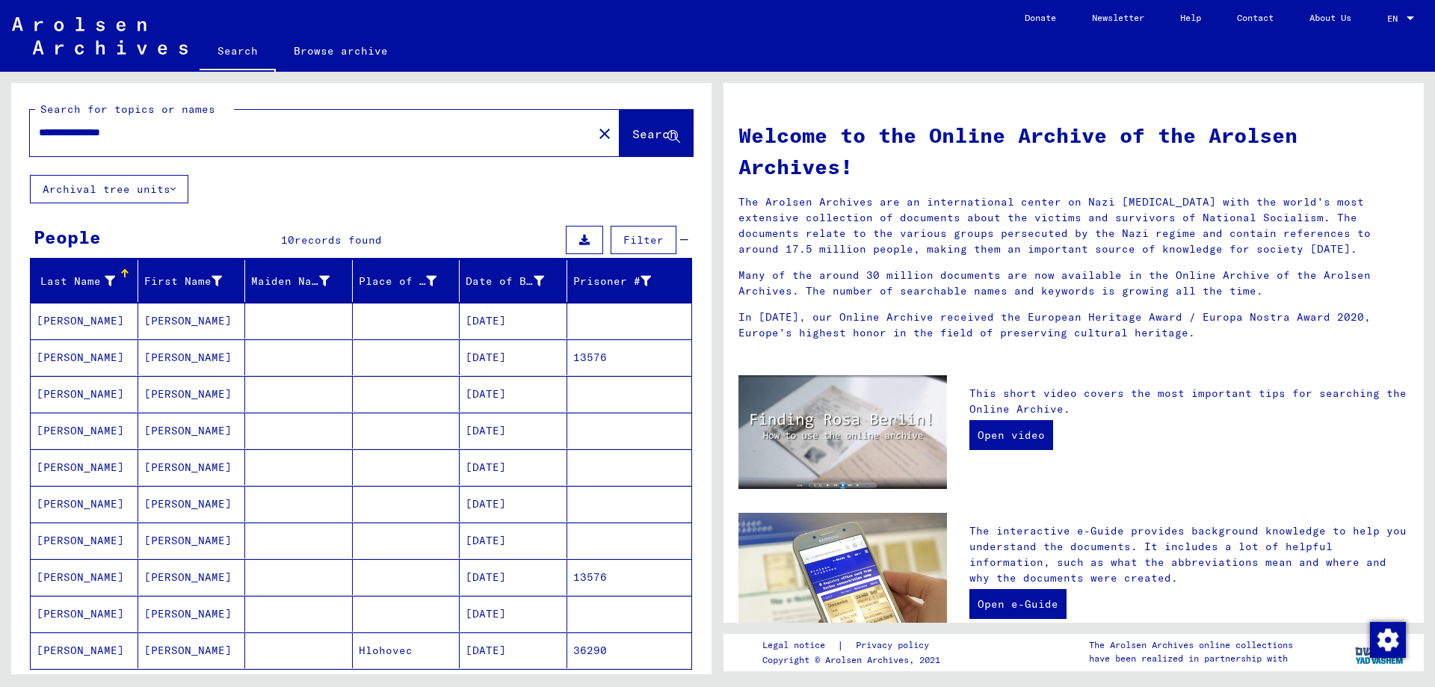
drag, startPoint x: 155, startPoint y: 130, endPoint x: 120, endPoint y: 129, distance: 35.1
click at [120, 129] on input "**********" at bounding box center [307, 133] width 536 height 16
click at [632, 130] on span "Search" at bounding box center [654, 133] width 45 height 15
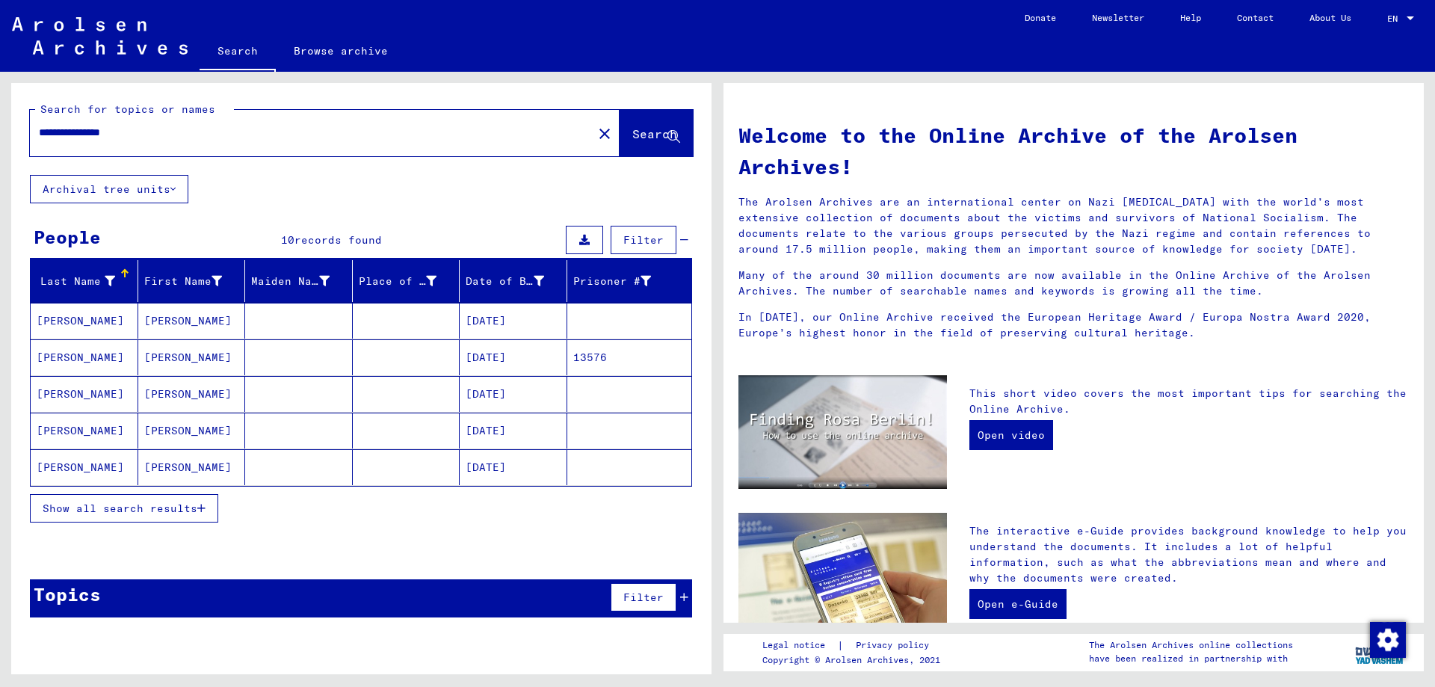
click at [140, 501] on span "Show all search results" at bounding box center [120, 507] width 155 height 13
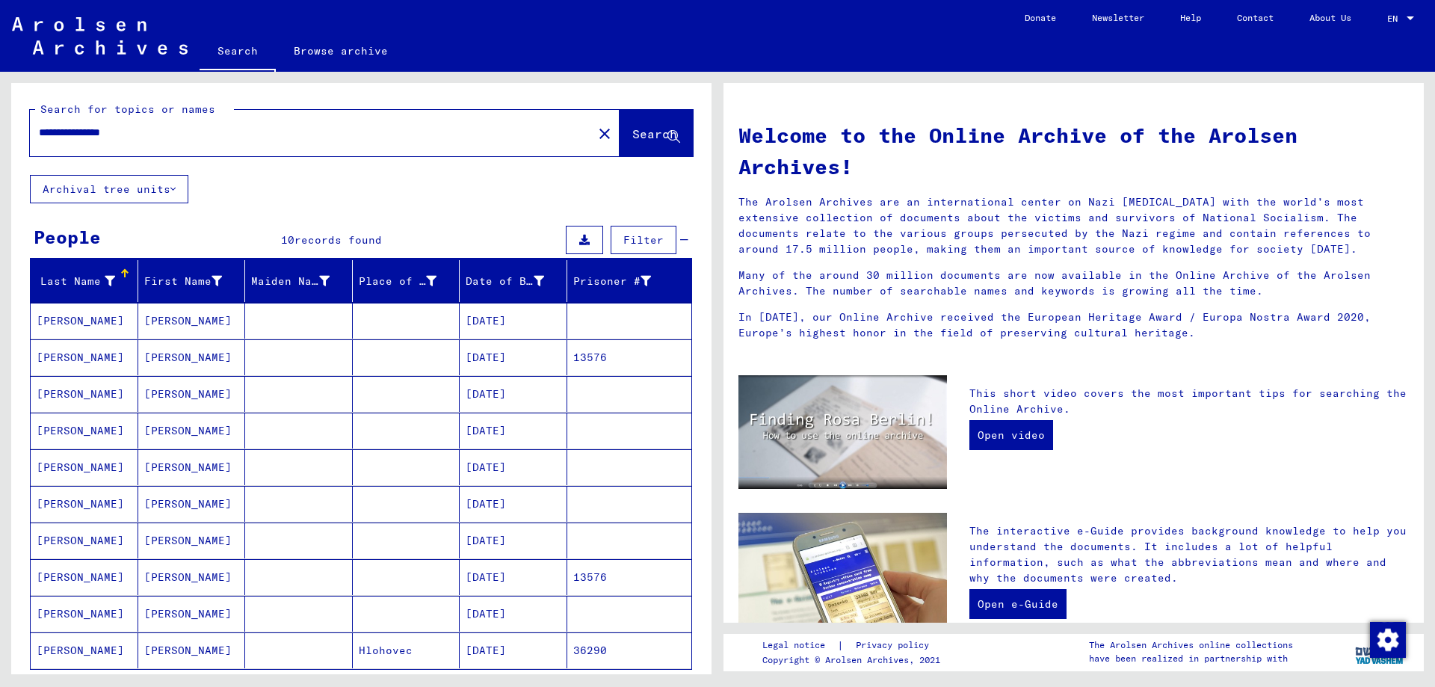
drag, startPoint x: 158, startPoint y: 137, endPoint x: 107, endPoint y: 130, distance: 51.3
click at [107, 130] on input "**********" at bounding box center [307, 133] width 536 height 16
click at [637, 127] on span "Search" at bounding box center [654, 133] width 45 height 15
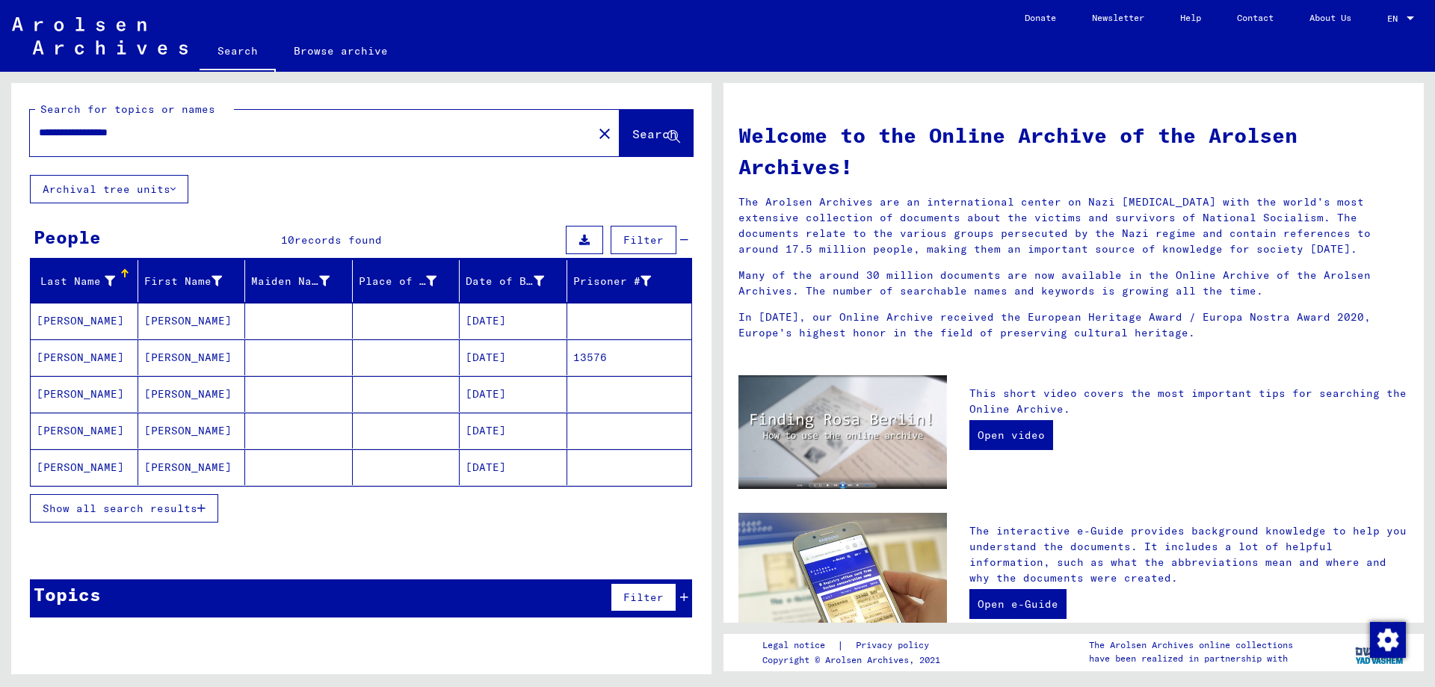
click at [126, 504] on span "Show all search results" at bounding box center [120, 507] width 155 height 13
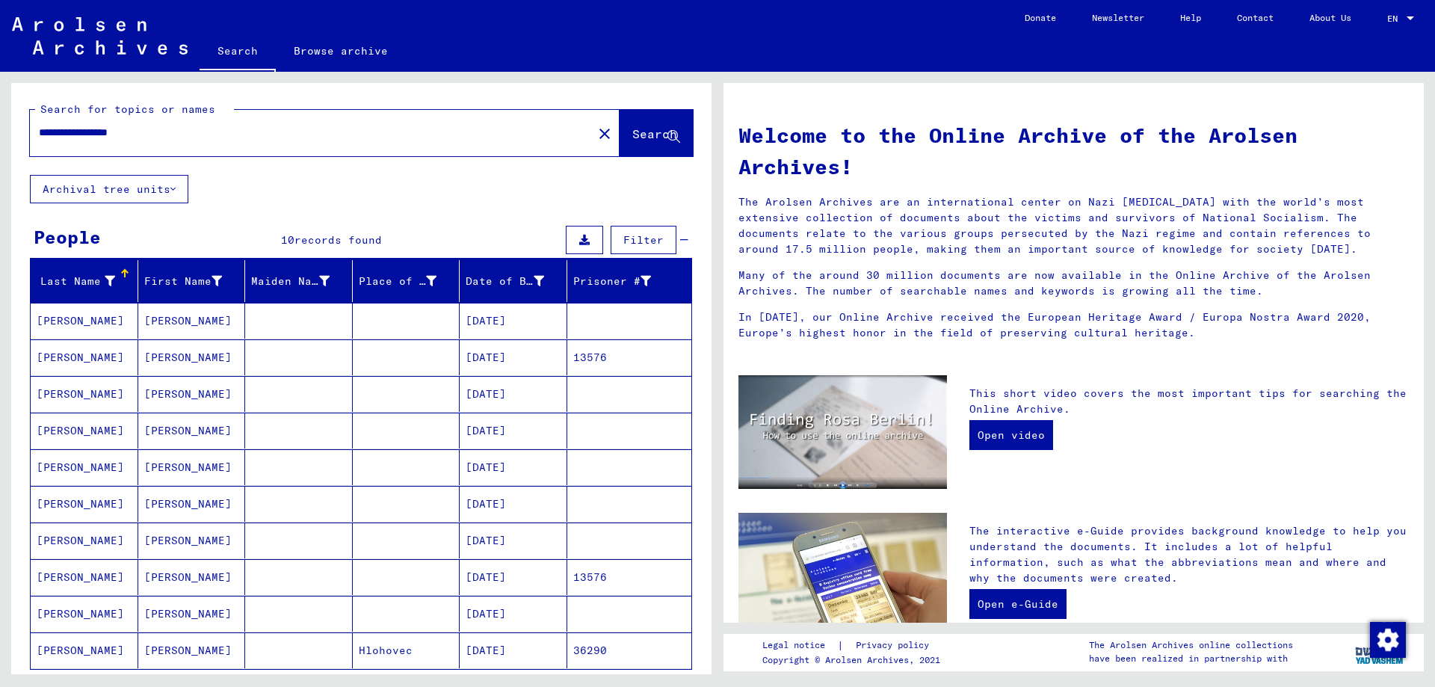
drag, startPoint x: 193, startPoint y: 131, endPoint x: 110, endPoint y: 136, distance: 83.1
click at [110, 136] on input "**********" at bounding box center [307, 133] width 536 height 16
click at [632, 134] on span "Search" at bounding box center [654, 133] width 45 height 15
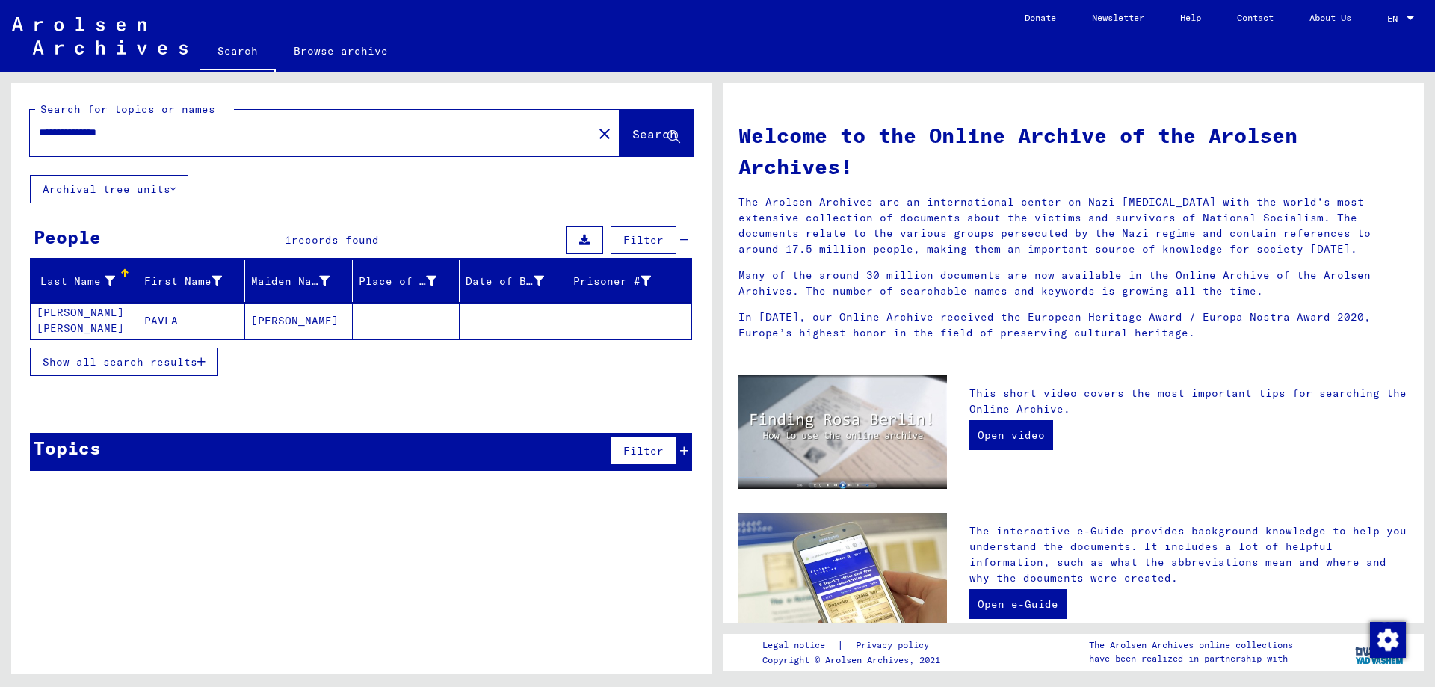
drag, startPoint x: 141, startPoint y: 130, endPoint x: 112, endPoint y: 143, distance: 31.8
click at [112, 143] on div "**********" at bounding box center [302, 133] width 545 height 34
click at [632, 133] on span "Search" at bounding box center [654, 133] width 45 height 15
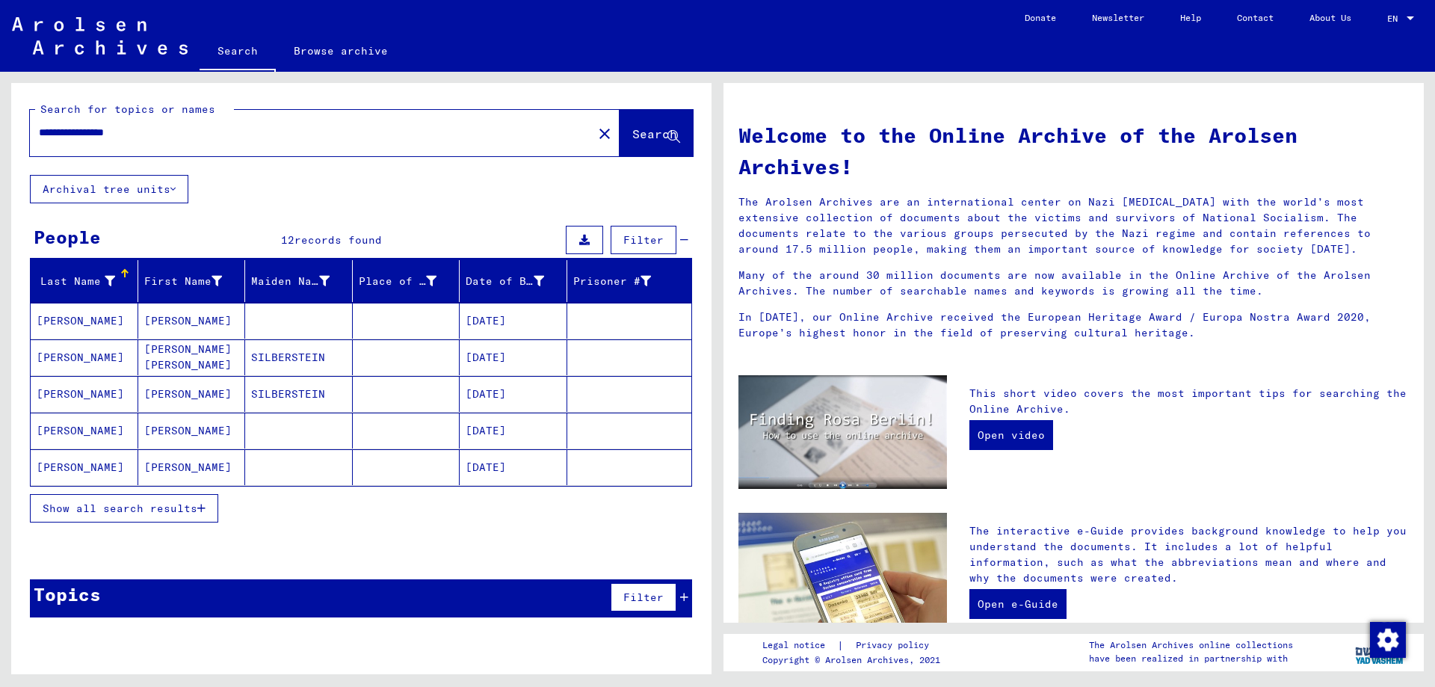
click at [141, 507] on span "Show all search results" at bounding box center [120, 507] width 155 height 13
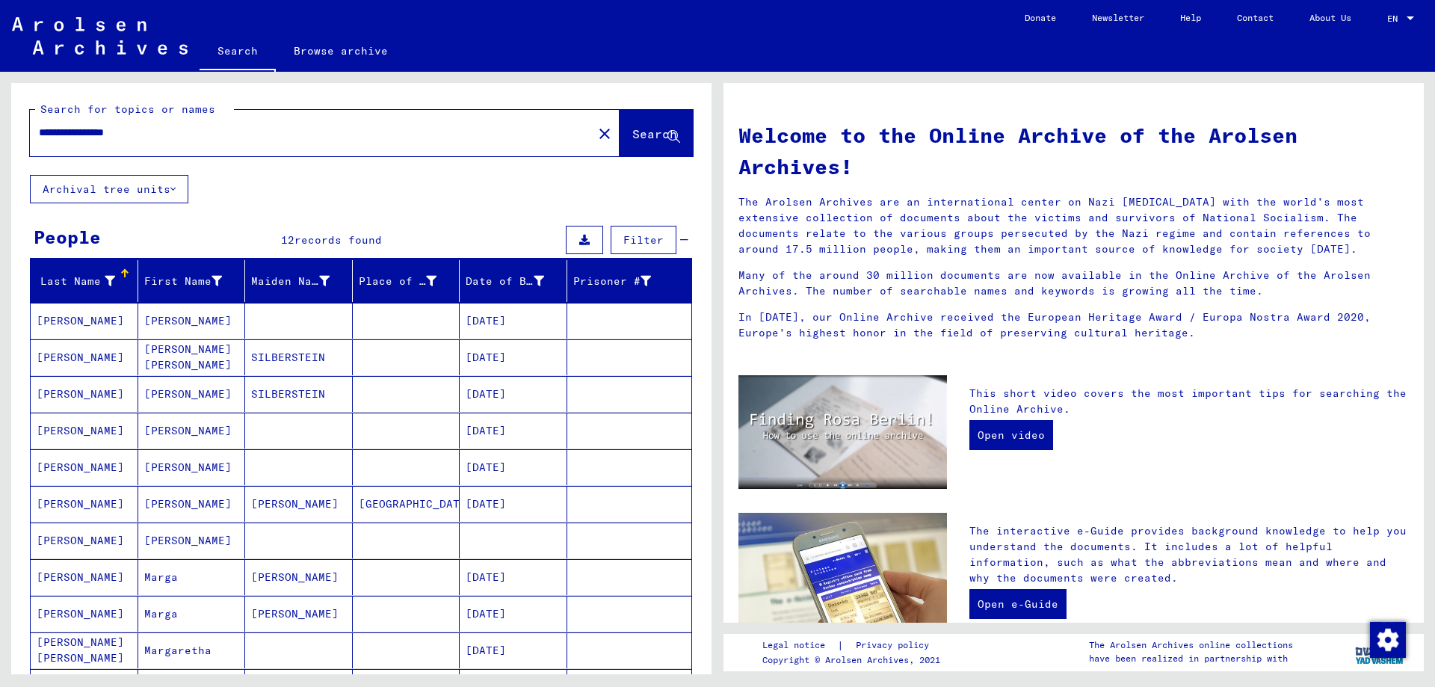
drag, startPoint x: 101, startPoint y: 131, endPoint x: 28, endPoint y: 143, distance: 73.5
click at [28, 143] on div "**********" at bounding box center [361, 129] width 700 height 92
click at [632, 140] on span "Search" at bounding box center [654, 133] width 45 height 15
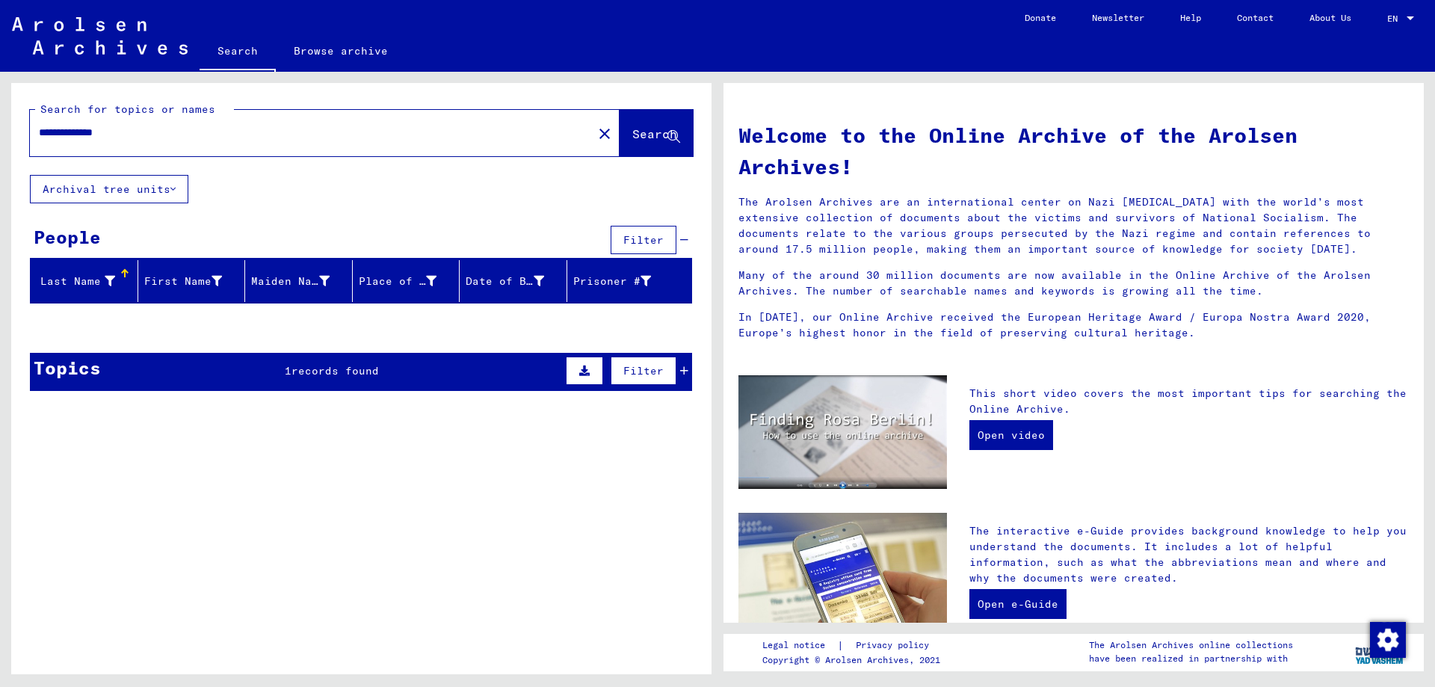
drag, startPoint x: 156, startPoint y: 131, endPoint x: 0, endPoint y: 123, distance: 156.4
click at [0, 123] on div "**********" at bounding box center [358, 373] width 717 height 602
type input "*********"
click at [633, 129] on span "Search" at bounding box center [654, 133] width 45 height 15
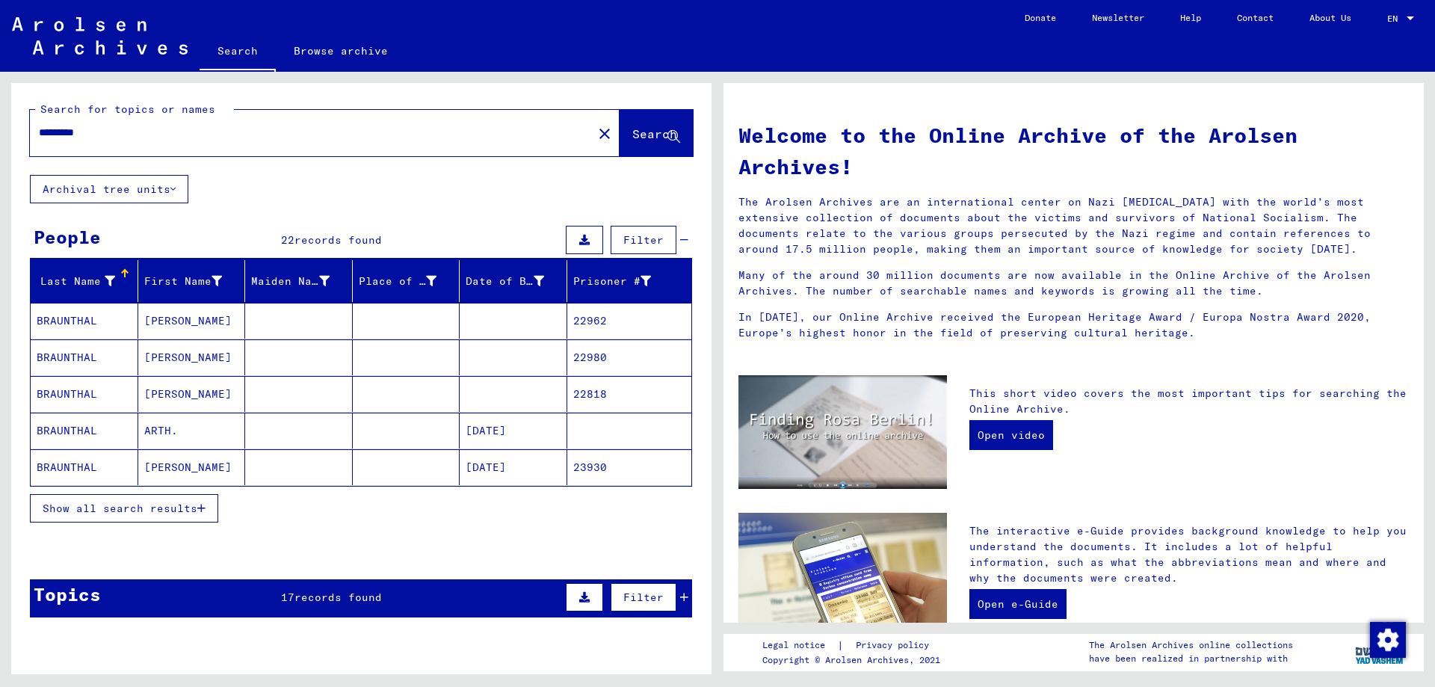
click at [74, 359] on mat-cell "BRAUNTHAL" at bounding box center [85, 357] width 108 height 36
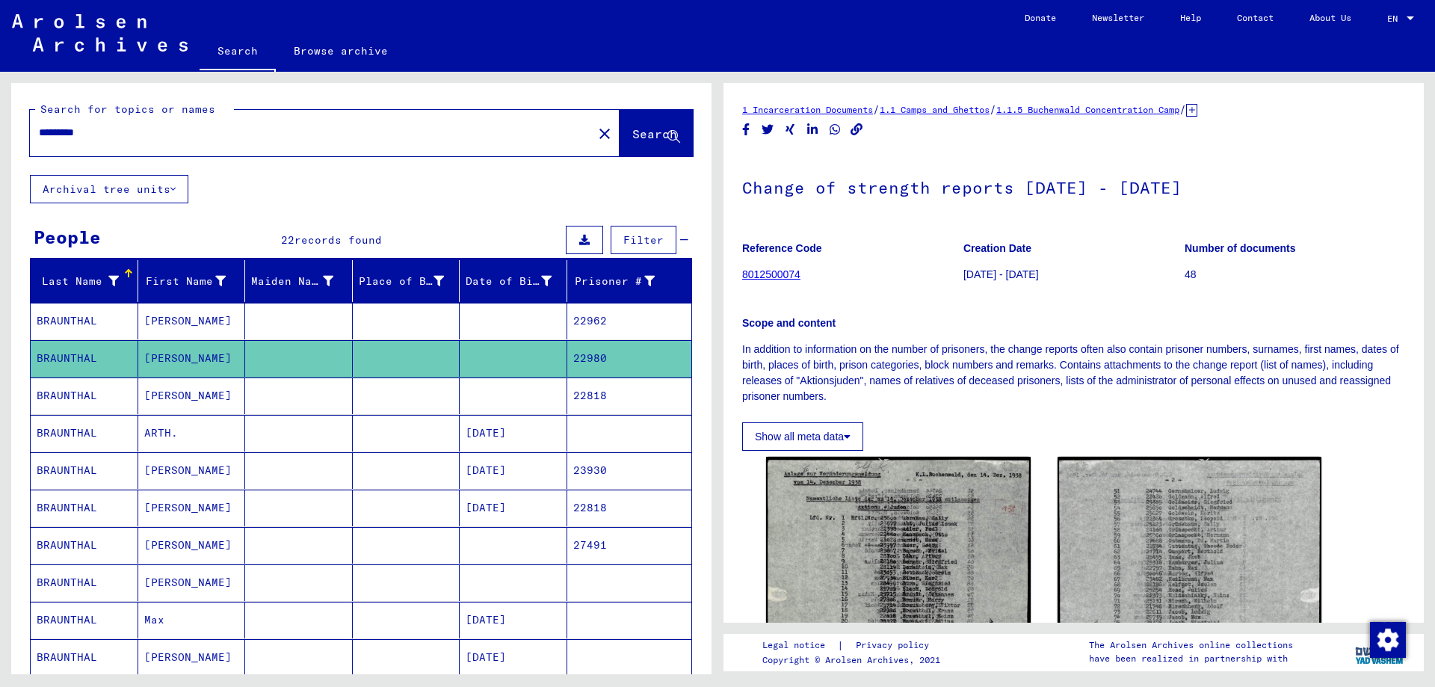
click at [61, 395] on mat-cell "BRAUNTHAL" at bounding box center [85, 395] width 108 height 37
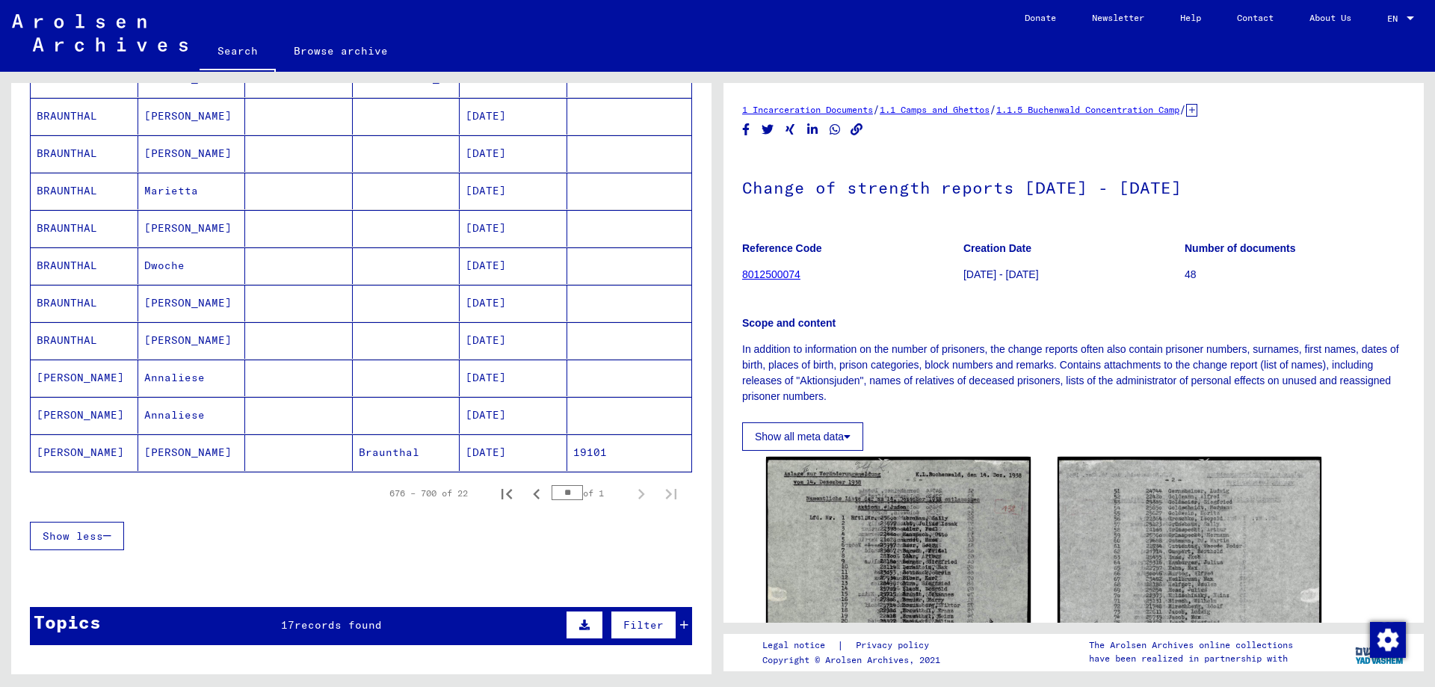
scroll to position [673, 0]
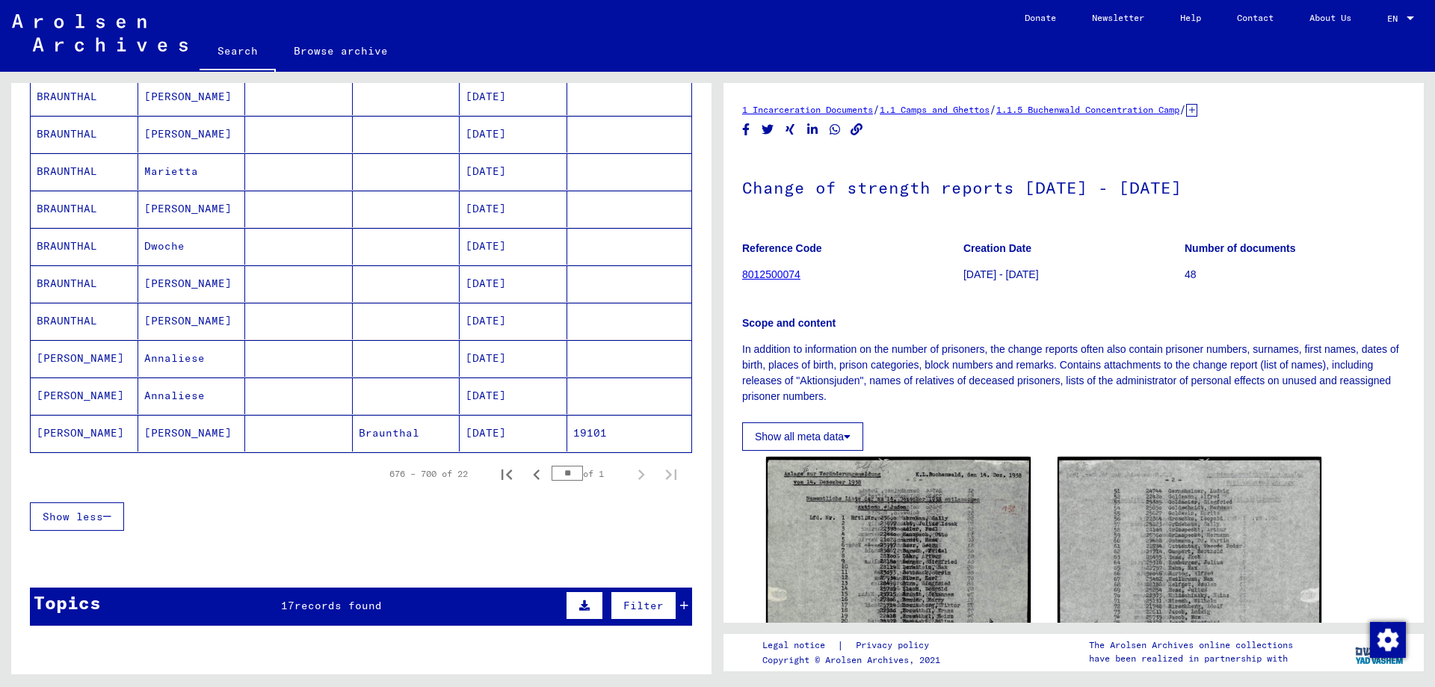
click at [680, 601] on icon at bounding box center [684, 605] width 8 height 10
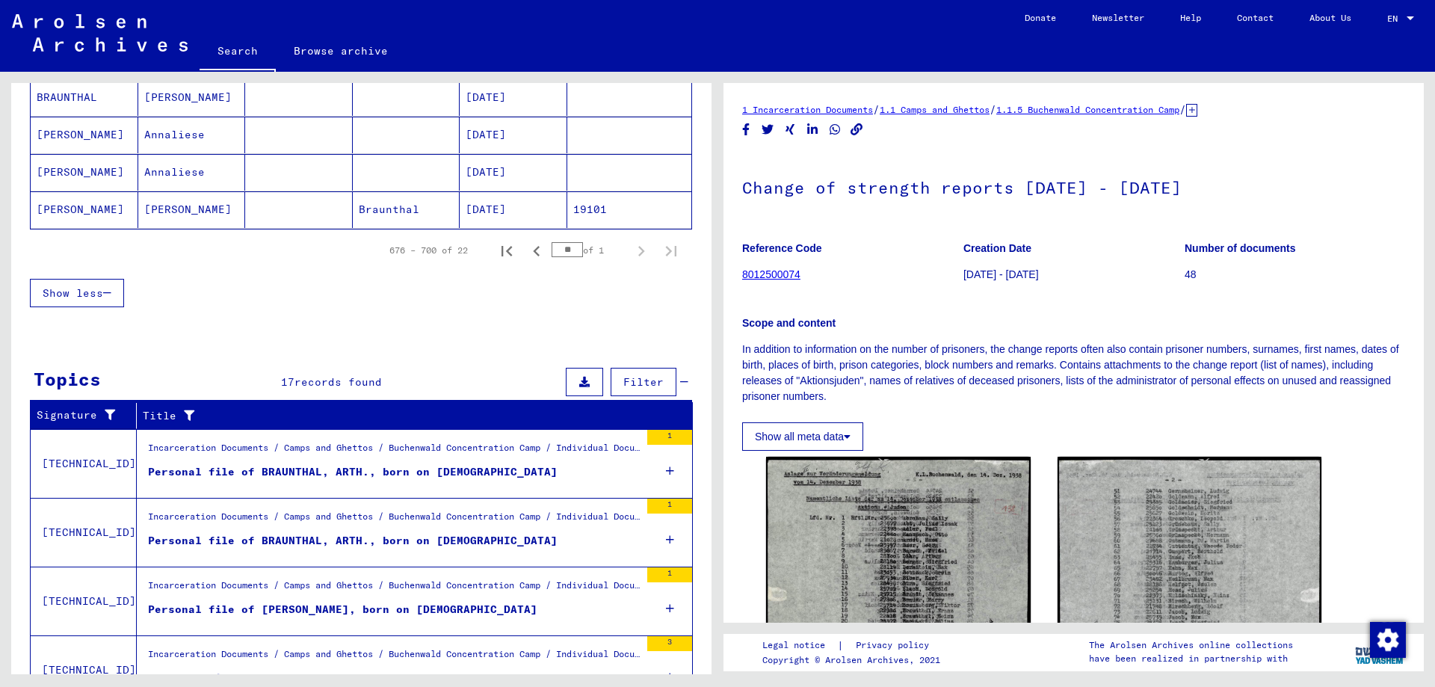
scroll to position [897, 0]
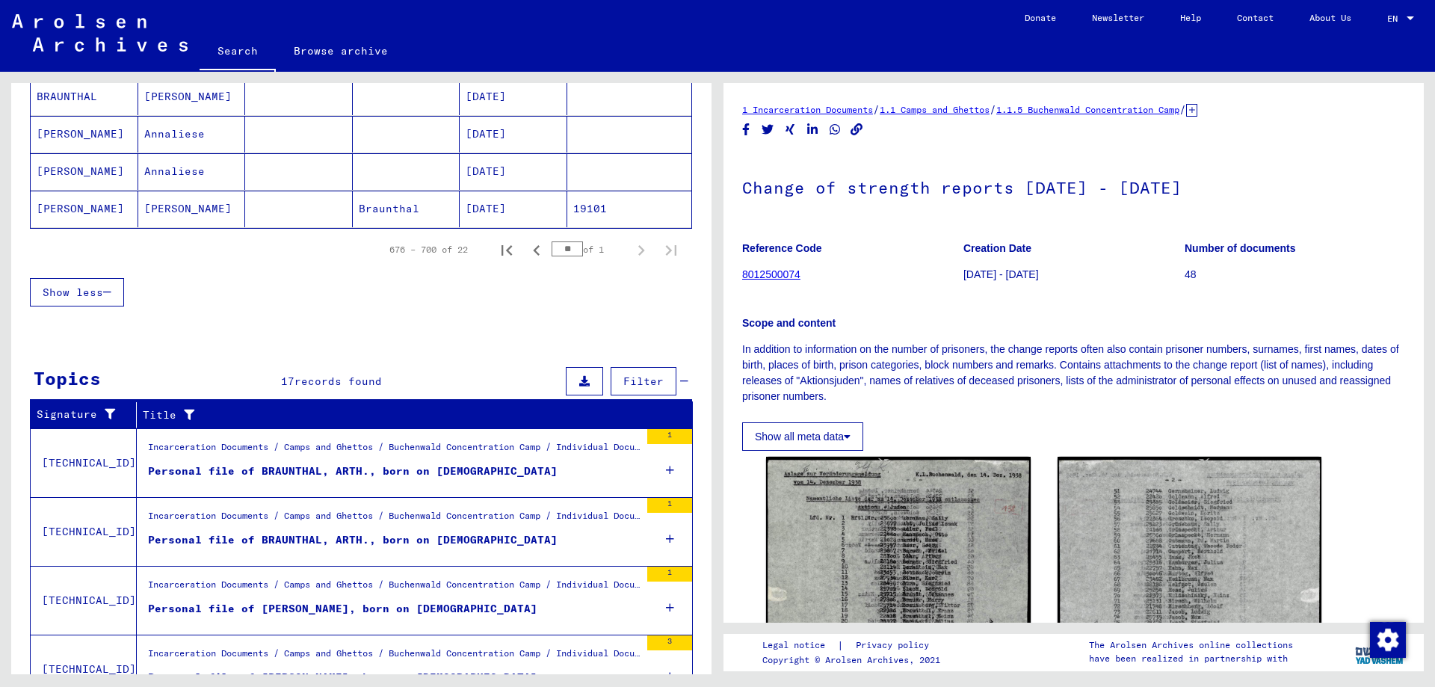
click at [414, 604] on div "Personal file of [PERSON_NAME], born on [DEMOGRAPHIC_DATA]" at bounding box center [342, 609] width 389 height 16
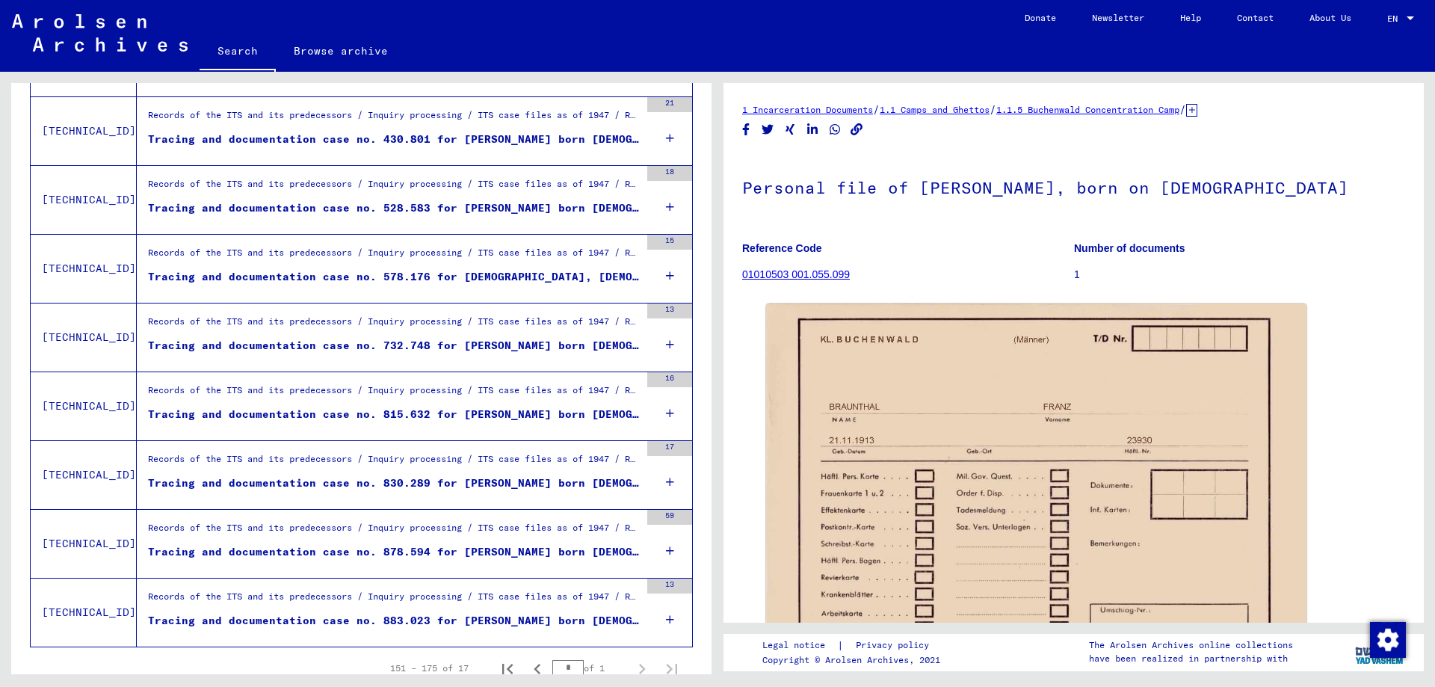
click at [422, 203] on div "Tracing and documentation case no. 528.583 for [PERSON_NAME] born [DEMOGRAPHIC_…" at bounding box center [394, 208] width 492 height 16
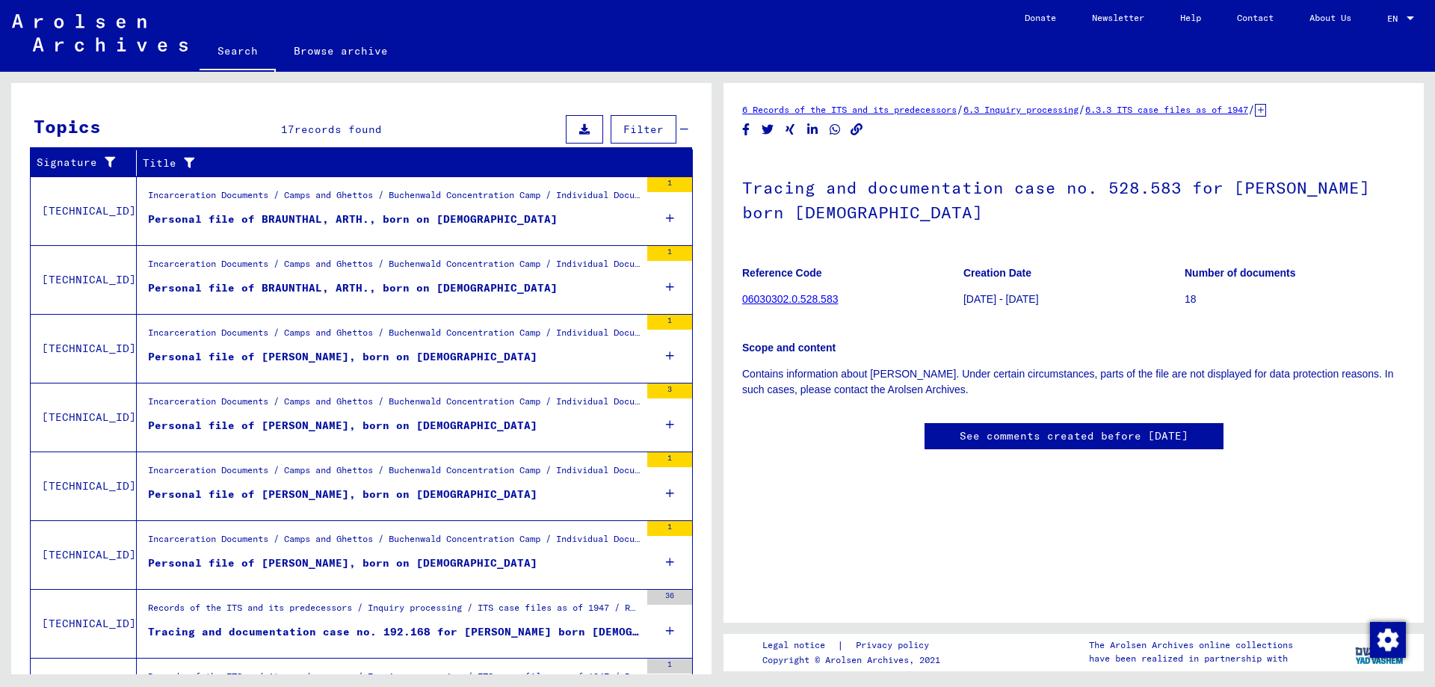
scroll to position [209, 0]
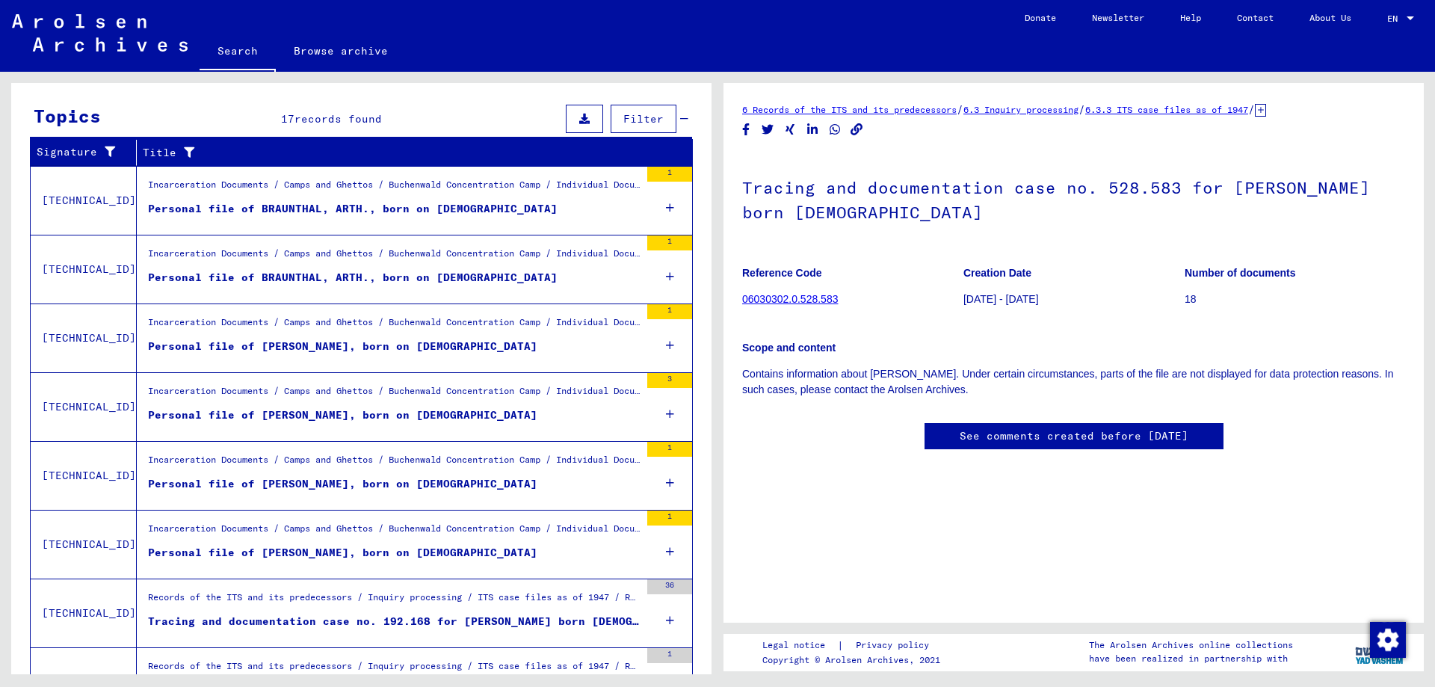
click at [351, 410] on div "Personal file of [PERSON_NAME], born on [DEMOGRAPHIC_DATA]" at bounding box center [342, 415] width 389 height 16
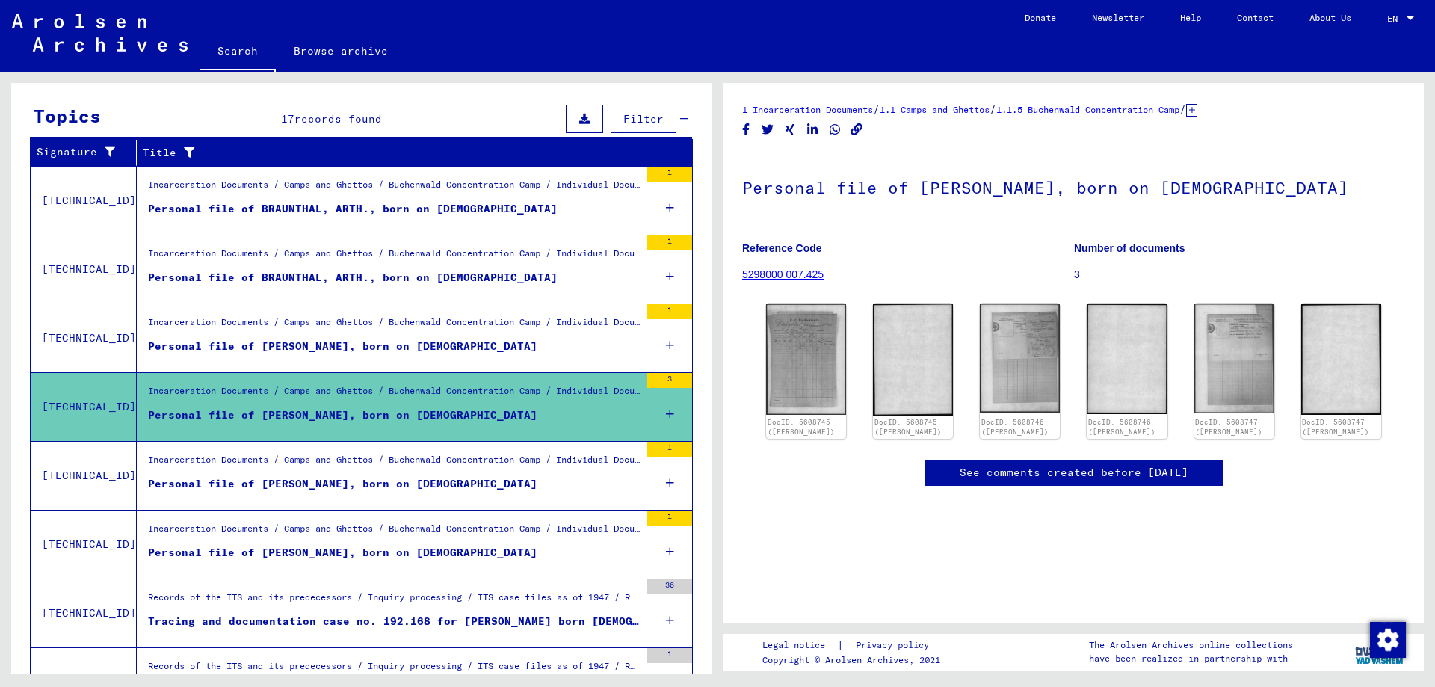
click at [356, 481] on div "Personal file of [PERSON_NAME], born on [DEMOGRAPHIC_DATA]" at bounding box center [342, 484] width 389 height 16
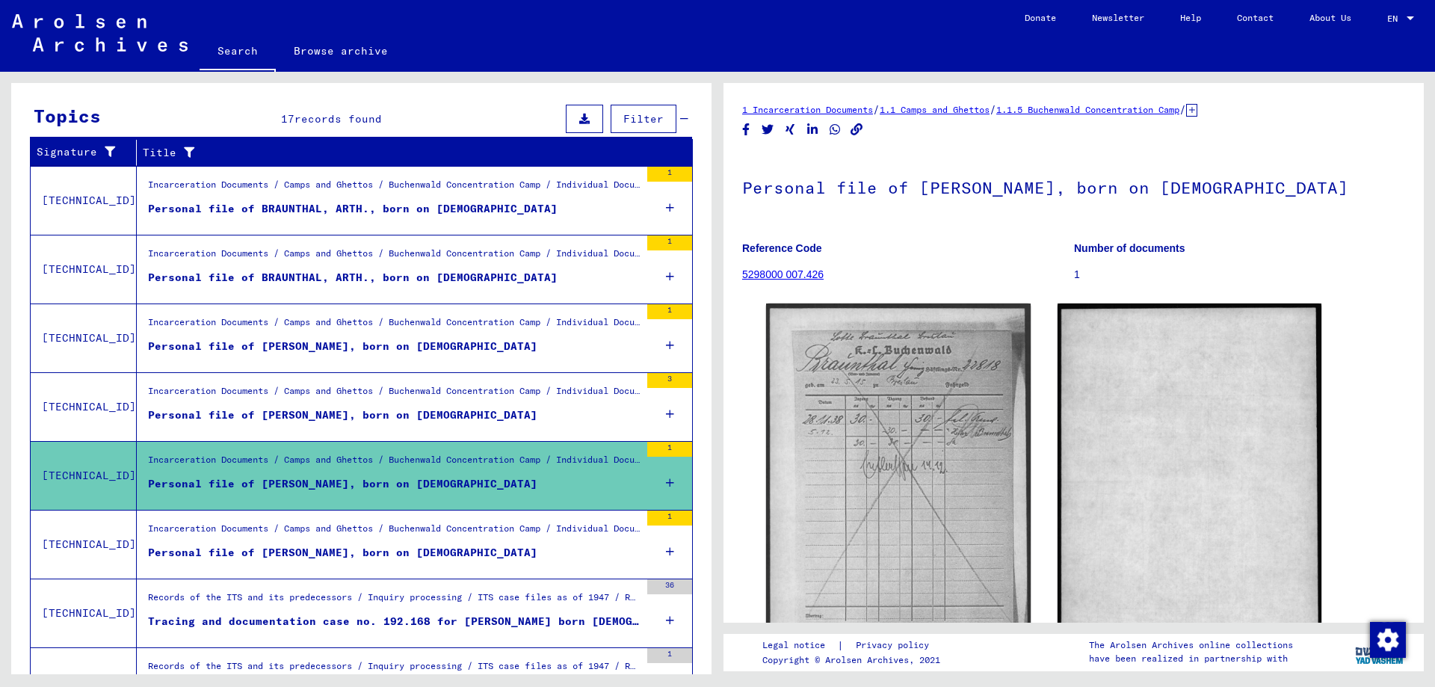
click at [356, 549] on div "Personal file of [PERSON_NAME], born on [DEMOGRAPHIC_DATA]" at bounding box center [342, 553] width 389 height 16
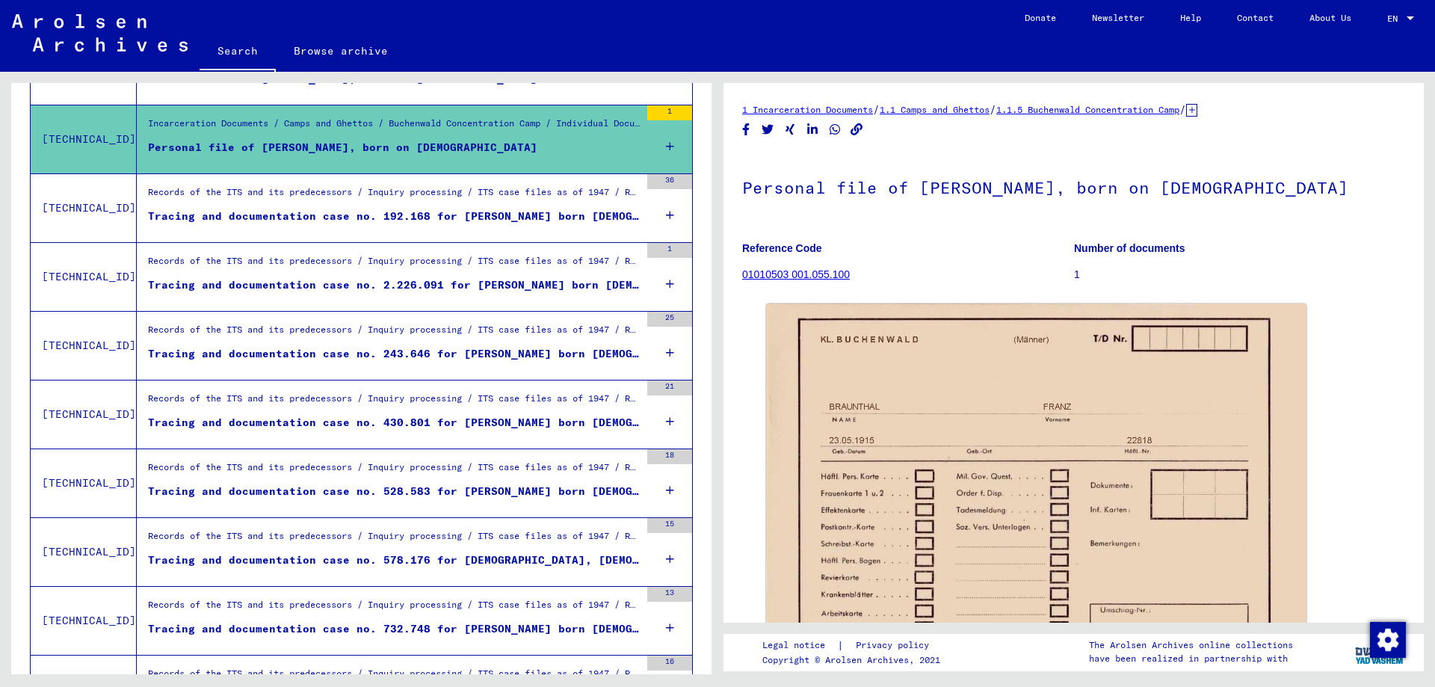
scroll to position [657, 0]
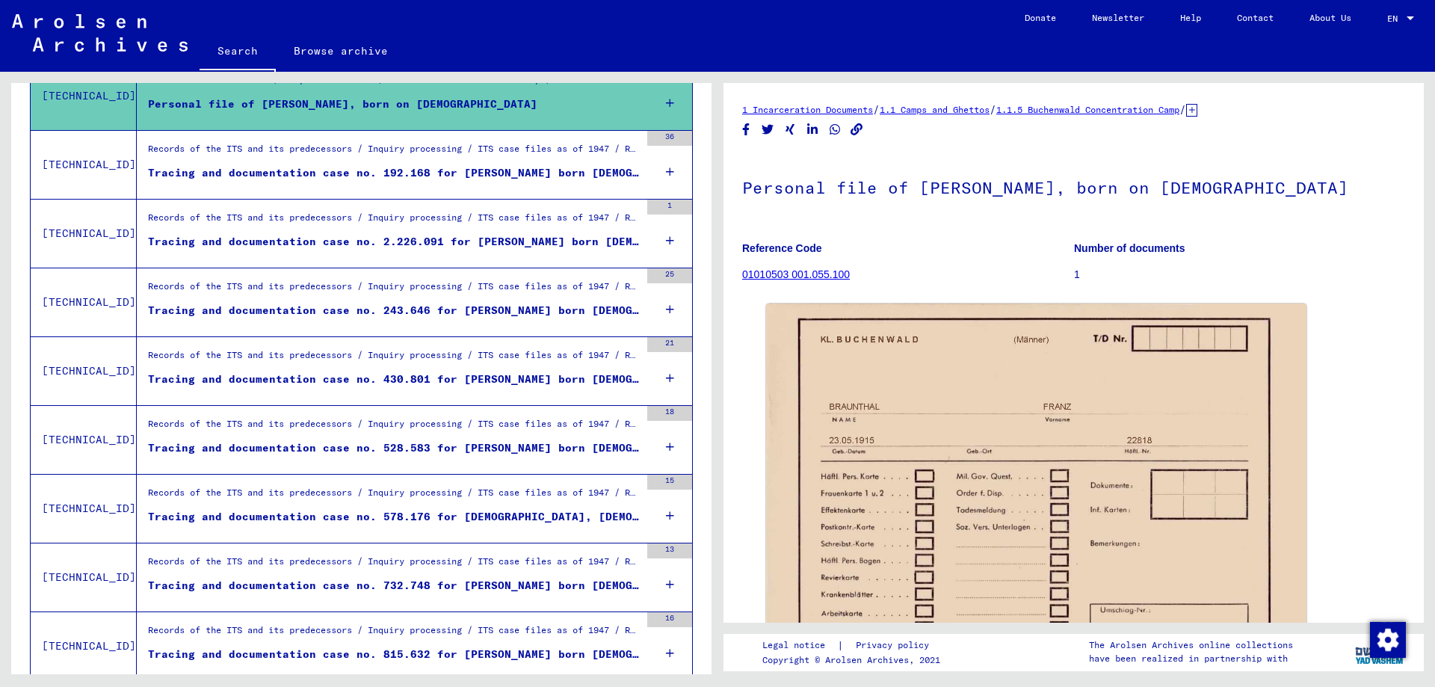
click at [419, 372] on div "Tracing and documentation case no. 430.801 for [PERSON_NAME] born [DEMOGRAPHIC_…" at bounding box center [394, 379] width 492 height 16
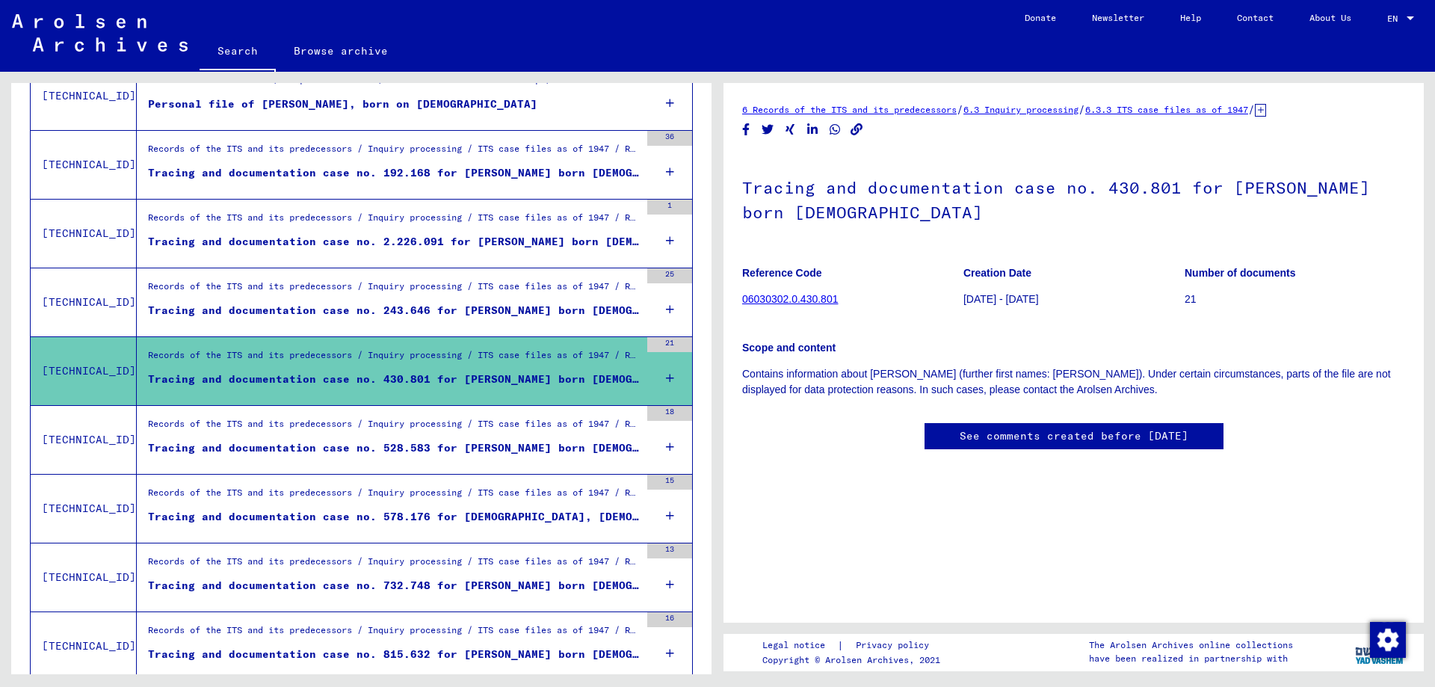
click at [660, 372] on mat-cell at bounding box center [629, 374] width 125 height 37
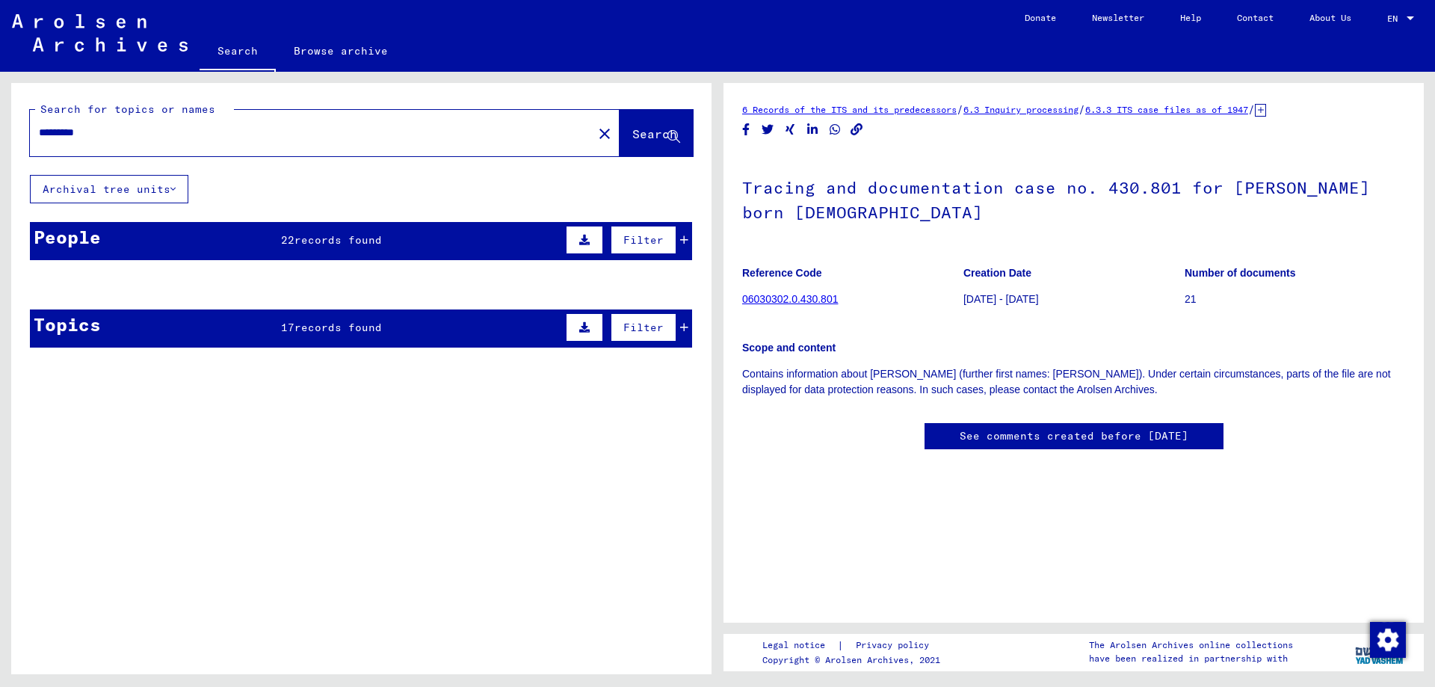
click at [668, 322] on mat-cell "22962" at bounding box center [629, 321] width 125 height 37
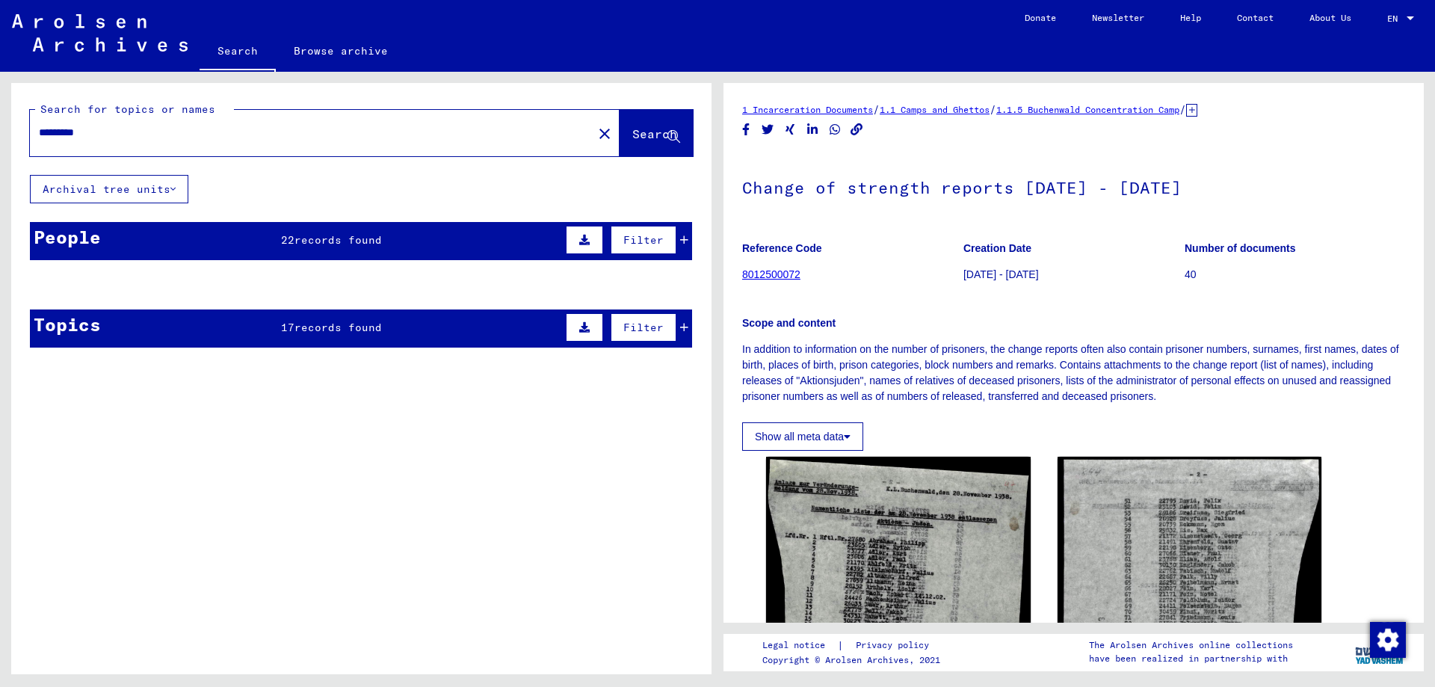
click at [673, 326] on mat-cell "22962" at bounding box center [629, 321] width 125 height 37
